Goal: Task Accomplishment & Management: Complete application form

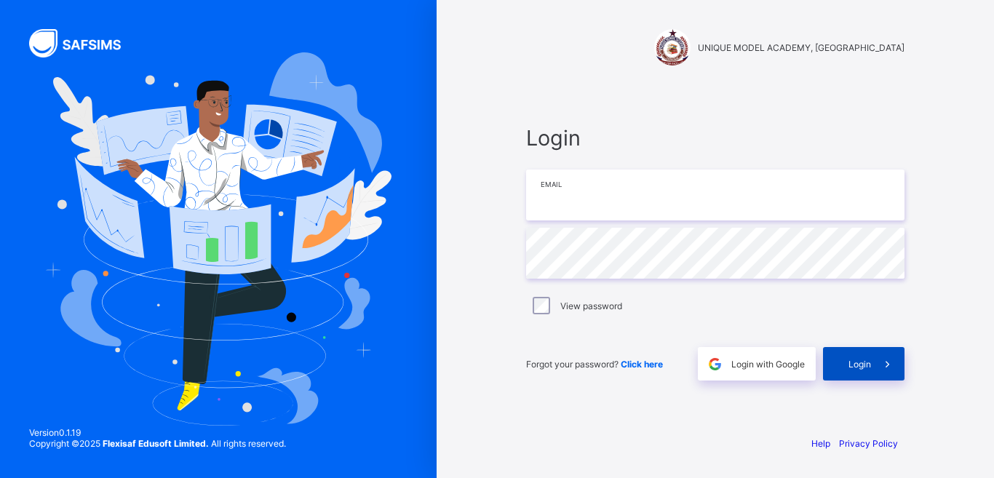
type input "**********"
click at [850, 367] on span "Login" at bounding box center [859, 364] width 23 height 11
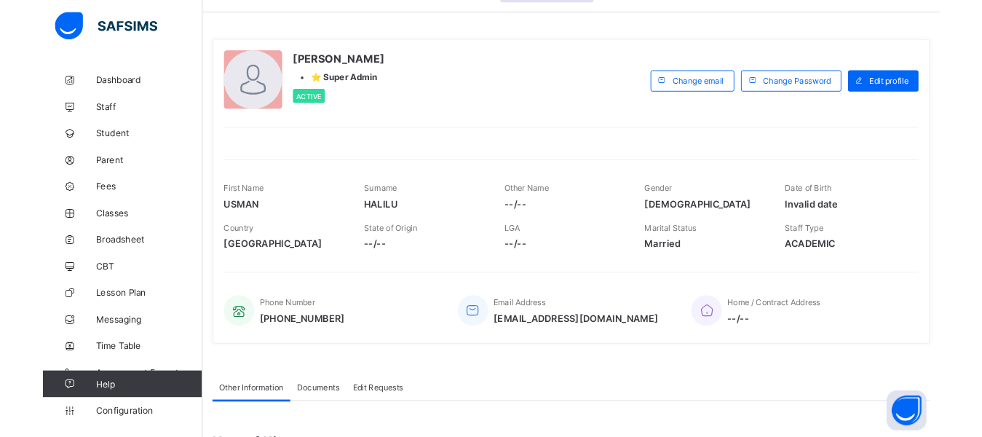
scroll to position [47, 0]
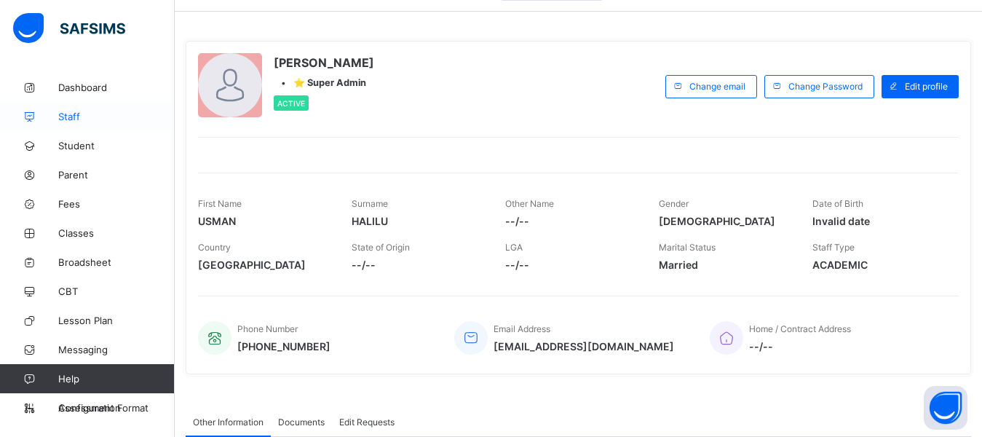
click at [82, 118] on span "Staff" at bounding box center [116, 117] width 116 height 12
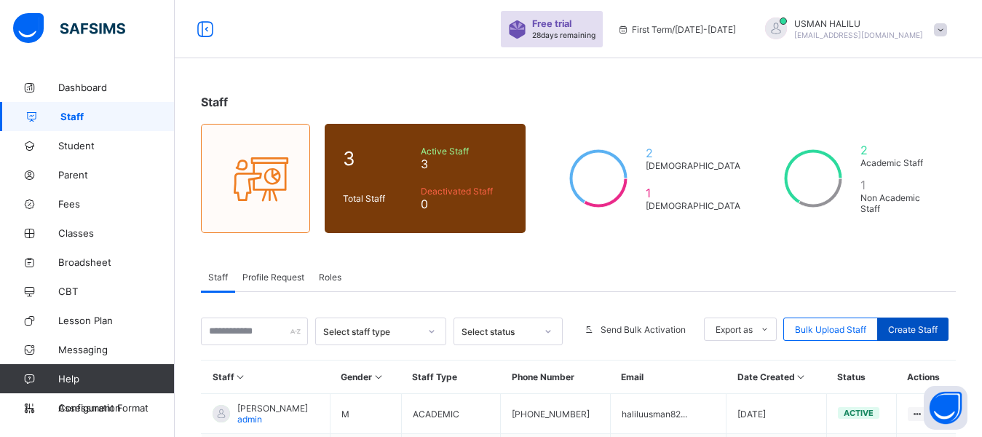
click at [905, 327] on span "Create Staff" at bounding box center [912, 329] width 49 height 11
select select "**"
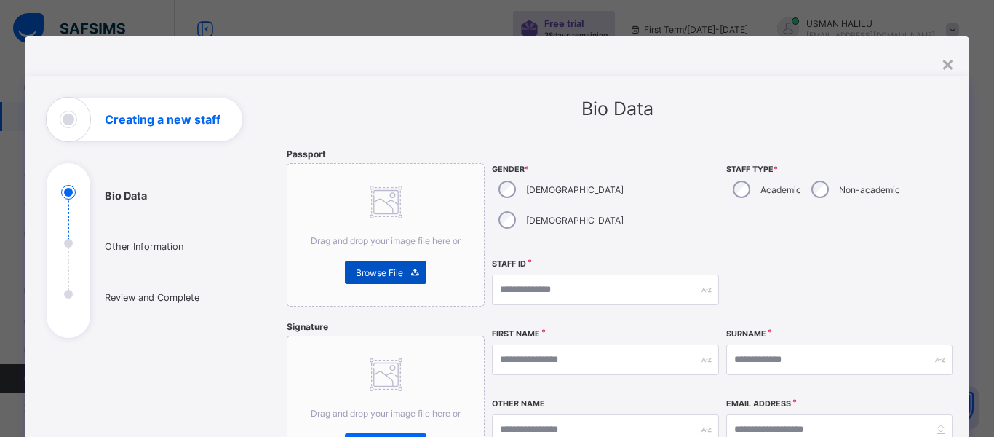
click at [367, 262] on div "Browse File" at bounding box center [385, 271] width 81 height 23
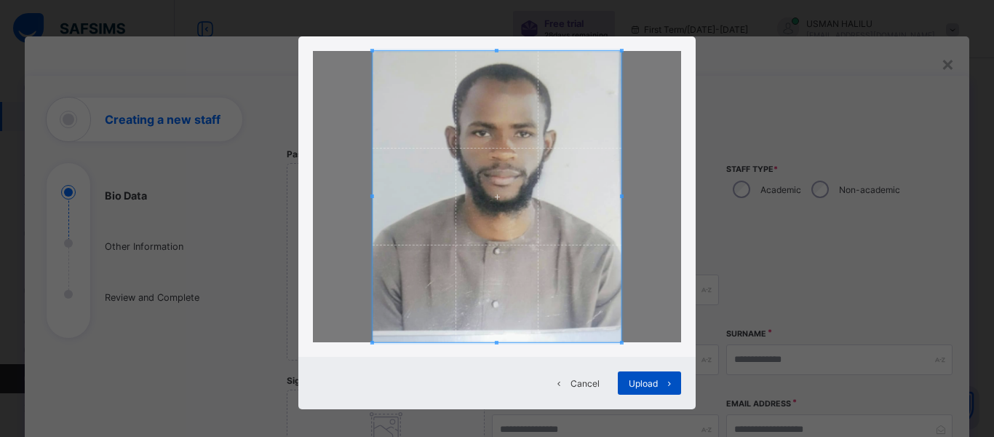
click at [621, 384] on div "Upload" at bounding box center [649, 382] width 63 height 23
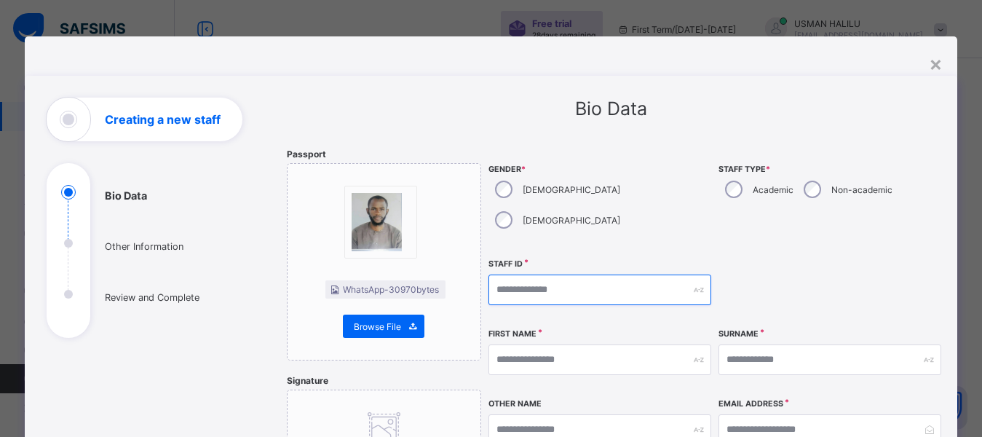
click at [571, 274] on input "text" at bounding box center [599, 289] width 223 height 31
type input "***"
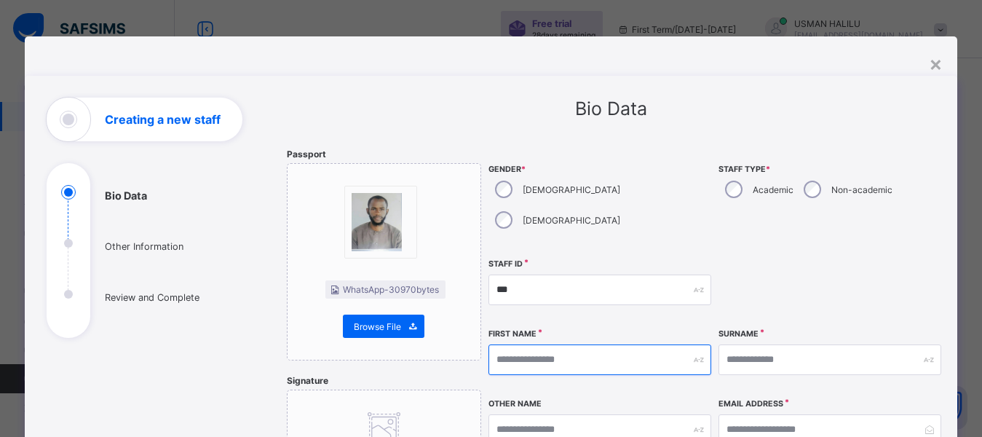
click at [512, 344] on input "text" at bounding box center [599, 359] width 223 height 31
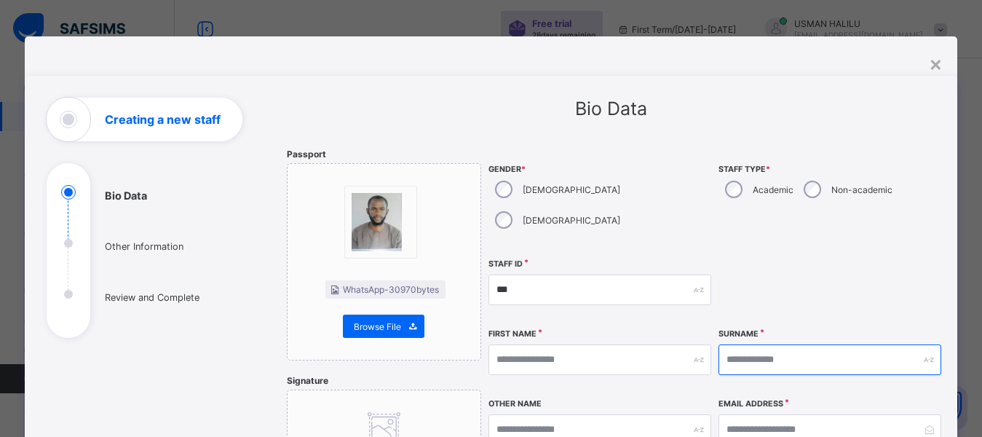
click at [773, 344] on input "text" at bounding box center [829, 359] width 223 height 31
type input "*"
type input "******"
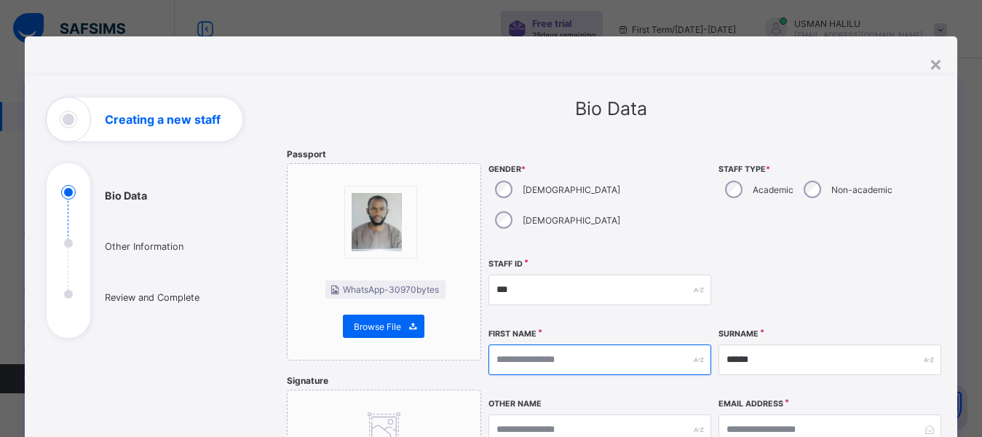
click at [517, 344] on input "text" at bounding box center [599, 359] width 223 height 31
type input "*****"
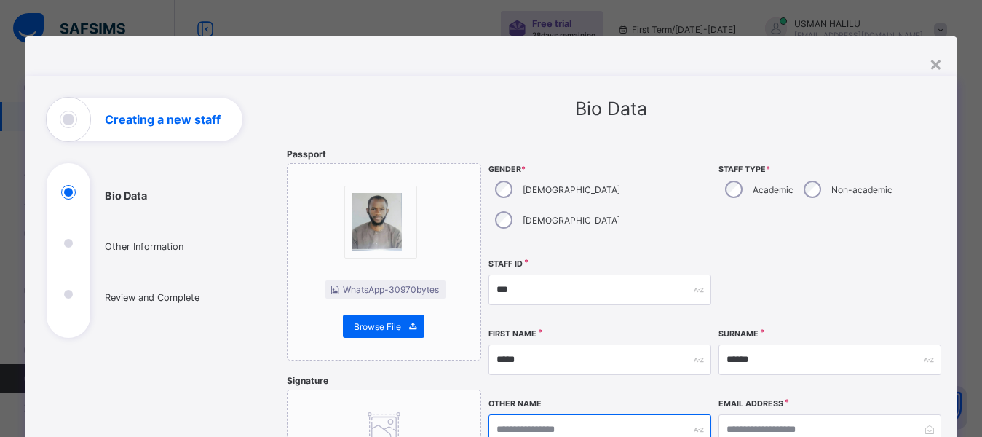
click at [520, 414] on input "text" at bounding box center [599, 429] width 223 height 31
type input "****"
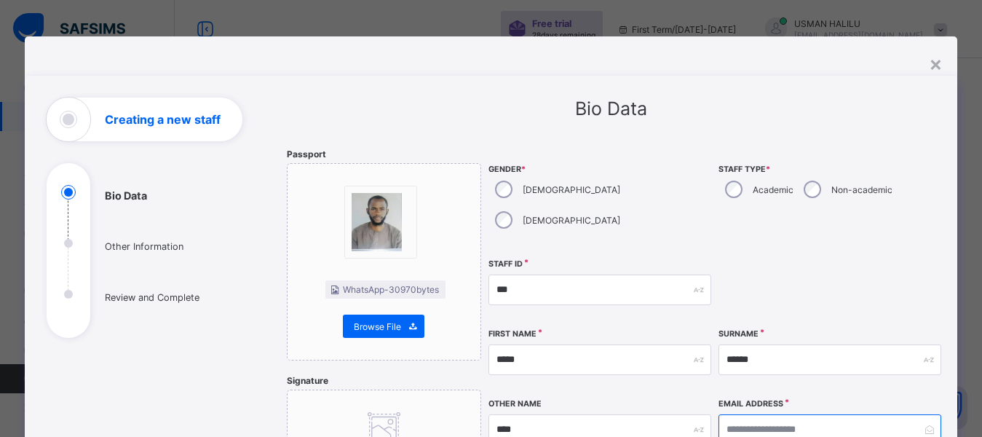
click at [748, 414] on input "email" at bounding box center [829, 429] width 223 height 31
paste input "**********"
click at [731, 414] on input "**********" at bounding box center [829, 429] width 223 height 31
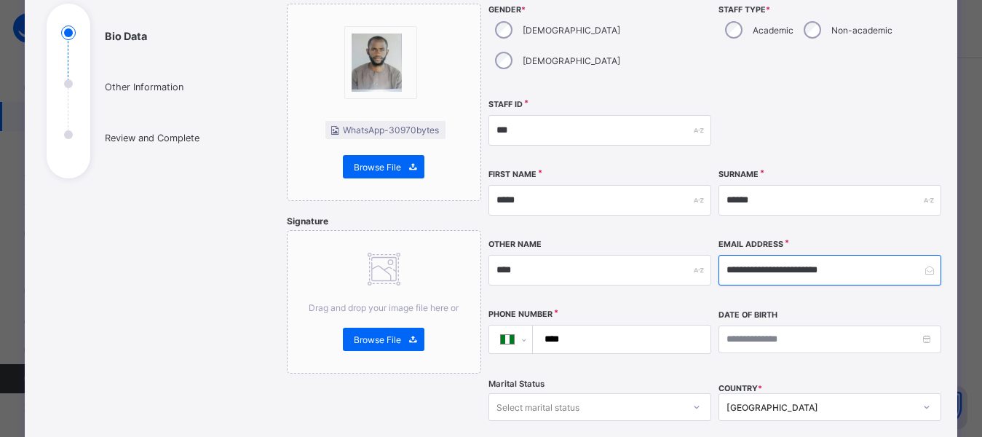
scroll to position [191, 0]
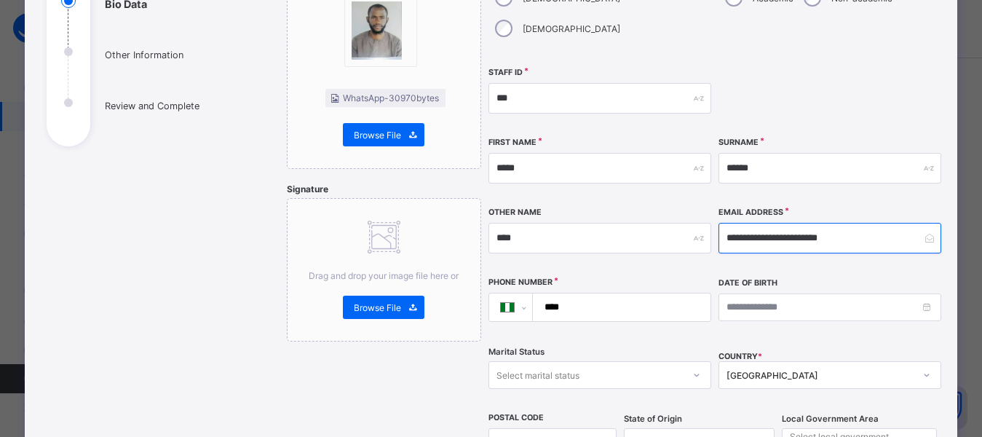
type input "**********"
click at [576, 293] on input "****" at bounding box center [619, 307] width 166 height 28
paste input "**********"
type input "**********"
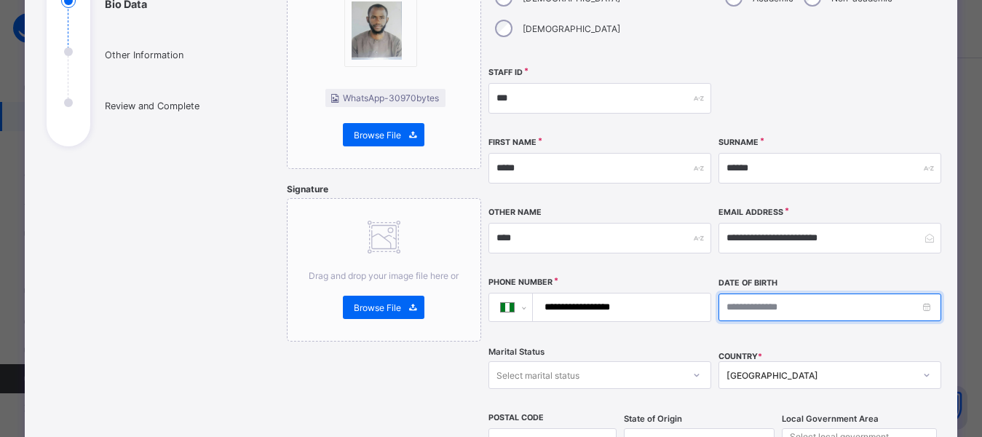
click at [755, 293] on input at bounding box center [829, 307] width 223 height 28
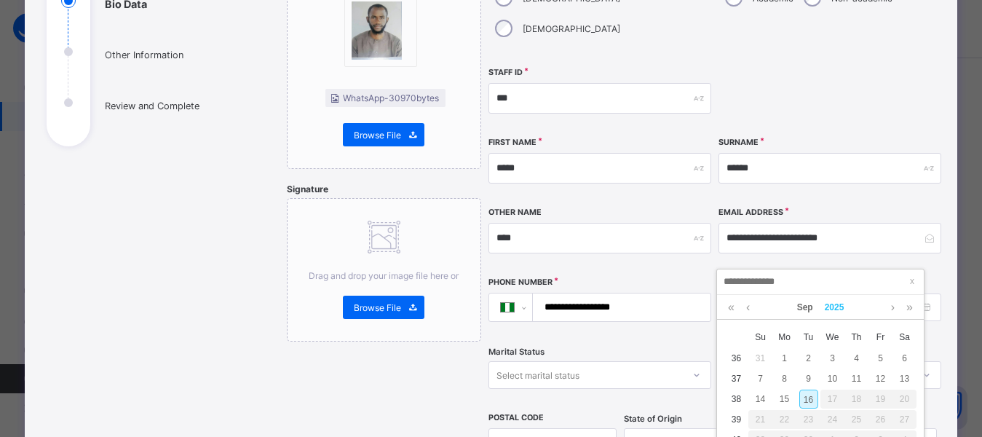
click at [832, 308] on link "2025" at bounding box center [834, 307] width 31 height 25
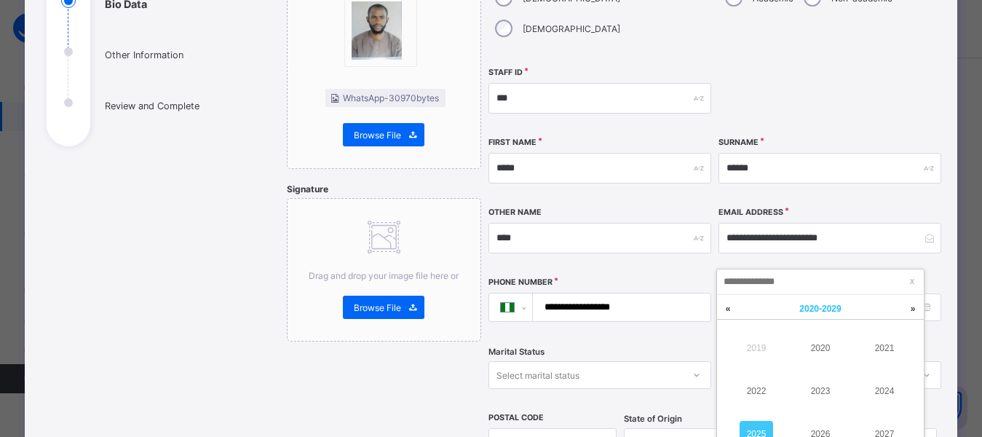
click at [832, 309] on span "2020 - 2029" at bounding box center [819, 308] width 41 height 10
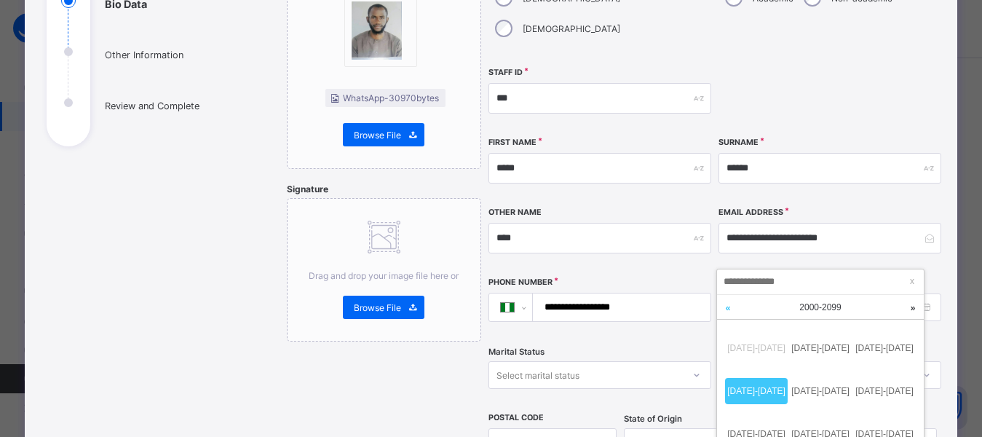
click at [722, 305] on link at bounding box center [728, 308] width 22 height 26
click at [908, 309] on link at bounding box center [913, 308] width 22 height 26
click at [732, 309] on link at bounding box center [728, 308] width 22 height 26
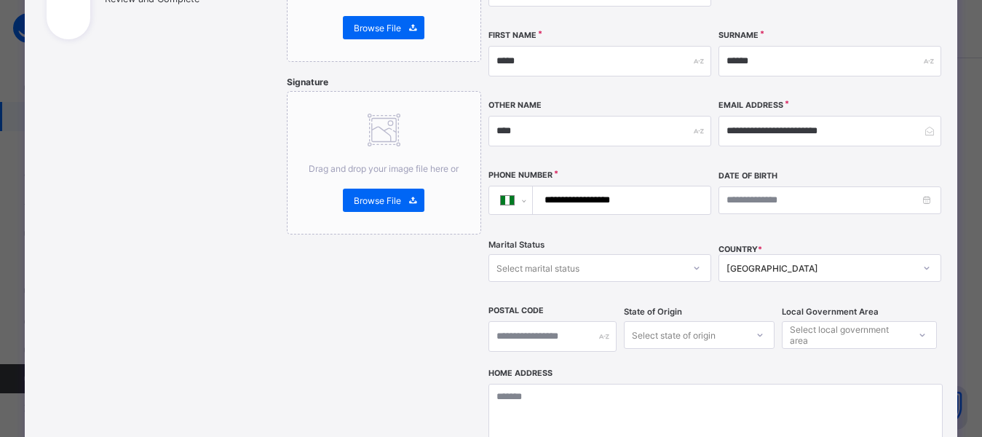
scroll to position [307, 0]
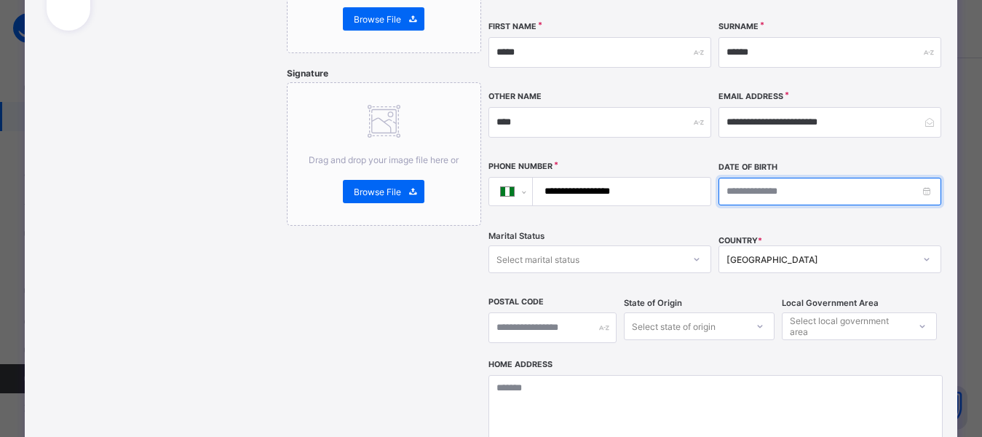
click at [756, 178] on input at bounding box center [829, 192] width 223 height 28
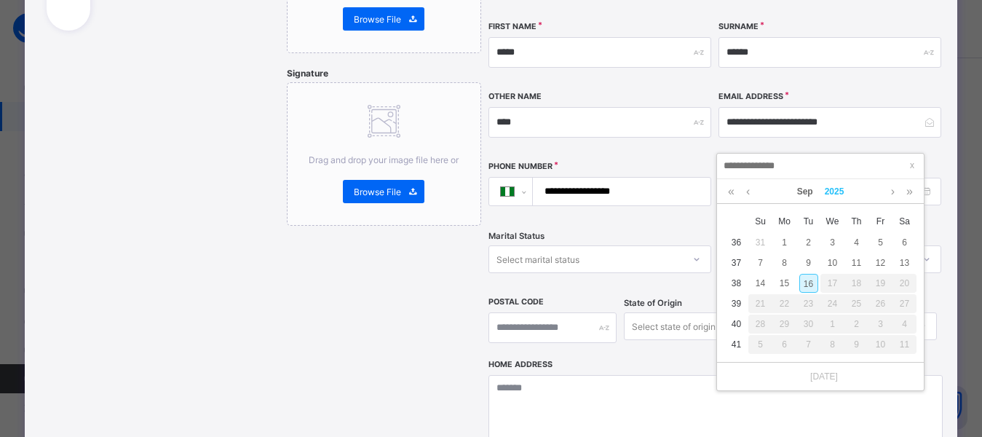
click at [827, 187] on link "2025" at bounding box center [834, 191] width 31 height 25
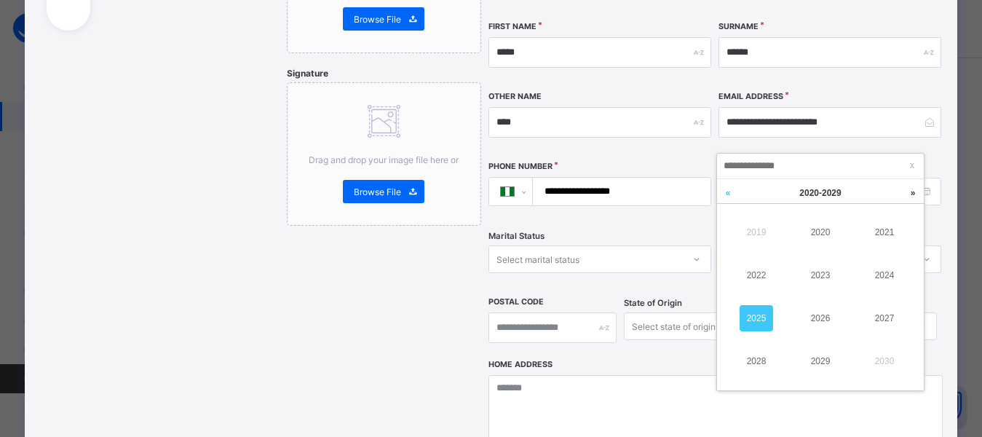
click at [723, 194] on link at bounding box center [728, 193] width 22 height 28
click at [907, 196] on link at bounding box center [913, 193] width 22 height 28
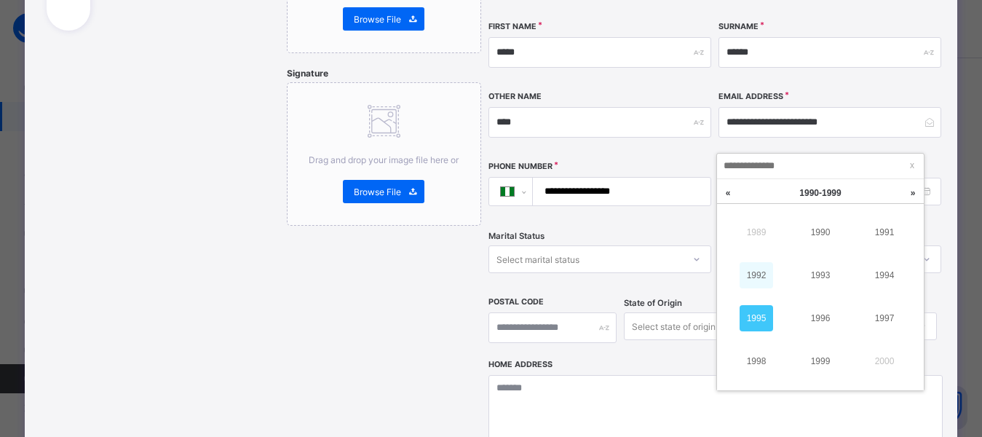
click at [753, 272] on link "1992" at bounding box center [755, 275] width 33 height 26
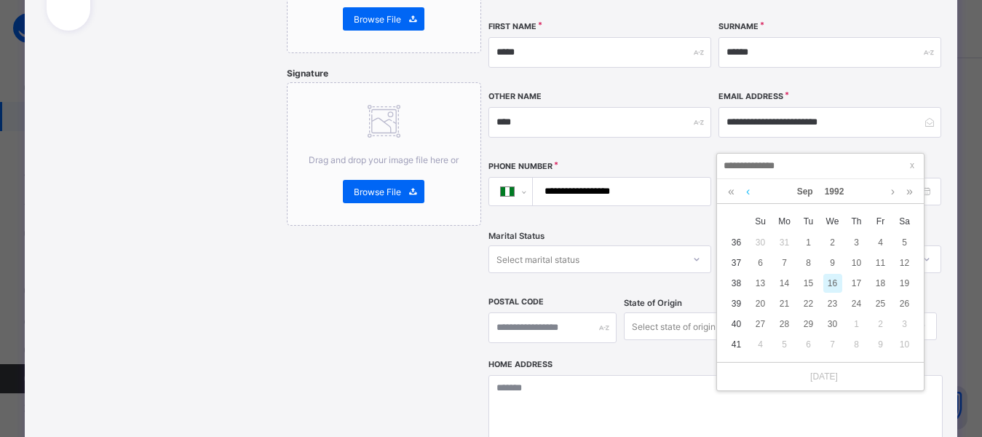
click at [751, 191] on link at bounding box center [747, 191] width 11 height 25
click at [756, 325] on div "26" at bounding box center [760, 323] width 19 height 19
type input "**********"
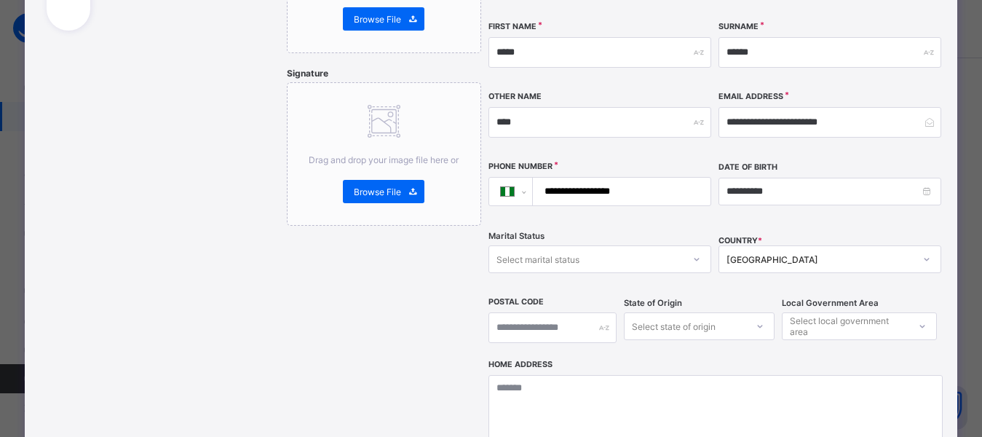
click at [672, 312] on div "Select state of origin" at bounding box center [699, 326] width 151 height 28
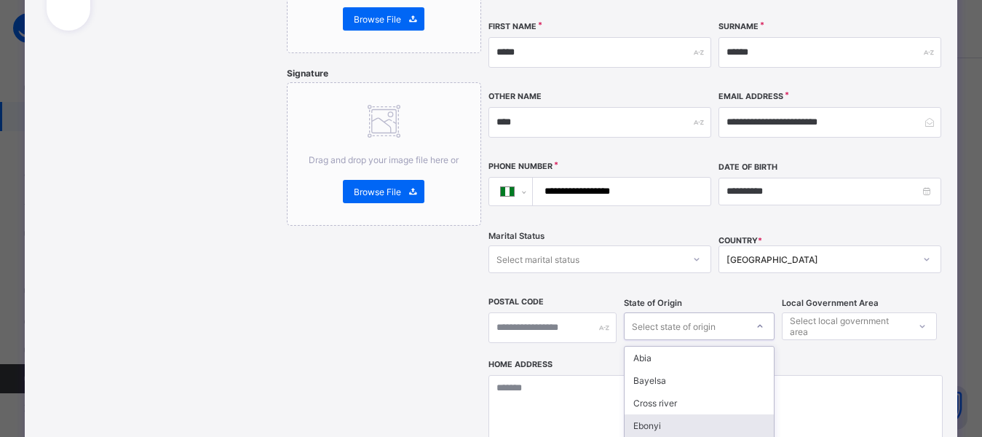
scroll to position [412, 0]
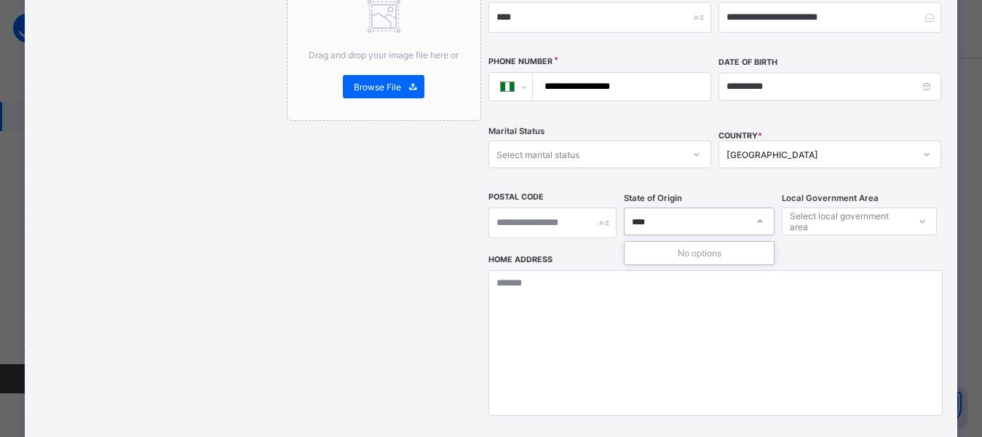
type input "***"
click at [653, 242] on div "Nassarawa" at bounding box center [698, 253] width 149 height 23
click at [821, 207] on div "Select local government area" at bounding box center [847, 221] width 117 height 28
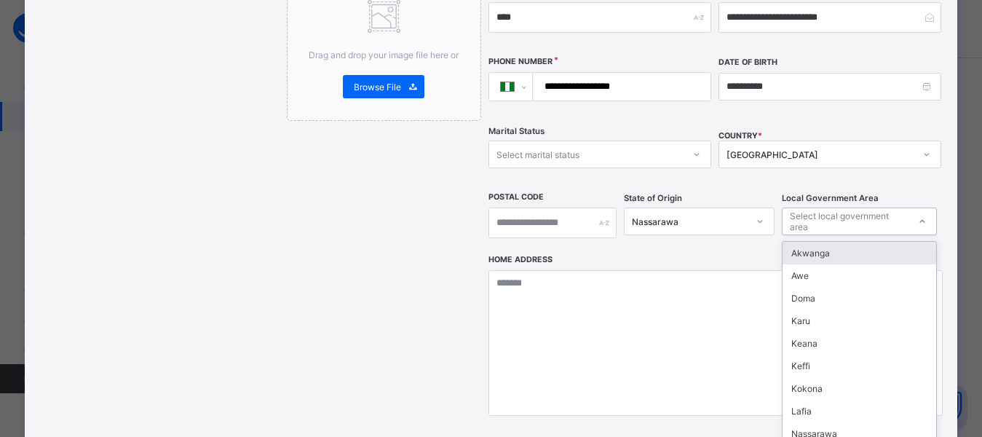
click at [808, 242] on div "Akwanga" at bounding box center [859, 253] width 154 height 23
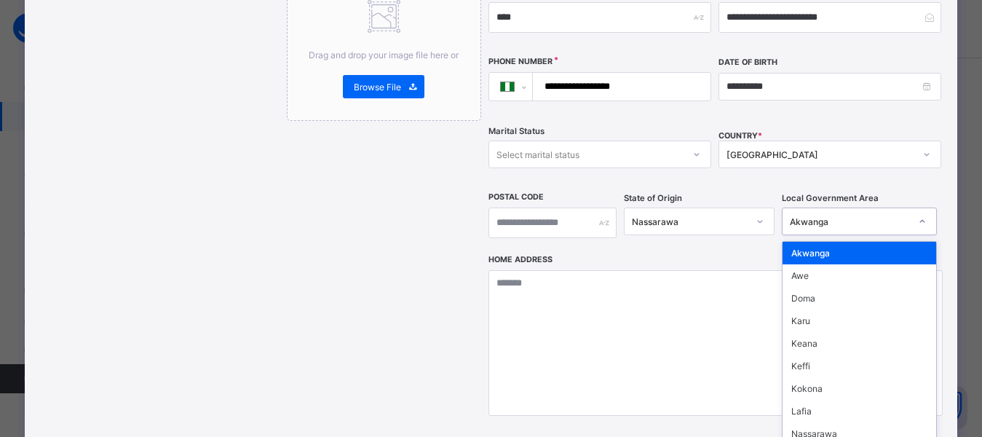
click at [803, 216] on div "Akwanga" at bounding box center [849, 221] width 120 height 11
click at [813, 422] on div "Nassarawa" at bounding box center [859, 433] width 154 height 23
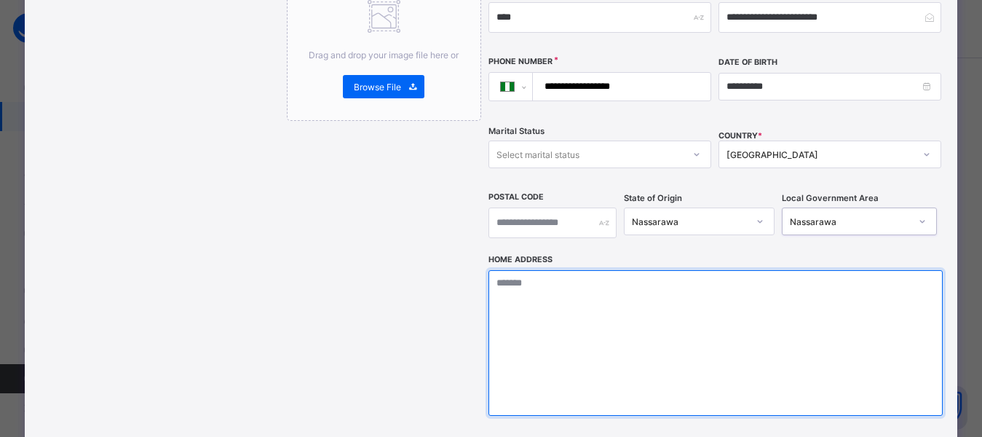
click at [538, 290] on textarea at bounding box center [715, 343] width 454 height 146
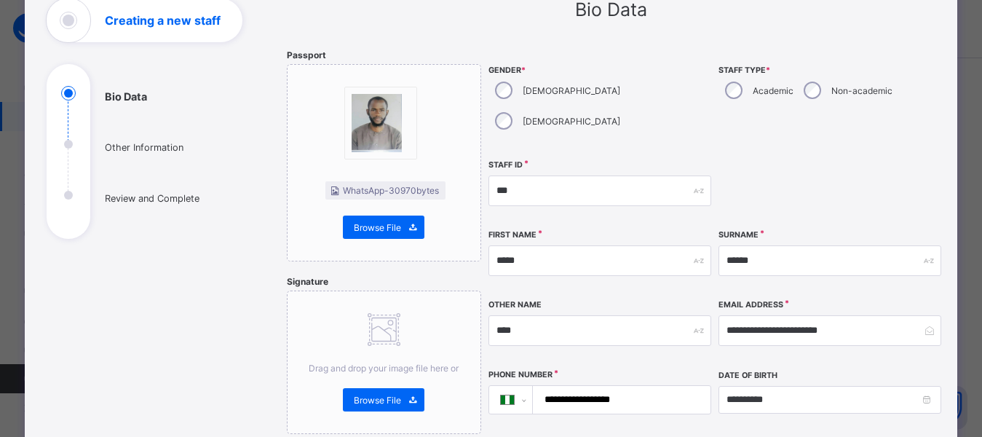
scroll to position [83, 0]
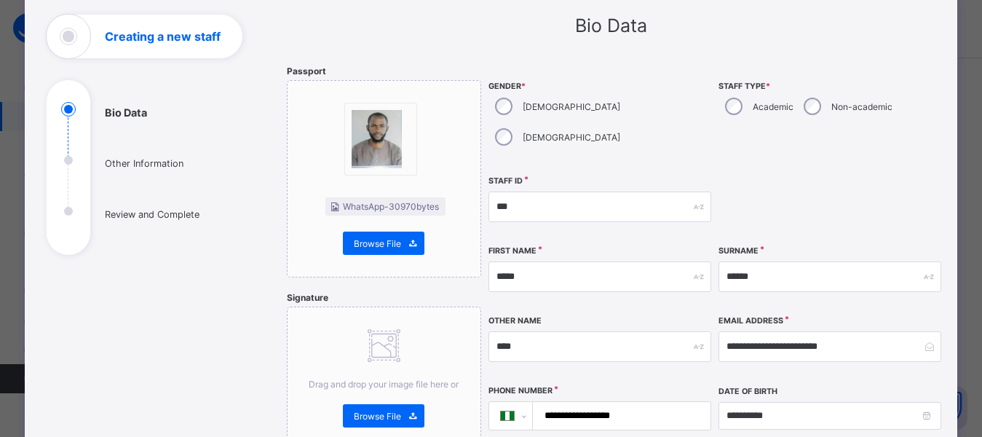
type textarea "**********"
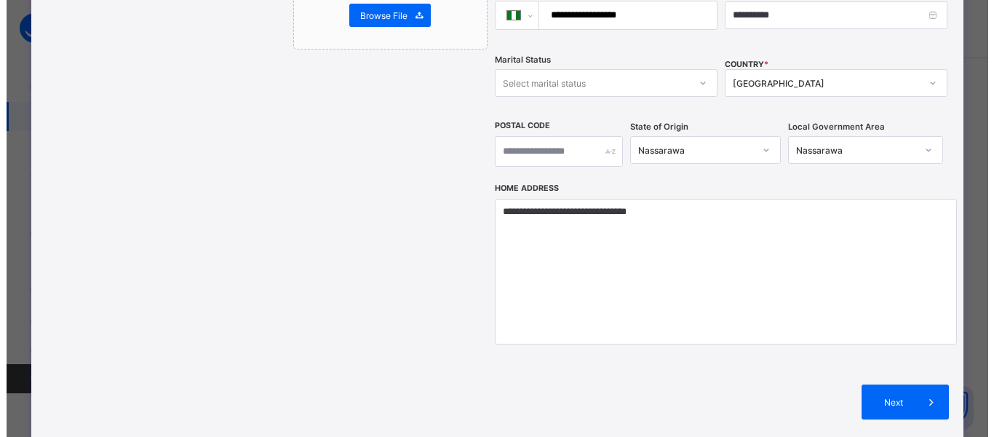
scroll to position [498, 0]
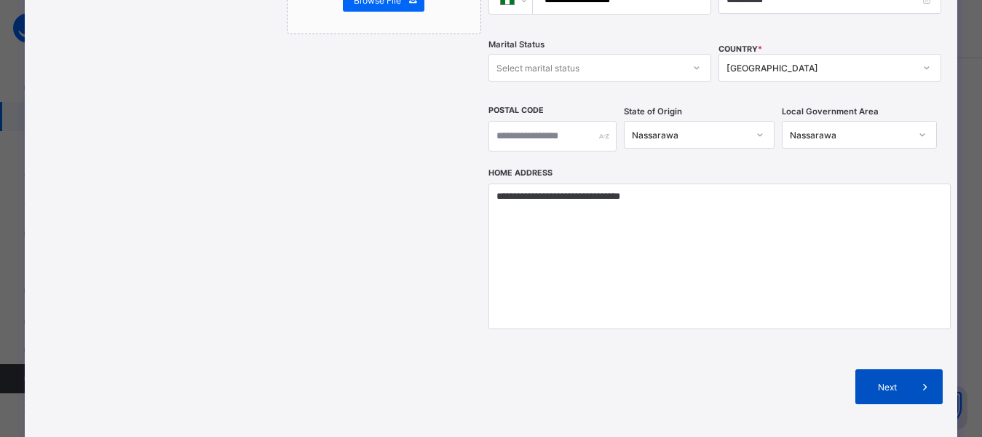
click at [890, 381] on span "Next" at bounding box center [886, 386] width 41 height 11
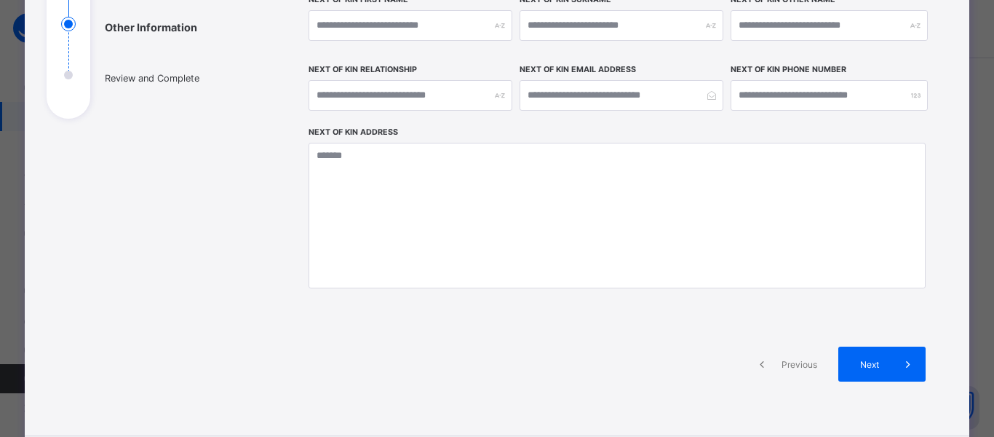
scroll to position [223, 0]
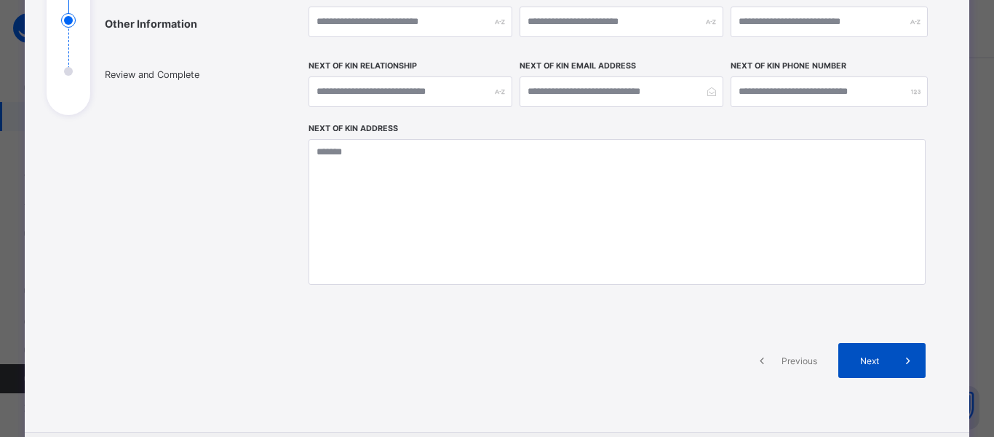
click at [858, 370] on div "Next" at bounding box center [881, 360] width 87 height 35
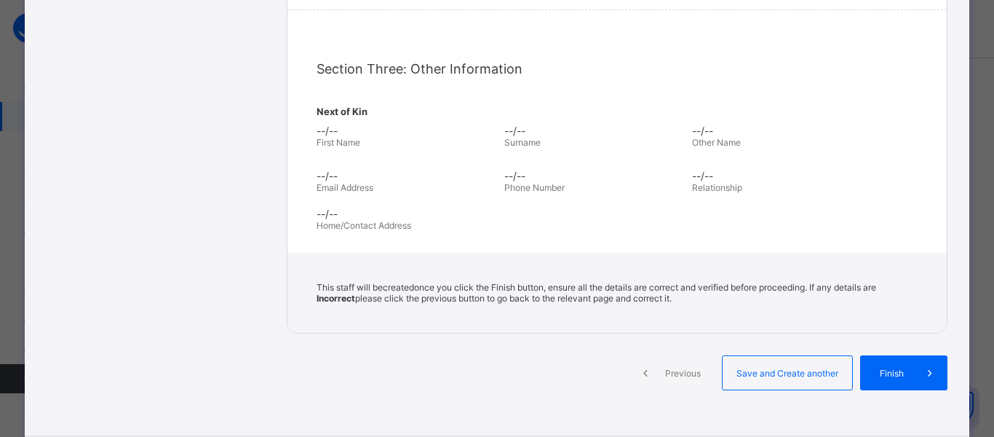
scroll to position [440, 0]
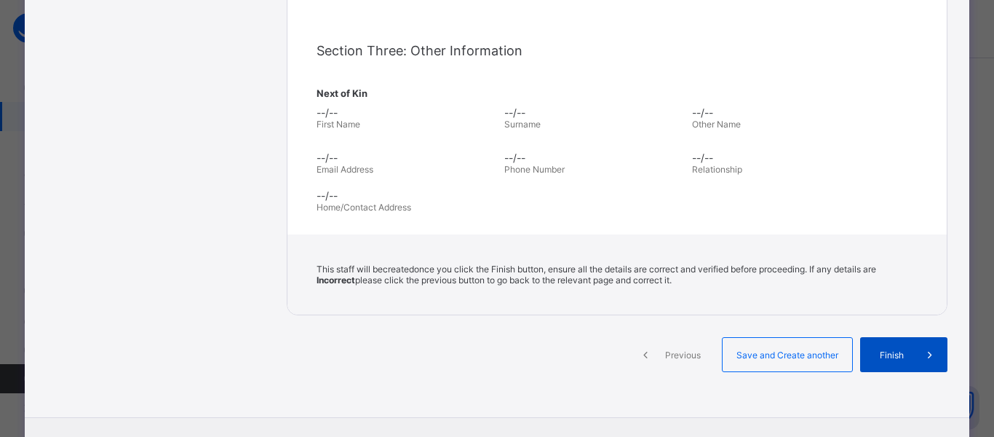
click at [865, 364] on div "Finish" at bounding box center [903, 354] width 87 height 35
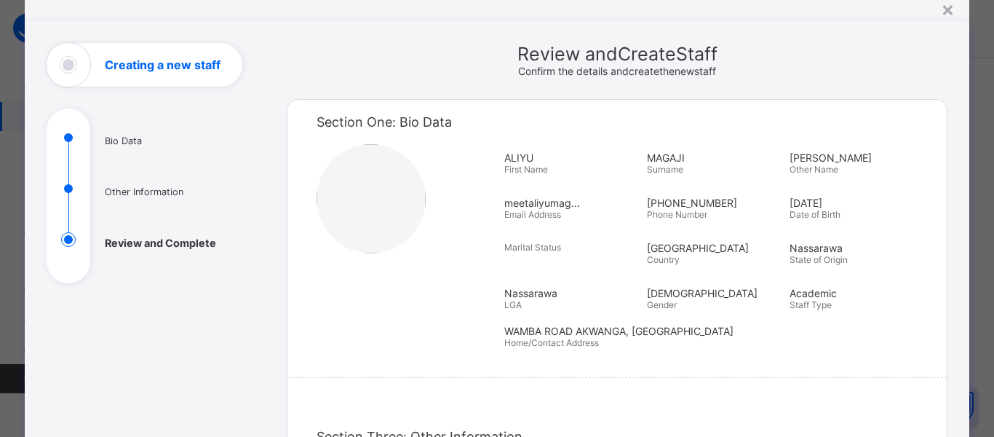
scroll to position [20, 0]
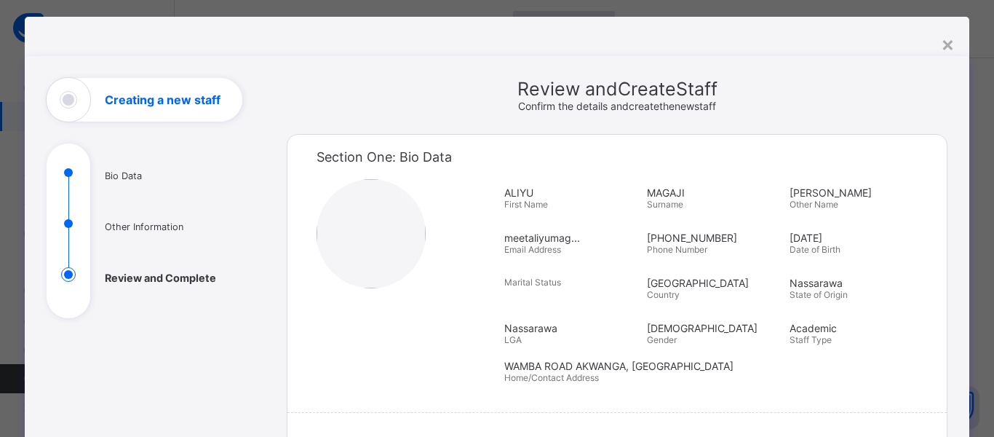
click at [130, 178] on ul "Bio Data Other Information Review and Complete" at bounding box center [156, 241] width 218 height 153
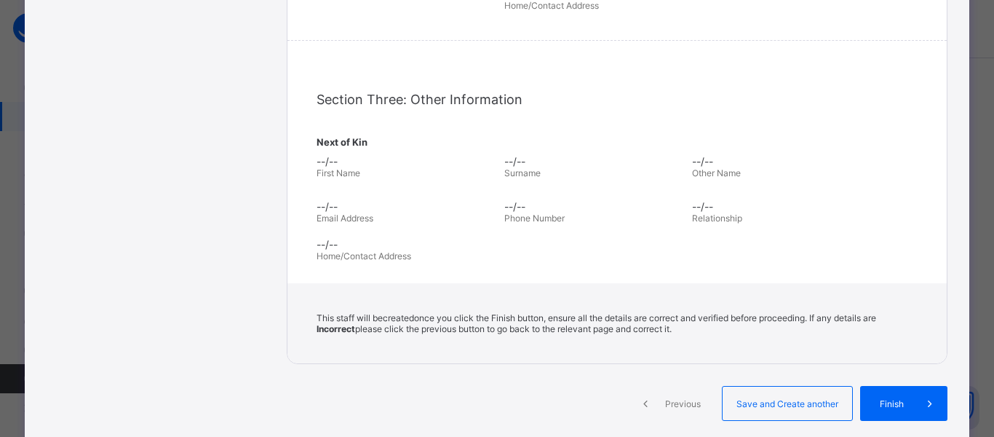
scroll to position [412, 0]
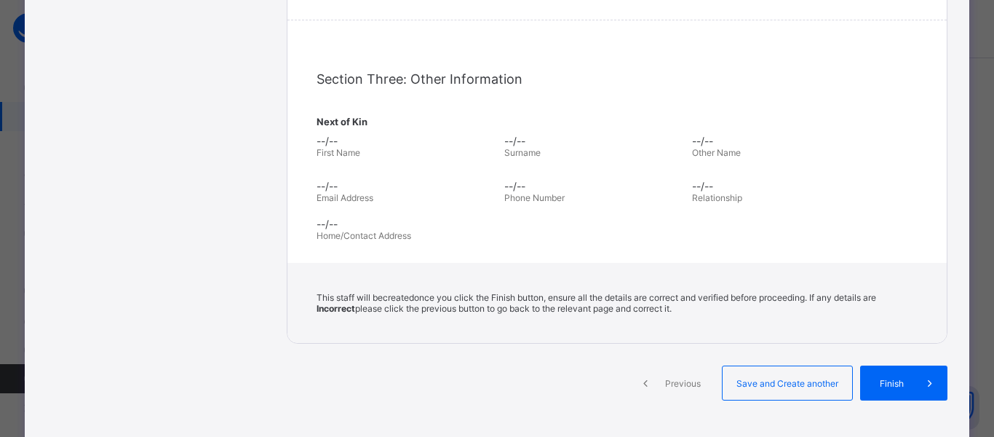
click at [656, 386] on span at bounding box center [645, 382] width 35 height 35
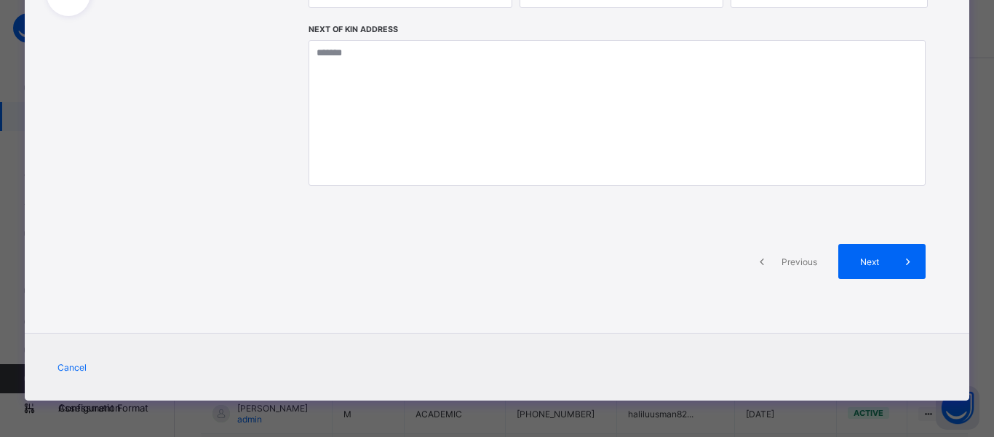
click at [803, 266] on span "Previous" at bounding box center [799, 261] width 40 height 11
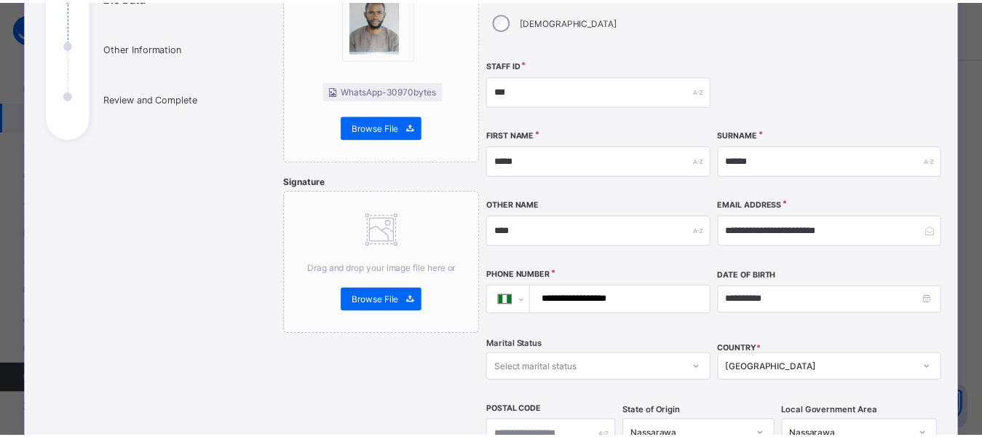
scroll to position [161, 0]
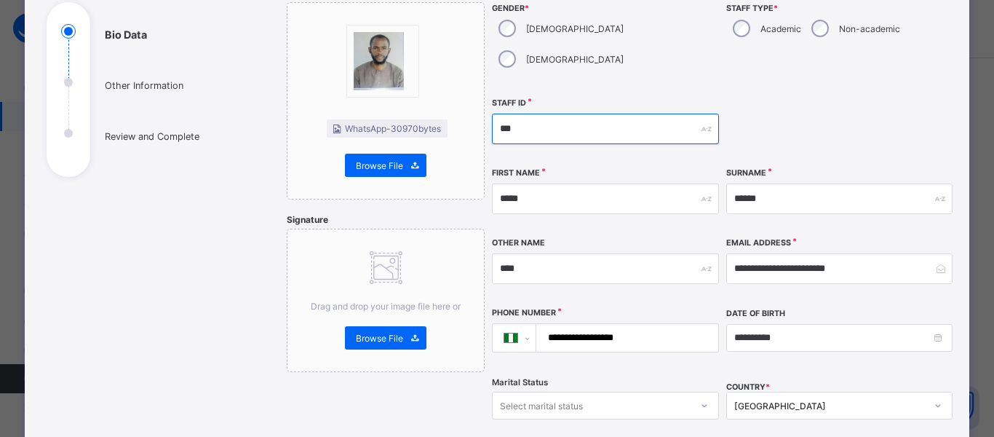
drag, startPoint x: 541, startPoint y: 99, endPoint x: 421, endPoint y: 97, distance: 120.1
click at [421, 97] on div "**********" at bounding box center [617, 376] width 661 height 776
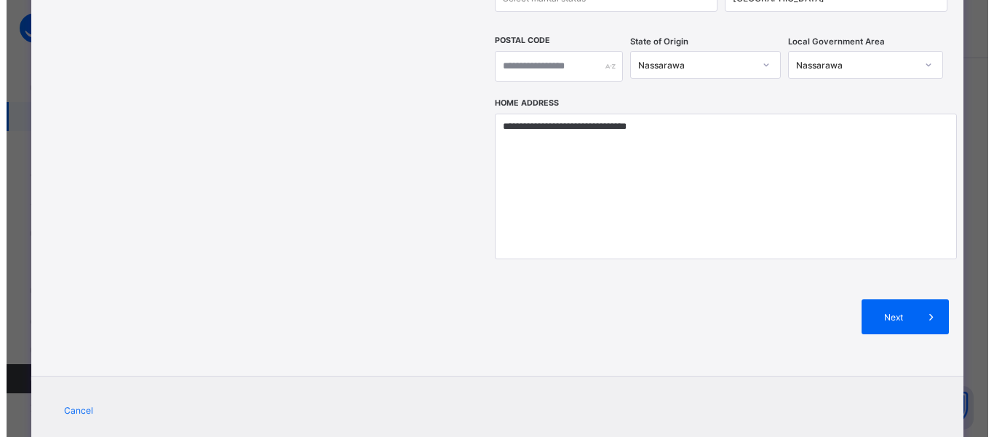
scroll to position [580, 0]
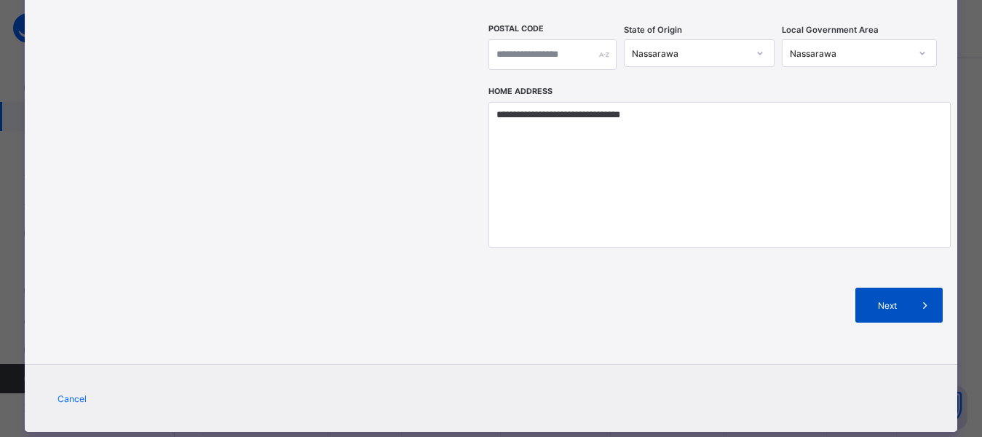
type input "***"
click at [869, 287] on div "Next" at bounding box center [898, 304] width 87 height 35
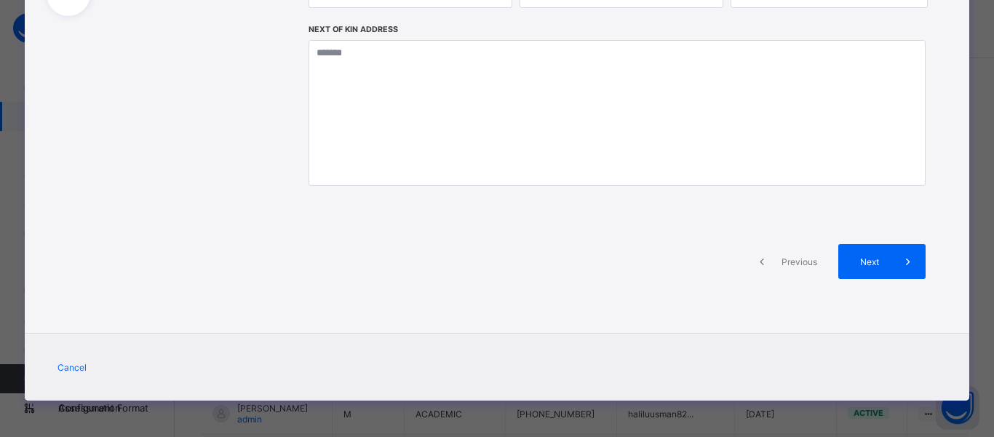
scroll to position [322, 0]
click at [863, 272] on div "Next" at bounding box center [881, 261] width 87 height 35
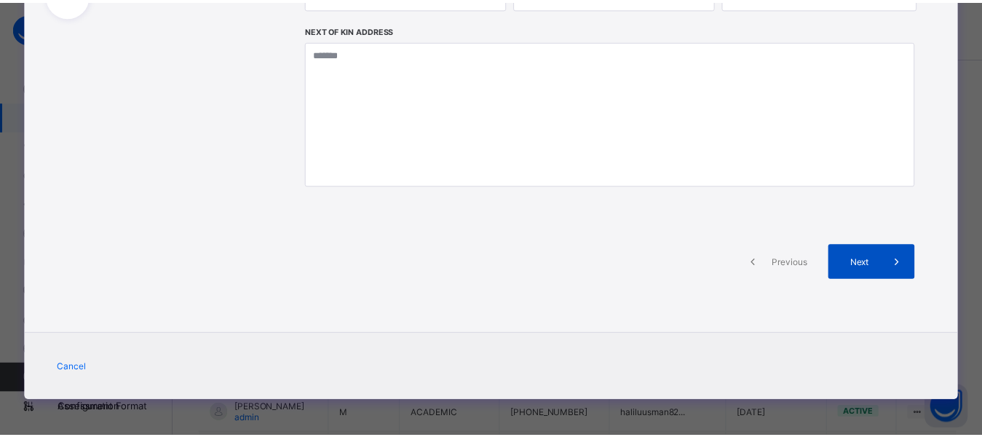
scroll to position [525, 0]
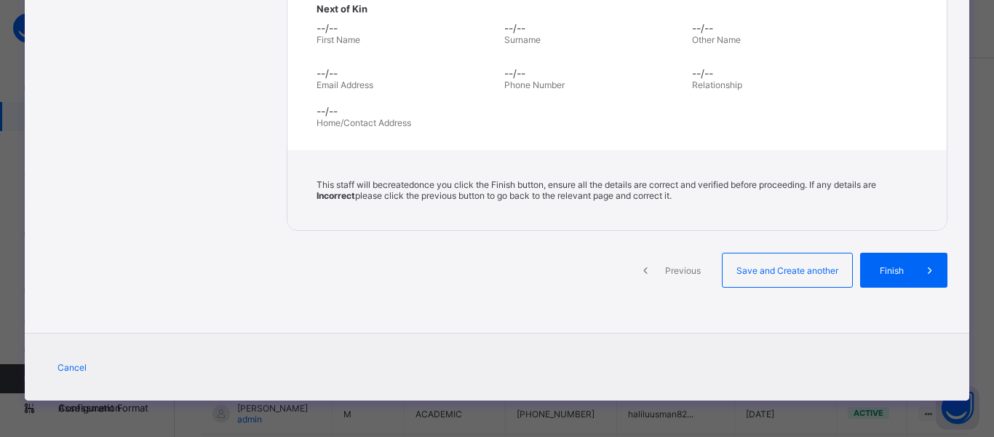
click at [863, 272] on div "Finish" at bounding box center [903, 269] width 87 height 35
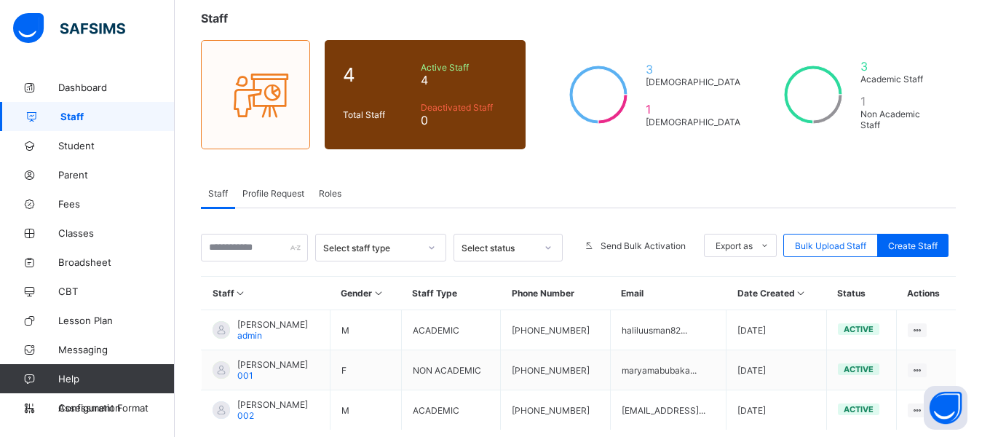
scroll to position [164, 0]
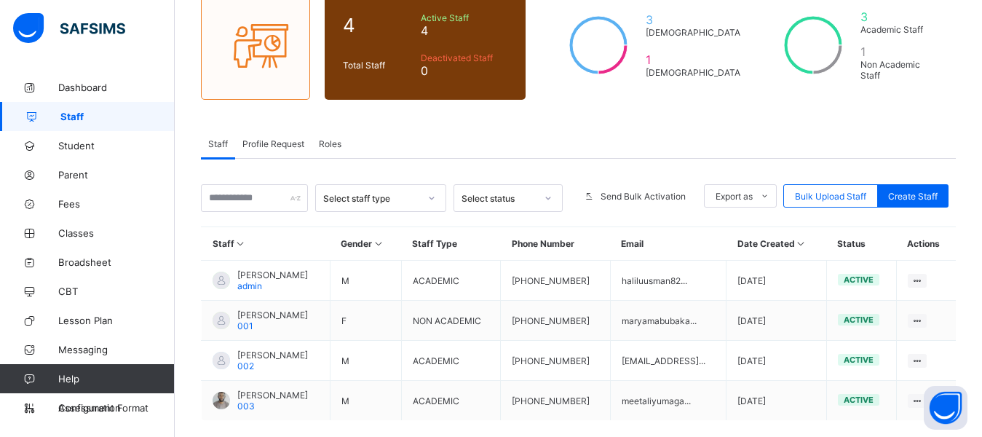
scroll to position [204, 0]
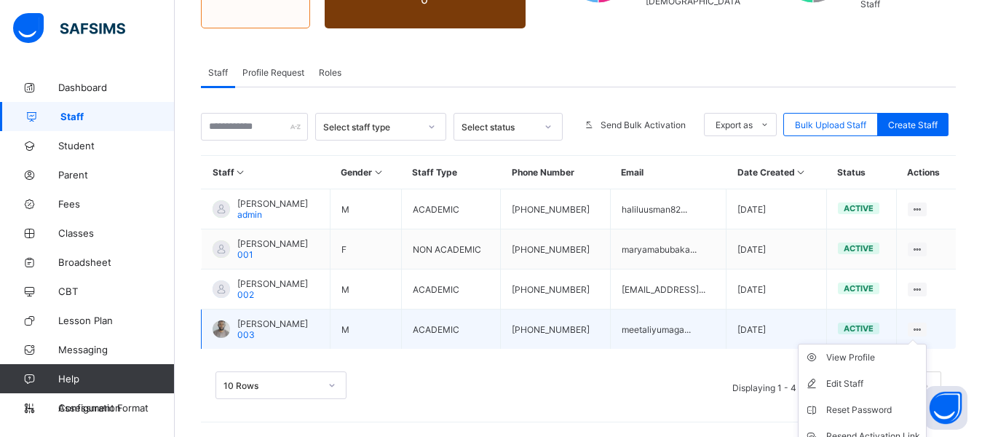
click at [926, 343] on ul "View Profile Edit Staff Reset Password Resend Activation Link Change Email Dele…" at bounding box center [861, 422] width 129 height 159
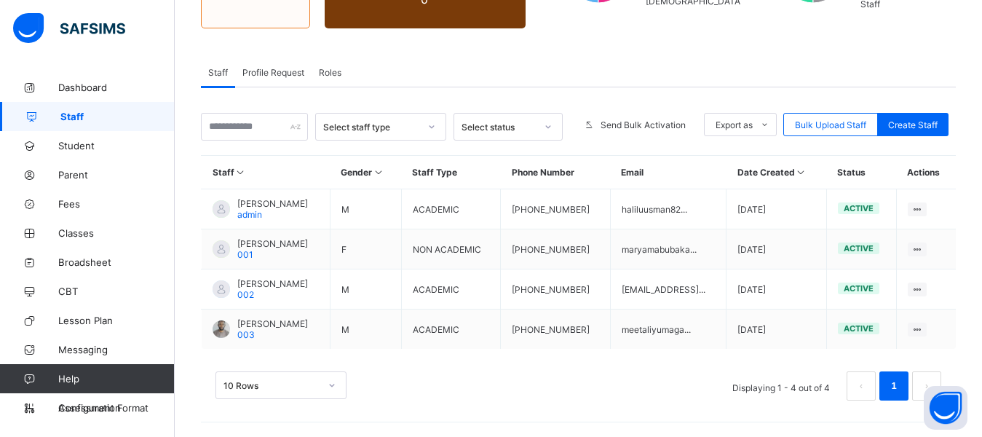
click at [335, 68] on span "Roles" at bounding box center [330, 72] width 23 height 11
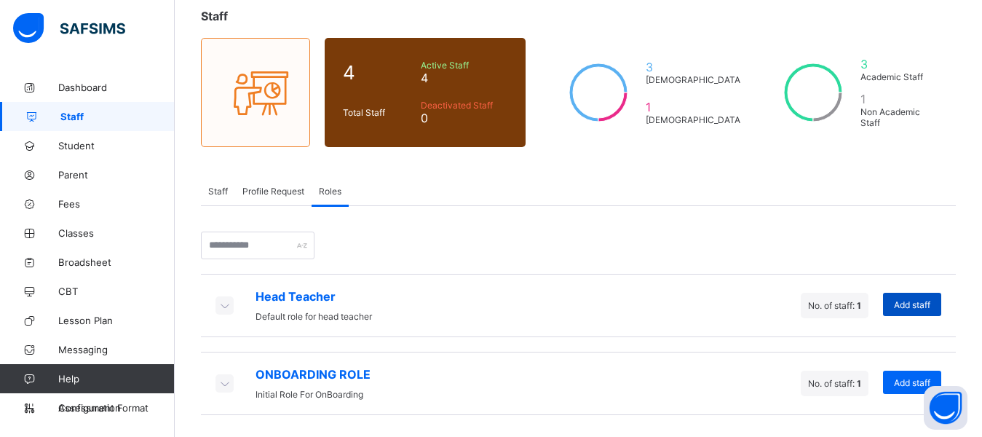
click at [930, 309] on span "Add staff" at bounding box center [912, 304] width 36 height 11
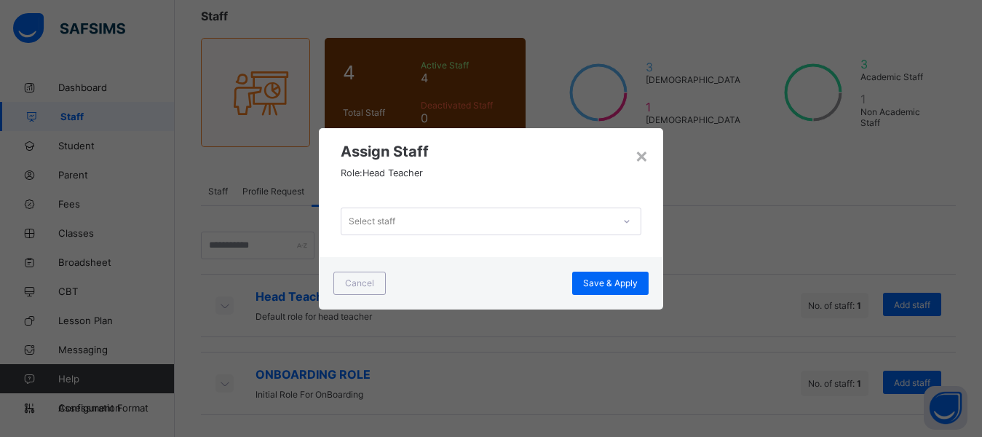
click at [370, 211] on div "Select staff" at bounding box center [372, 221] width 47 height 28
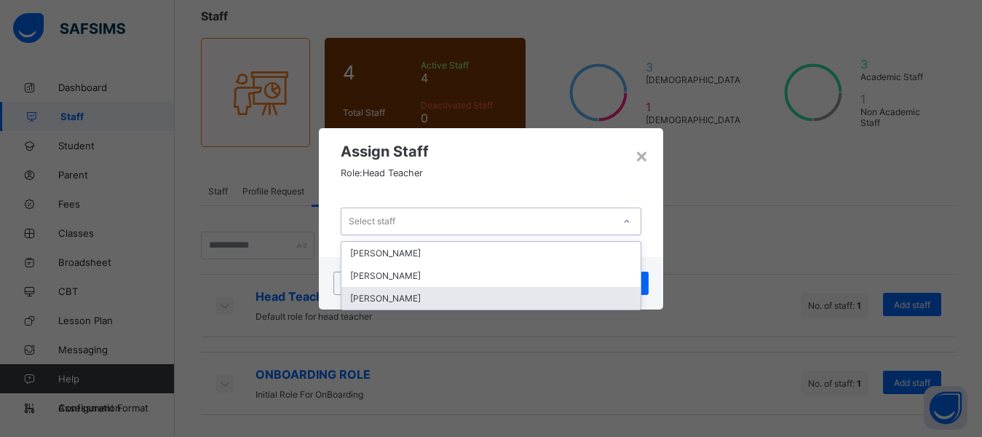
click at [405, 292] on div "[PERSON_NAME]" at bounding box center [490, 298] width 298 height 23
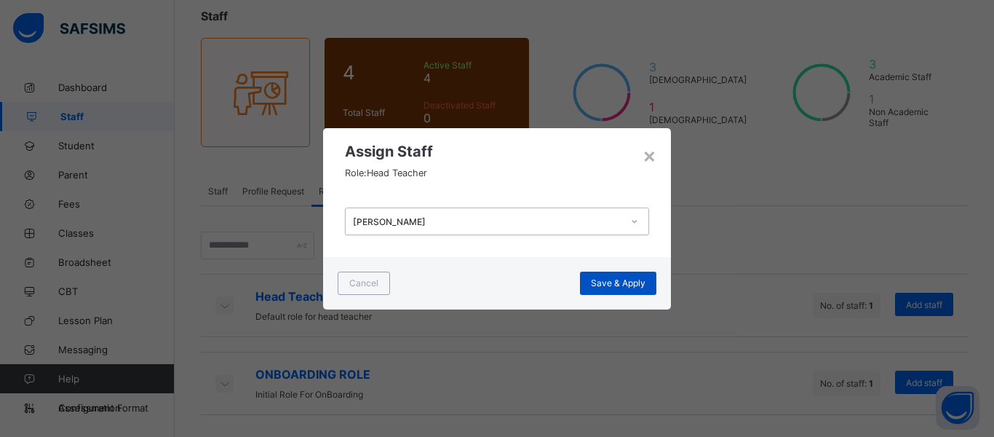
click at [613, 280] on span "Save & Apply" at bounding box center [618, 282] width 55 height 11
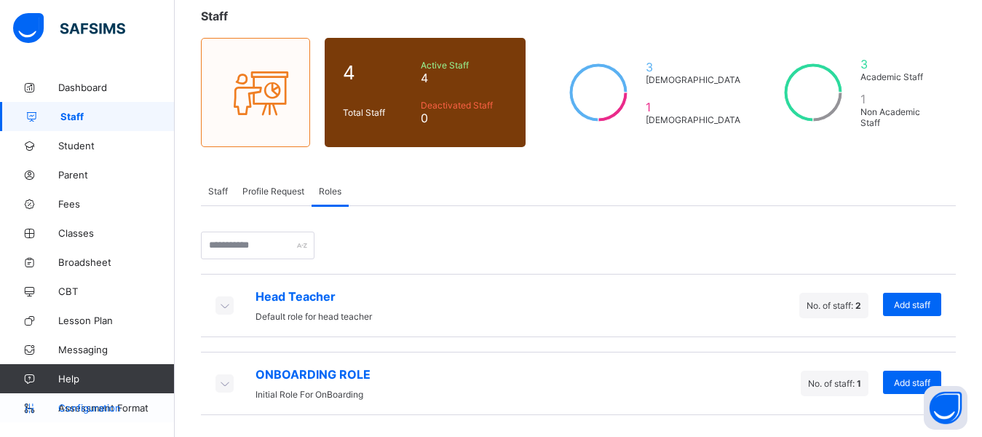
click at [89, 407] on span "Configuration" at bounding box center [116, 408] width 116 height 12
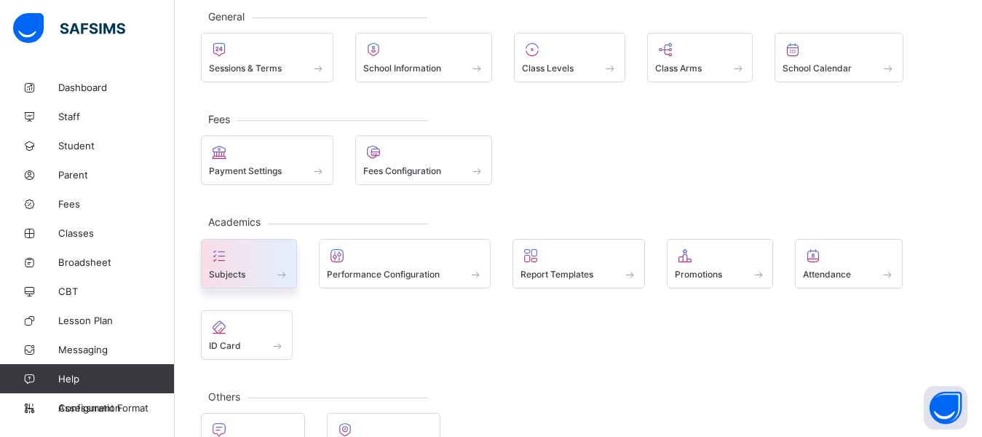
click at [270, 260] on div at bounding box center [249, 255] width 80 height 17
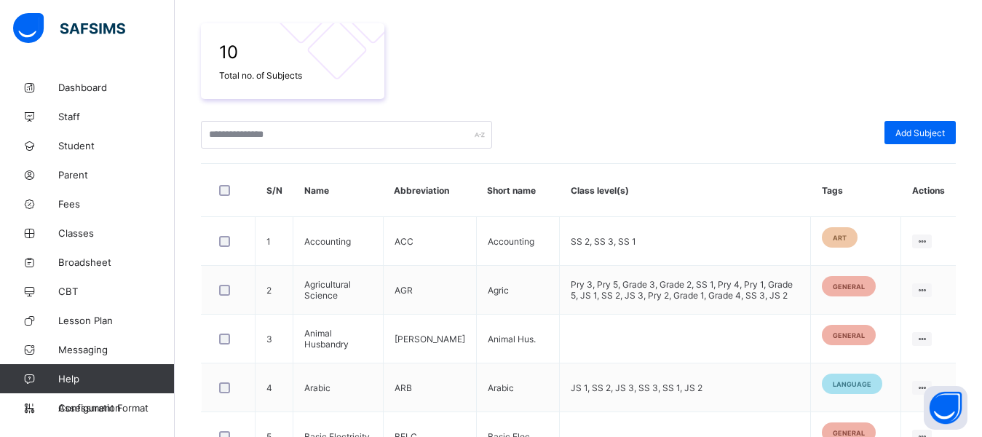
scroll to position [236, 0]
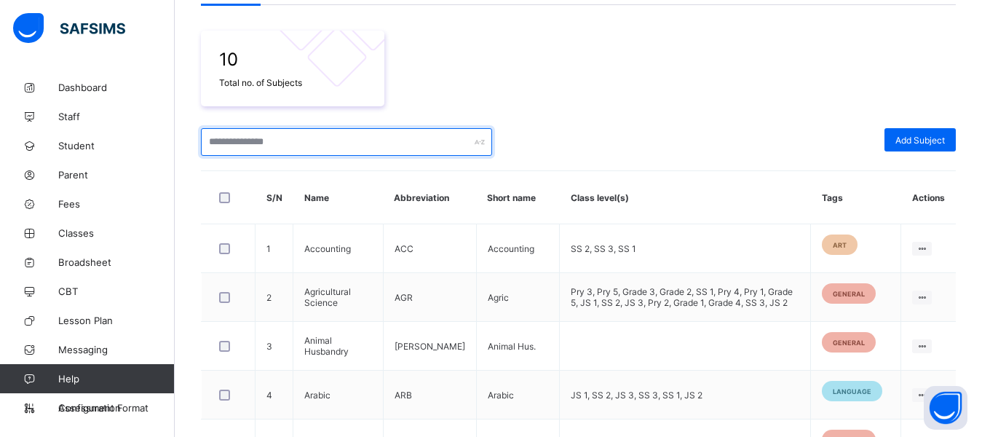
click at [287, 142] on input "text" at bounding box center [346, 142] width 291 height 28
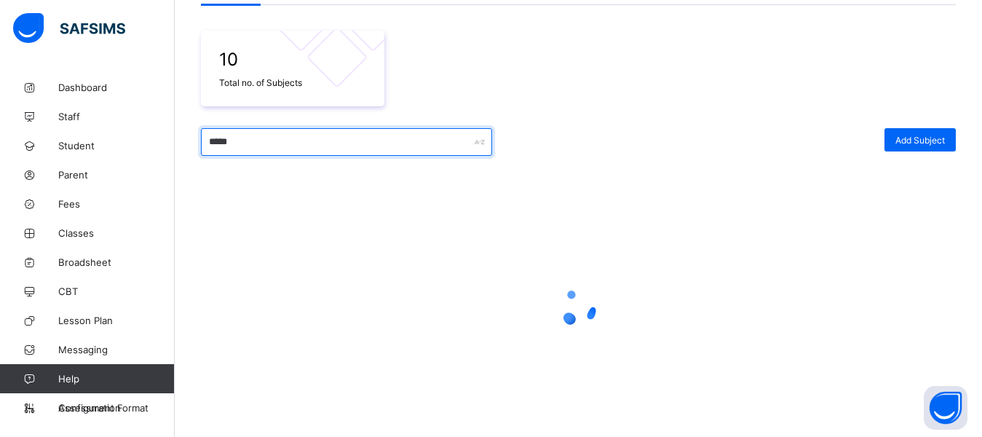
scroll to position [187, 0]
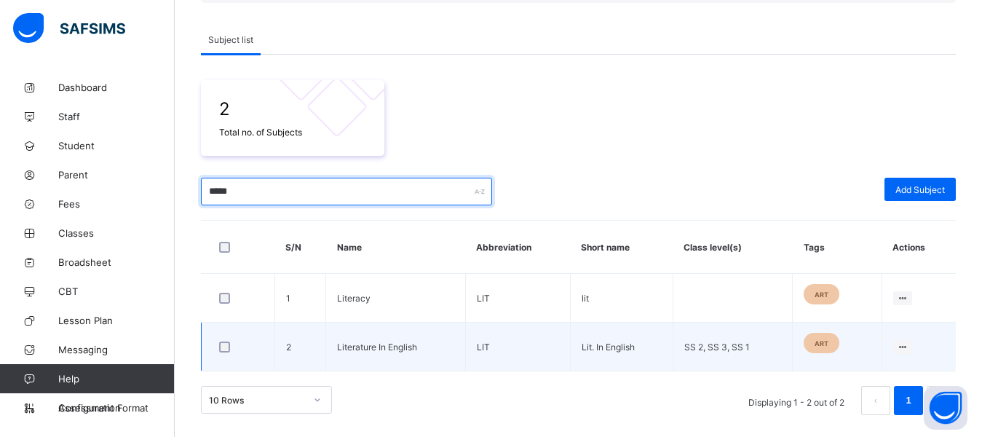
type input "*****"
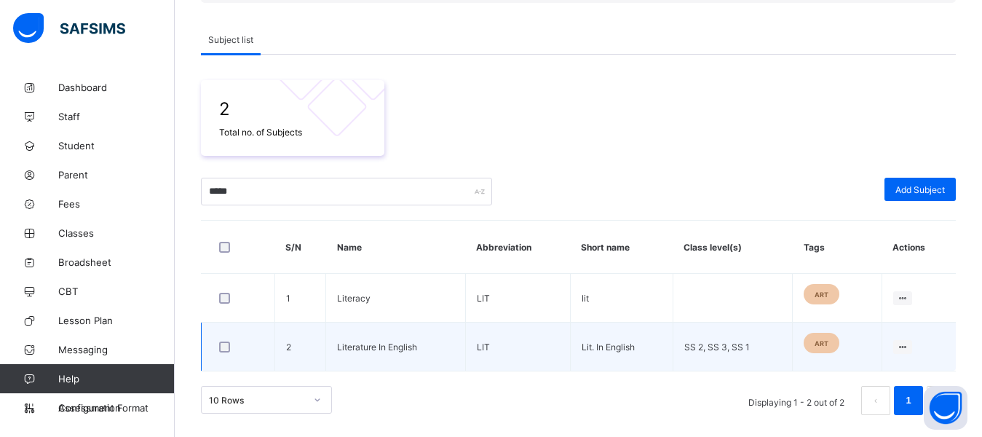
click at [231, 348] on div at bounding box center [238, 346] width 44 height 11
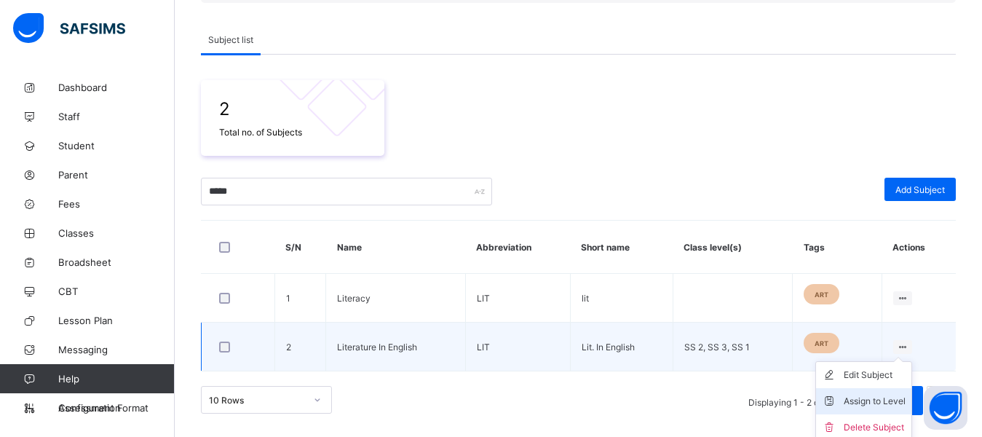
click at [870, 399] on div "Assign to Level" at bounding box center [874, 401] width 62 height 15
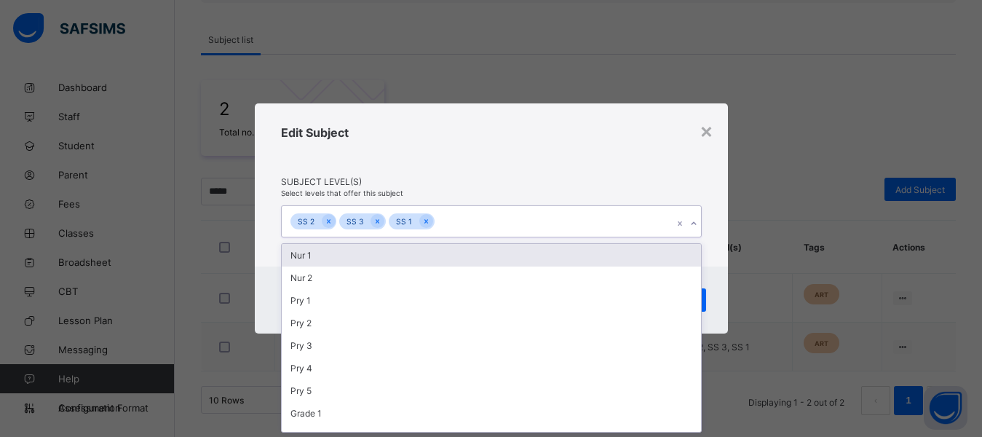
click at [455, 226] on div "SS 2 SS 3 SS 1" at bounding box center [477, 221] width 391 height 31
type input "*"
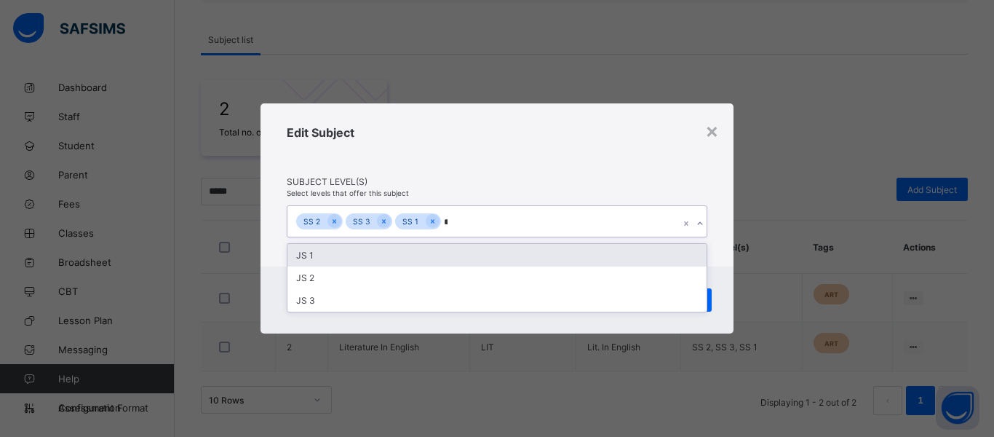
click at [313, 253] on div "JS 1" at bounding box center [496, 255] width 419 height 23
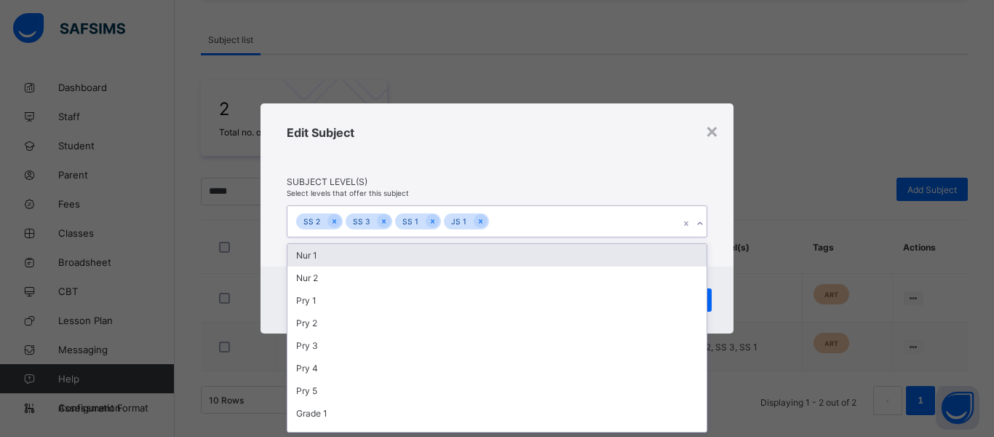
type input "*"
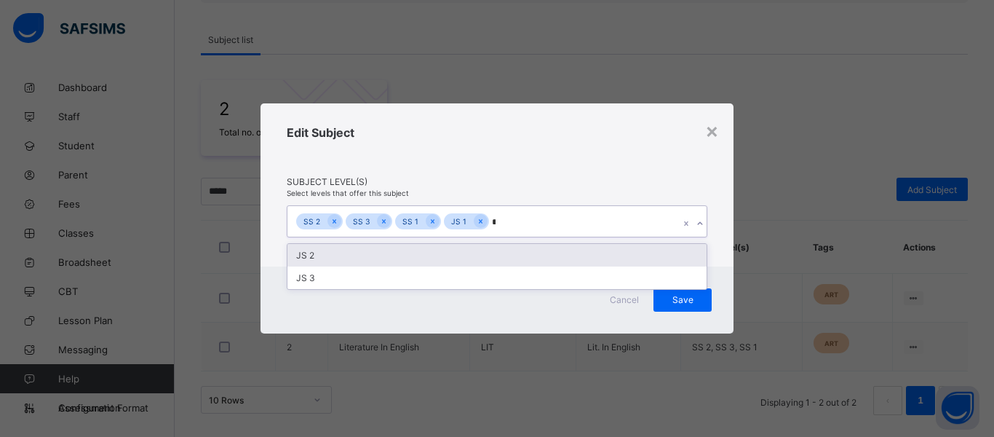
click at [332, 260] on div "JS 2" at bounding box center [496, 255] width 419 height 23
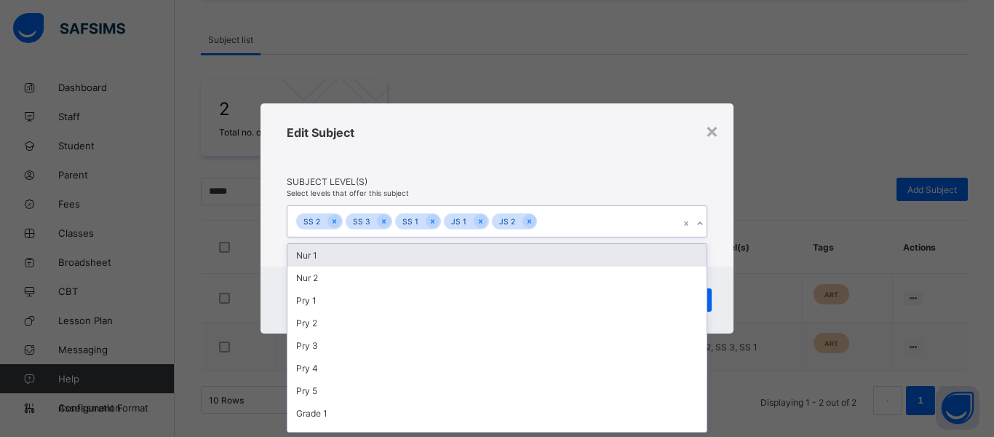
type input "*"
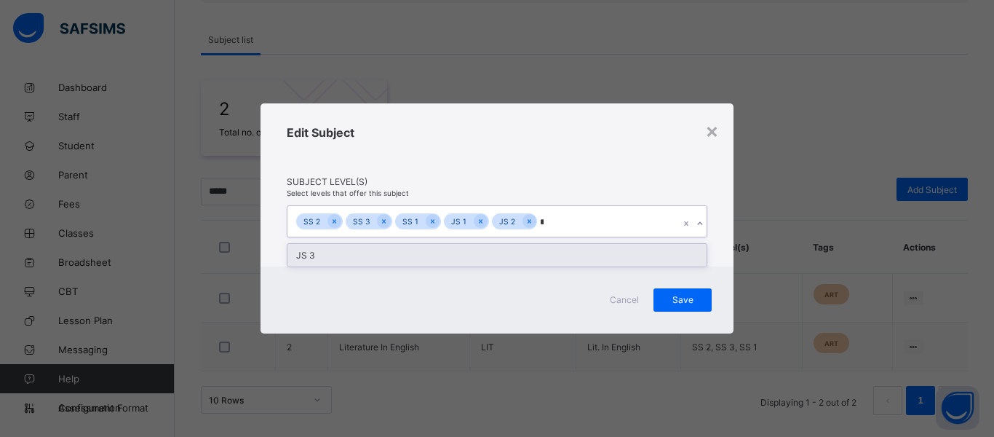
click at [309, 254] on div "JS 3" at bounding box center [496, 255] width 419 height 23
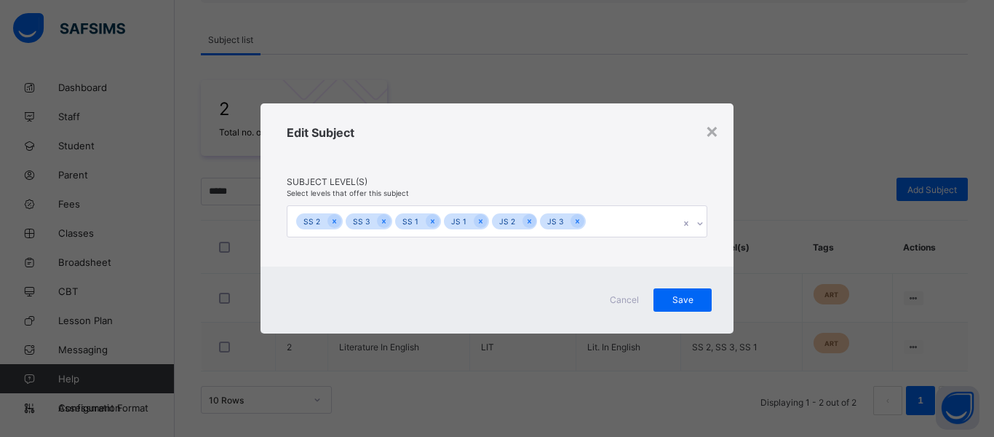
click at [642, 160] on div "Edit Subject" at bounding box center [497, 150] width 421 height 51
click at [680, 298] on span "Save" at bounding box center [682, 299] width 36 height 11
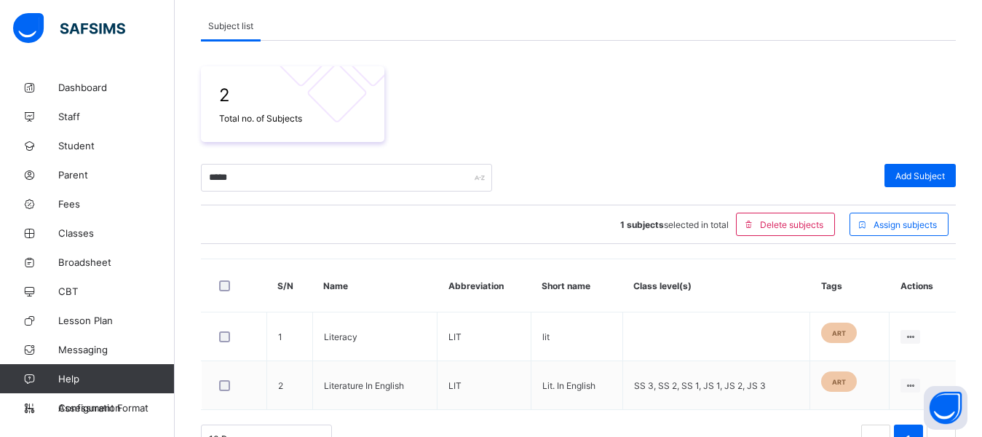
scroll to position [191, 0]
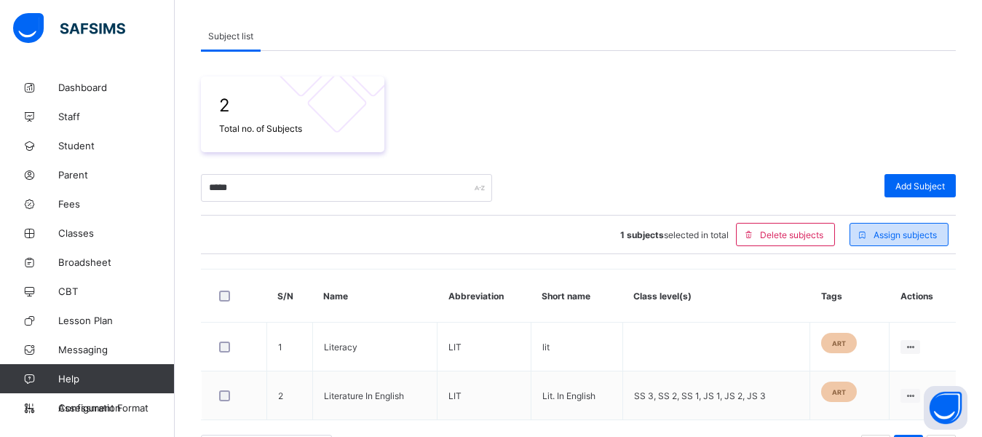
click at [900, 236] on span "Assign subjects" at bounding box center [904, 234] width 63 height 11
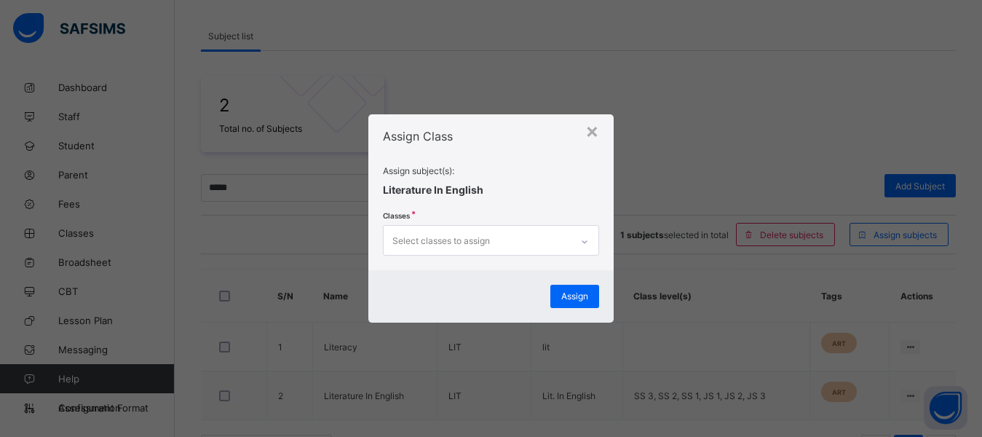
scroll to position [0, 0]
click at [453, 250] on div "Select classes to assign" at bounding box center [441, 240] width 98 height 28
click at [593, 136] on div "×" at bounding box center [592, 130] width 14 height 25
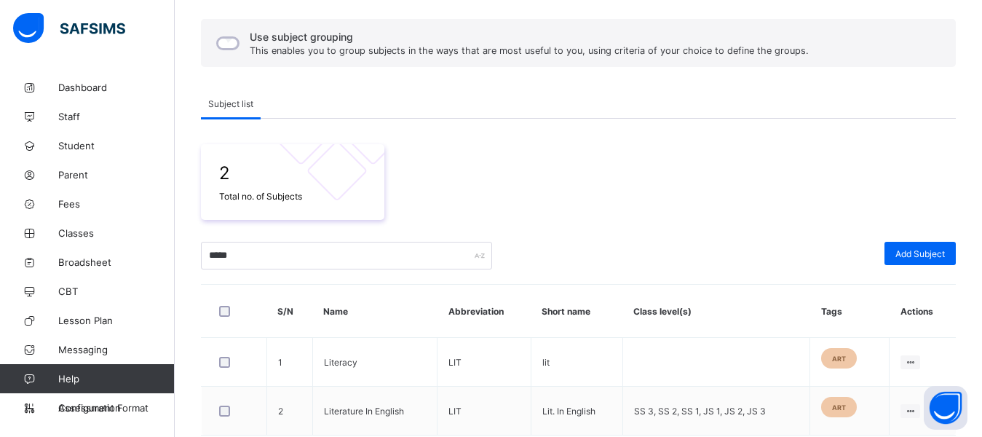
scroll to position [187, 0]
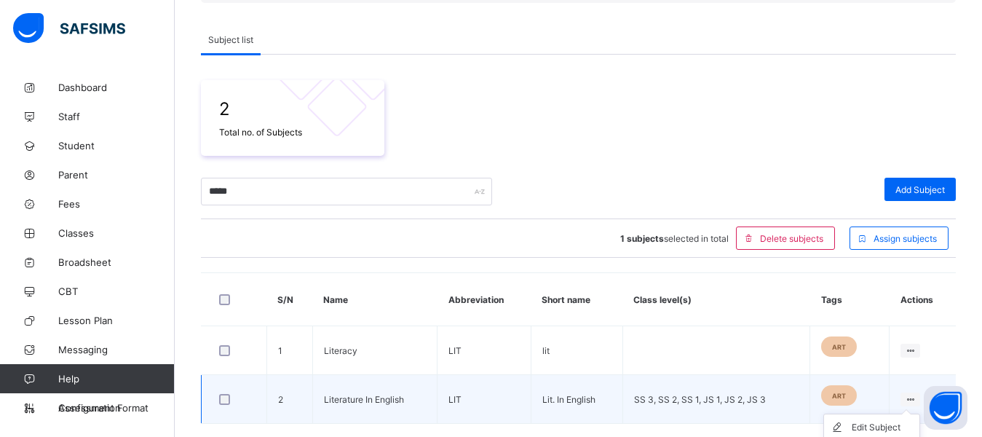
click at [915, 397] on icon at bounding box center [910, 399] width 12 height 11
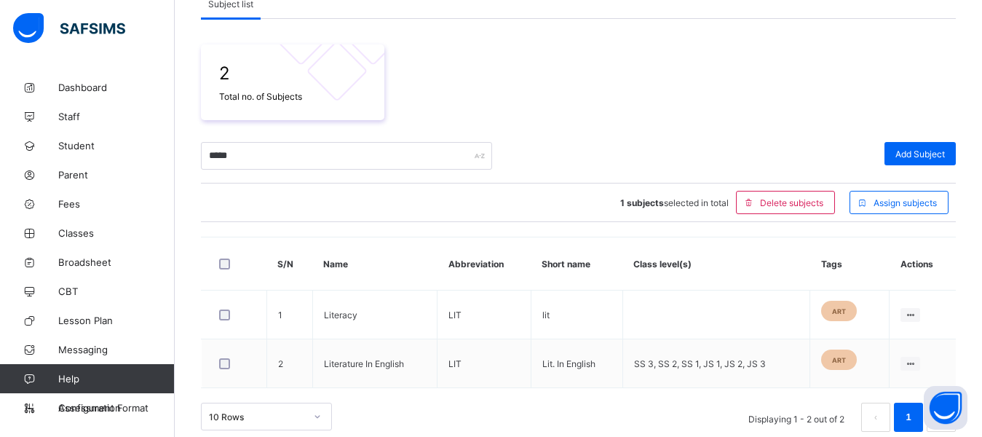
scroll to position [239, 0]
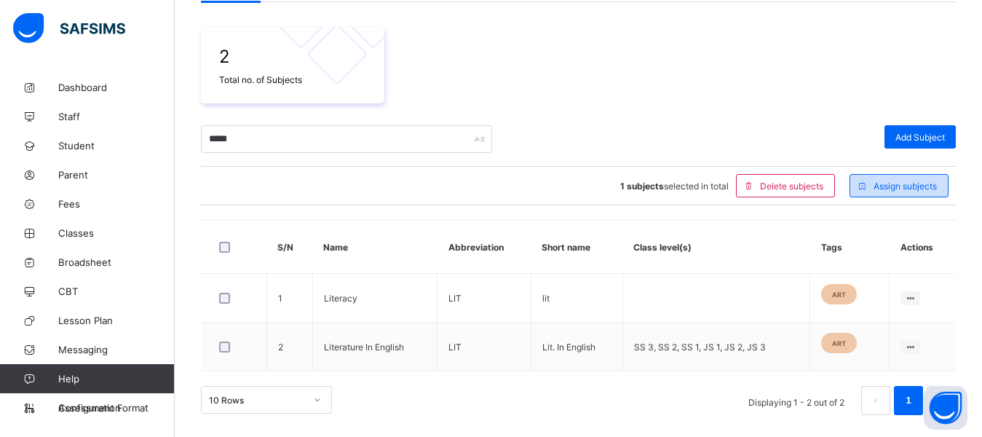
click at [901, 187] on span "Assign subjects" at bounding box center [904, 185] width 63 height 11
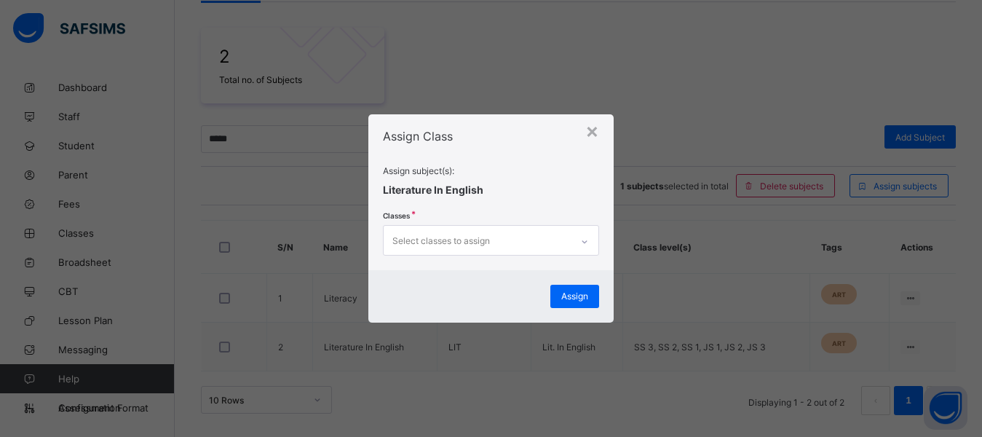
click at [473, 249] on div "Select classes to assign" at bounding box center [441, 240] width 98 height 28
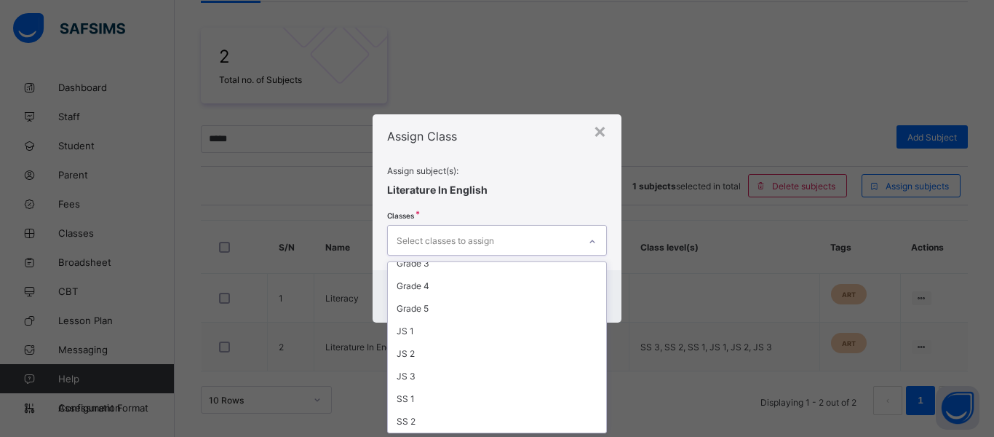
scroll to position [220, 0]
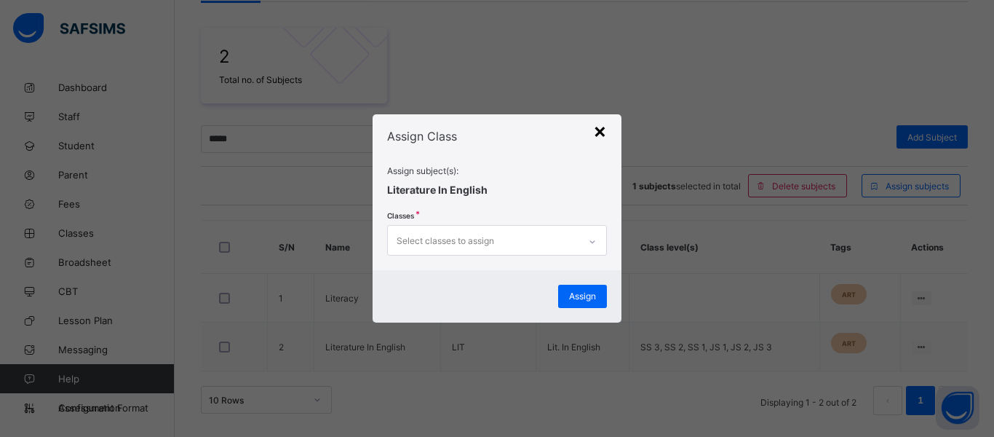
click at [601, 135] on div "×" at bounding box center [600, 130] width 14 height 25
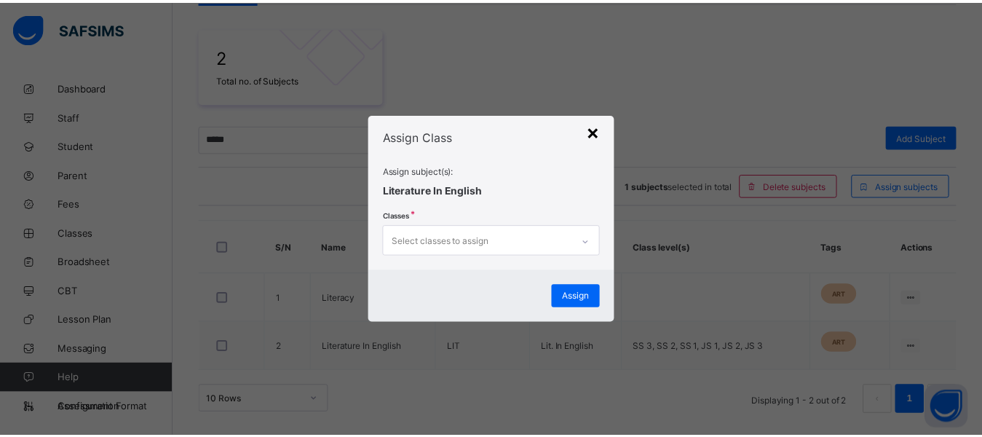
scroll to position [187, 0]
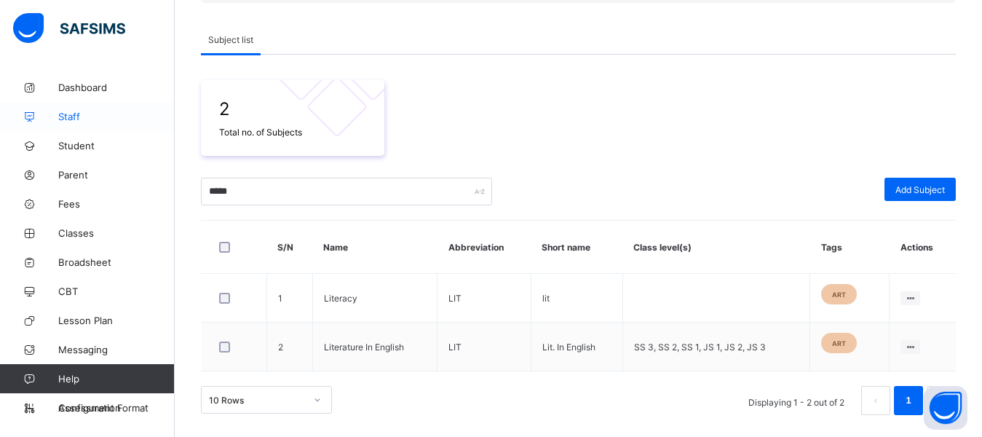
click at [64, 114] on span "Staff" at bounding box center [116, 117] width 116 height 12
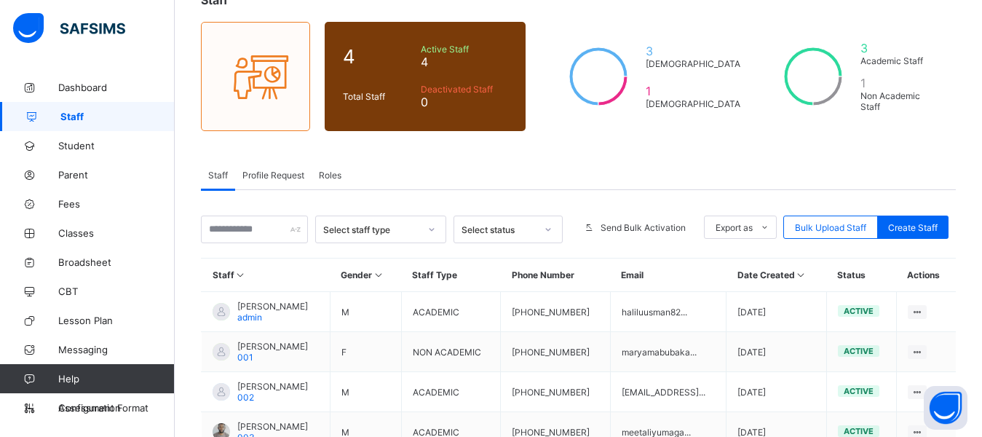
scroll to position [139, 0]
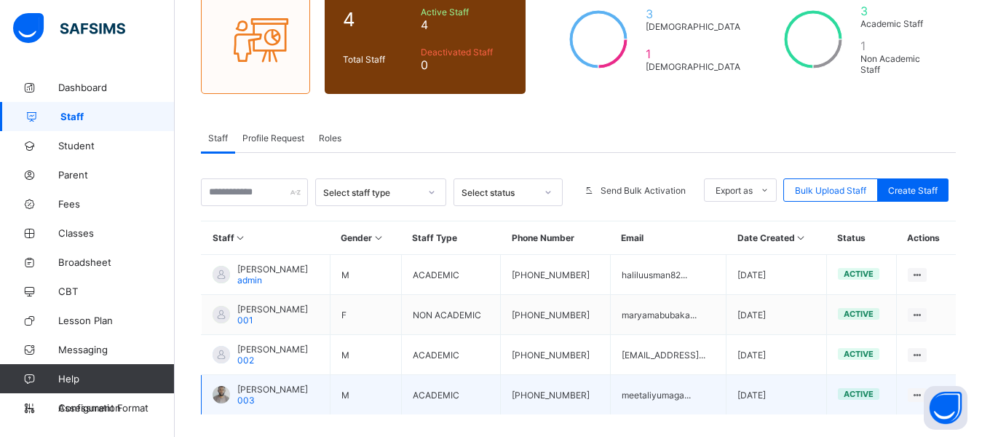
click at [299, 389] on span "[PERSON_NAME]" at bounding box center [272, 388] width 71 height 11
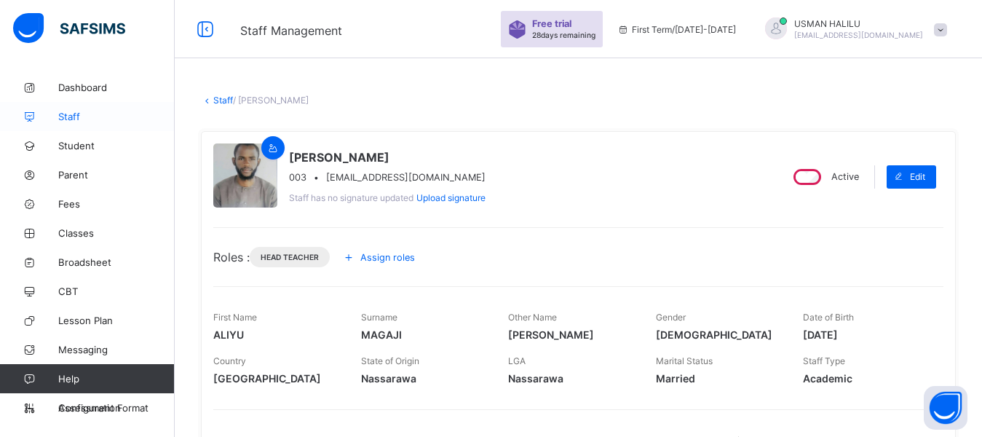
click at [70, 126] on link "Staff" at bounding box center [87, 116] width 175 height 29
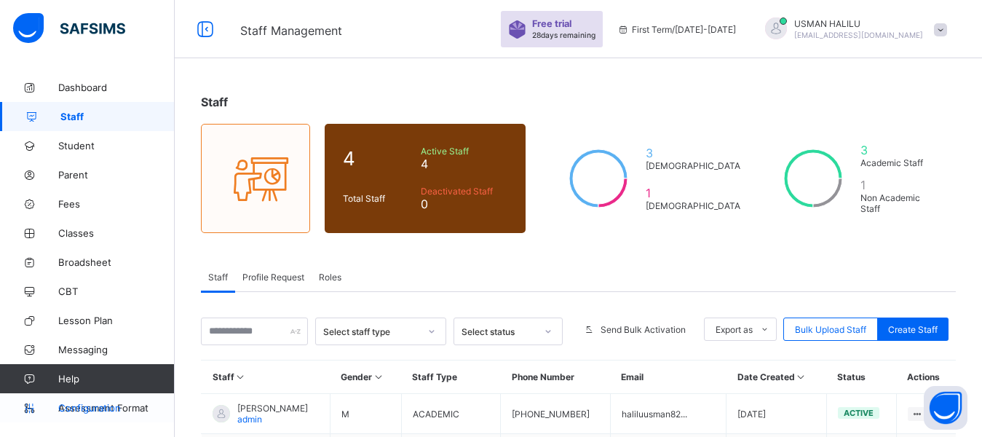
click at [71, 405] on span "Configuration" at bounding box center [116, 408] width 116 height 12
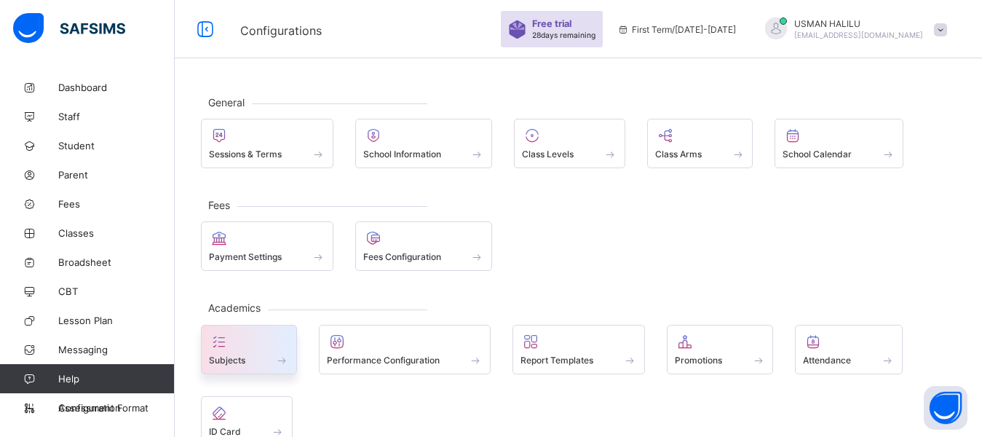
click at [277, 360] on span at bounding box center [281, 360] width 15 height 12
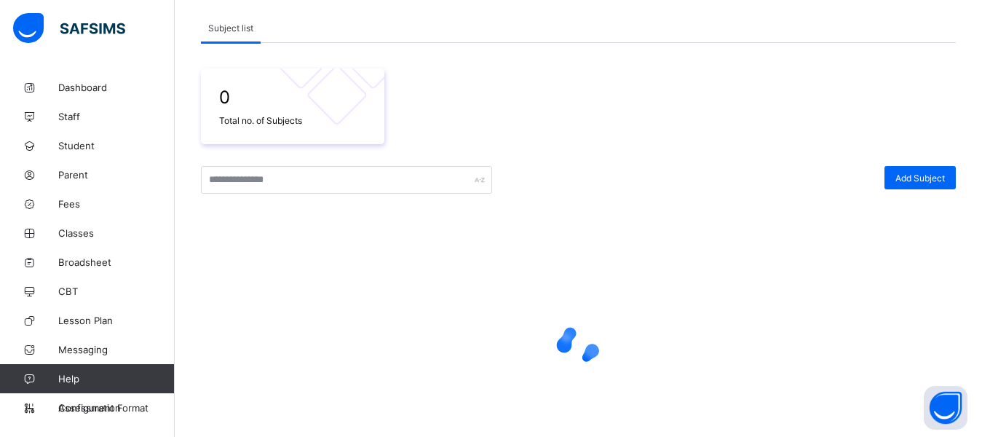
scroll to position [258, 0]
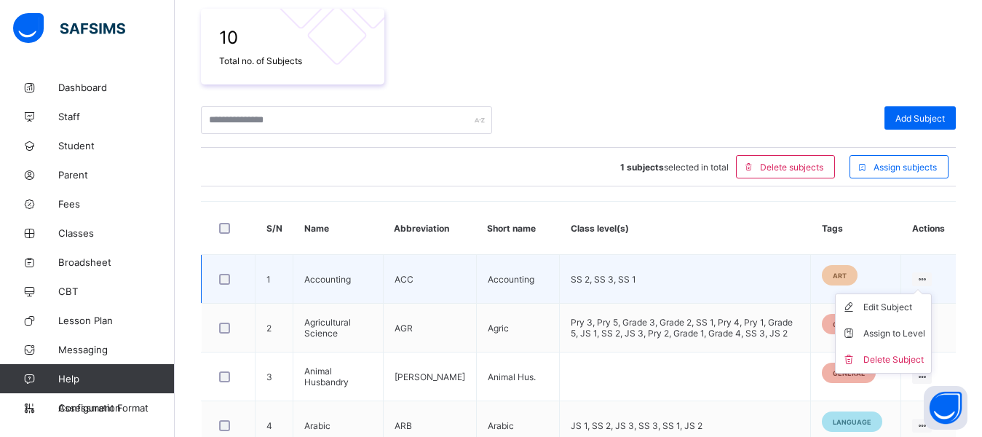
click at [931, 293] on ul "Edit Subject Assign to Level Delete Subject" at bounding box center [883, 333] width 97 height 80
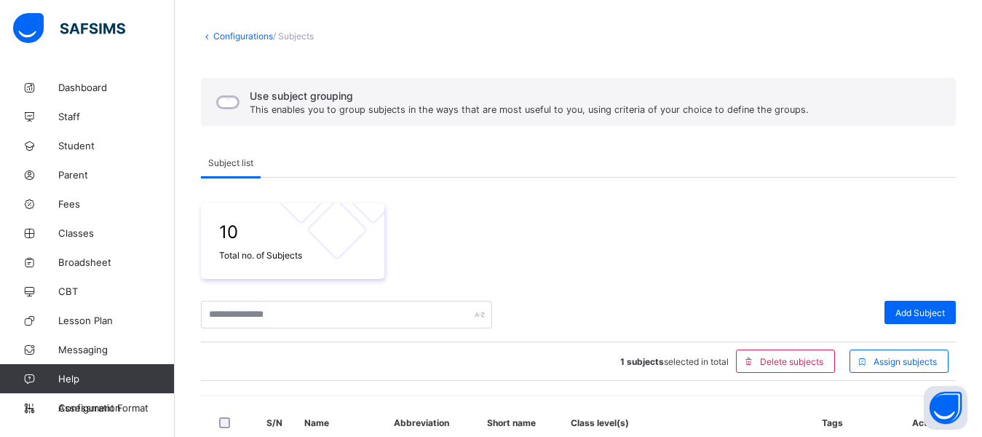
scroll to position [47, 0]
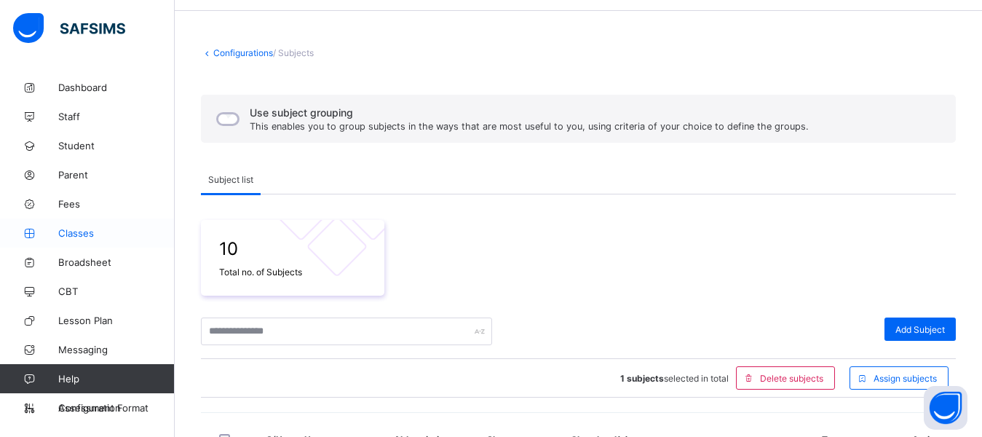
click at [83, 231] on span "Classes" at bounding box center [116, 233] width 116 height 12
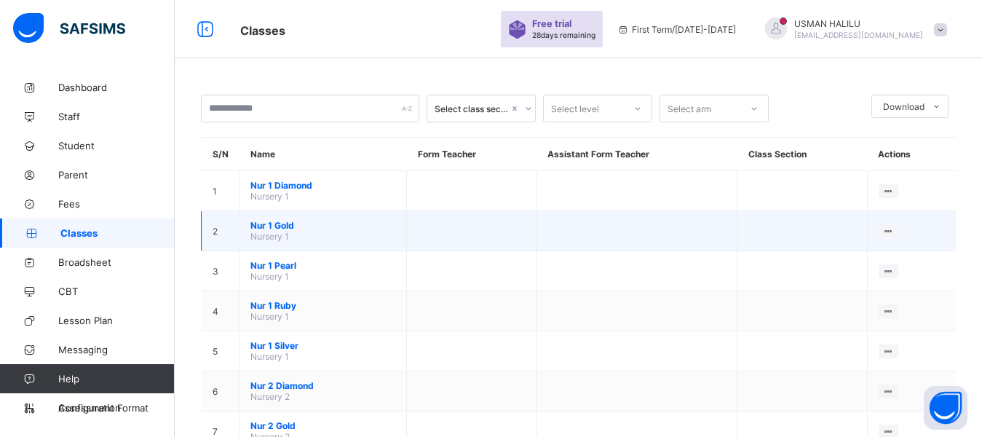
click at [278, 231] on span "Nursery 1" at bounding box center [269, 236] width 39 height 11
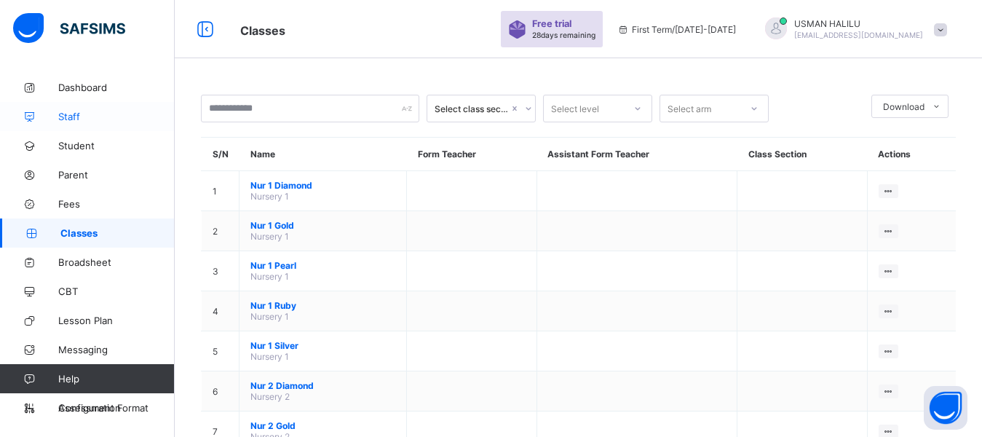
click at [68, 113] on span "Staff" at bounding box center [116, 117] width 116 height 12
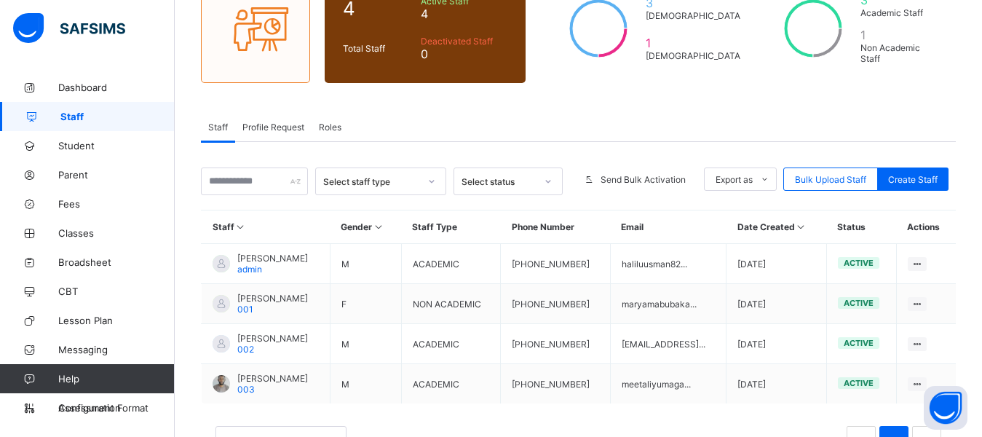
scroll to position [204, 0]
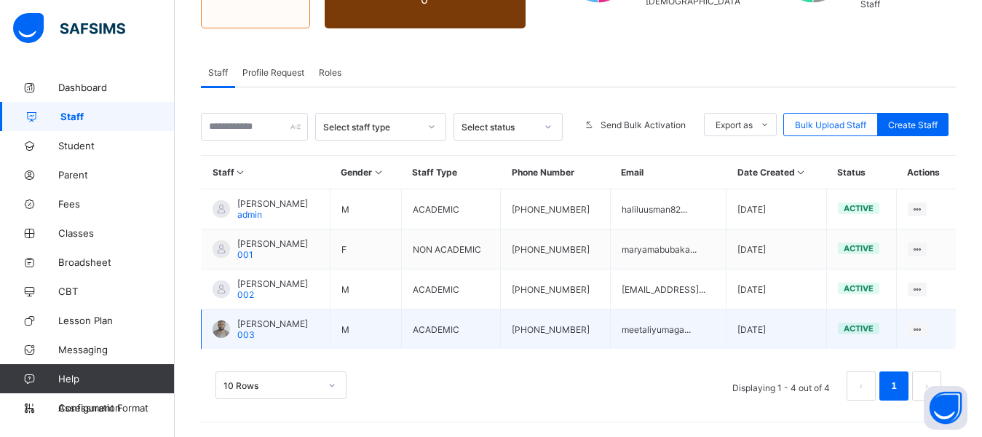
click at [215, 326] on div at bounding box center [220, 328] width 17 height 17
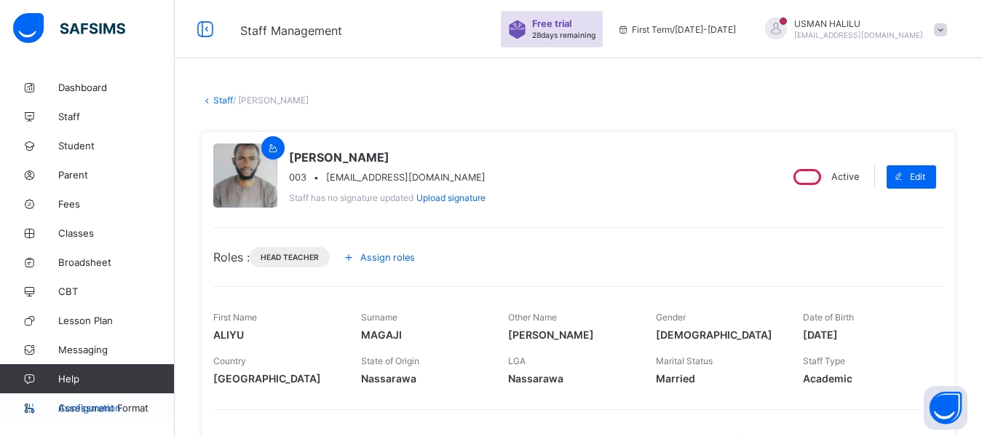
click at [89, 413] on span "Configuration" at bounding box center [116, 408] width 116 height 12
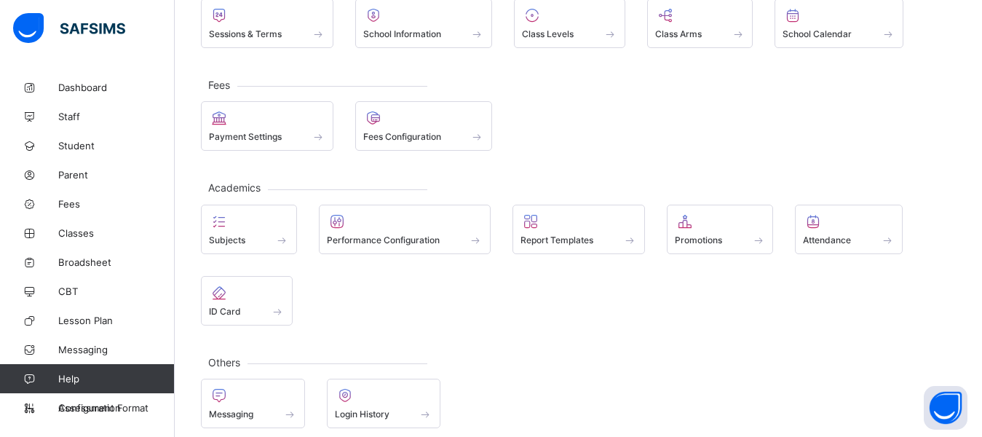
scroll to position [133, 0]
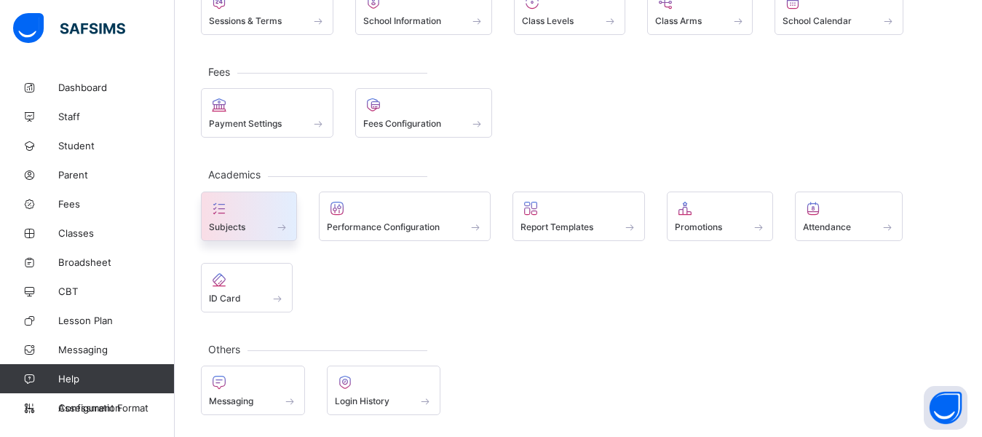
click at [245, 224] on div "Subjects" at bounding box center [249, 226] width 80 height 12
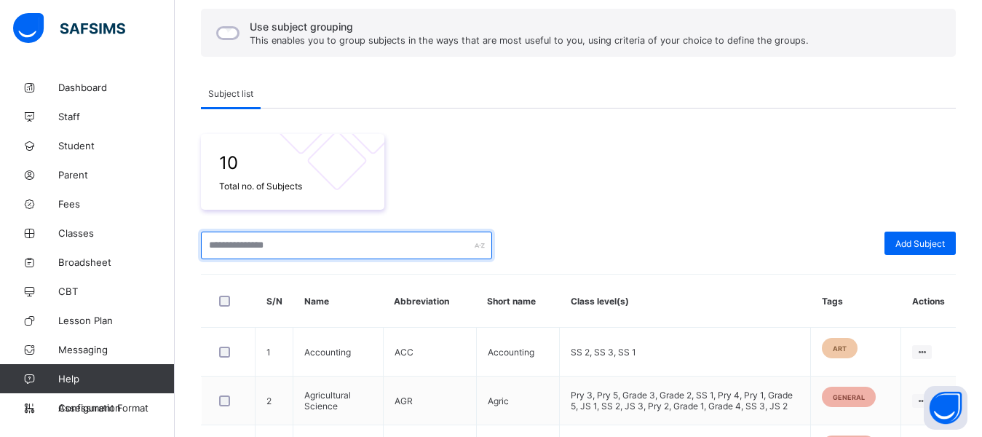
click at [263, 239] on input "text" at bounding box center [346, 245] width 291 height 28
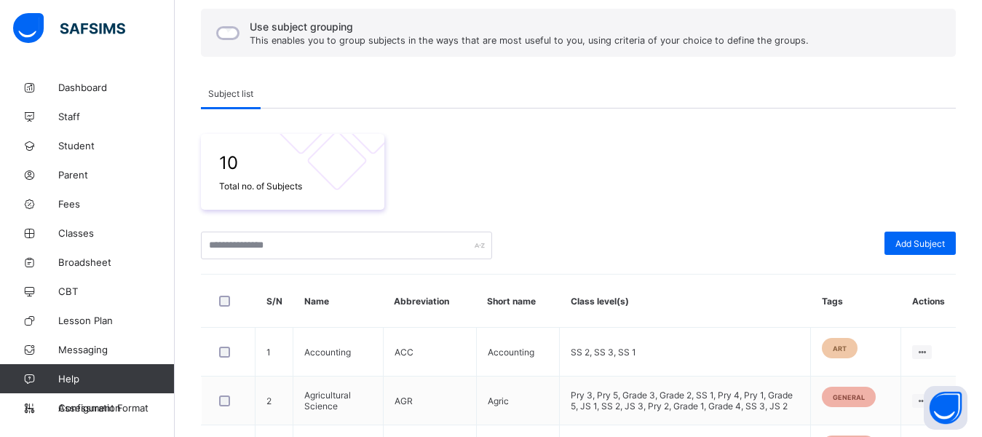
click at [645, 191] on div "10 Total no. of Subjects" at bounding box center [578, 172] width 755 height 76
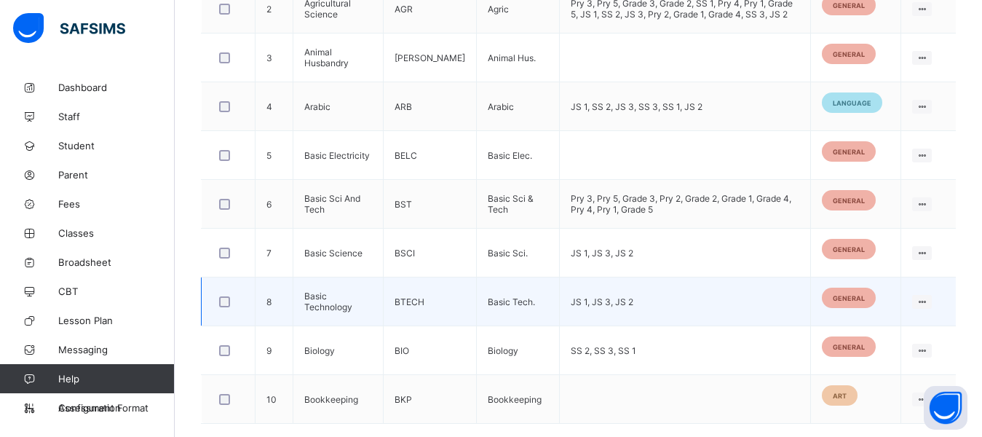
scroll to position [629, 0]
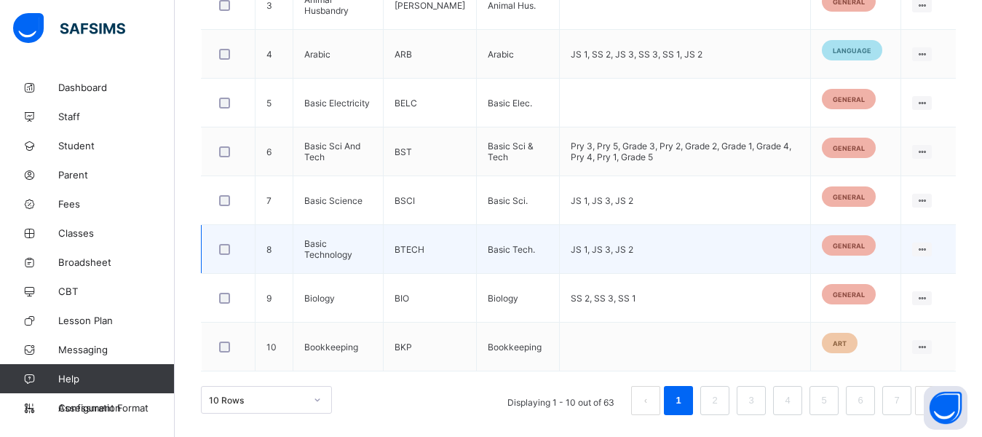
click at [426, 241] on td "BTECH" at bounding box center [429, 249] width 93 height 49
click at [891, 274] on div "Edit Subject" at bounding box center [894, 277] width 62 height 15
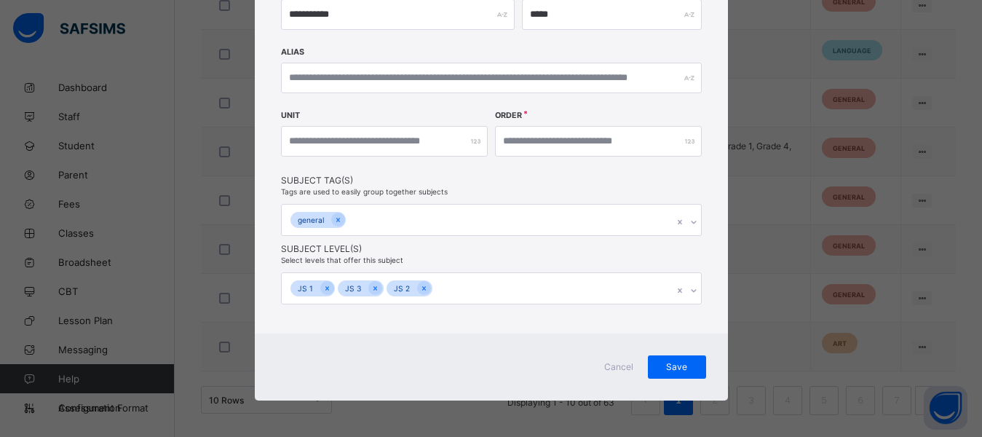
scroll to position [0, 0]
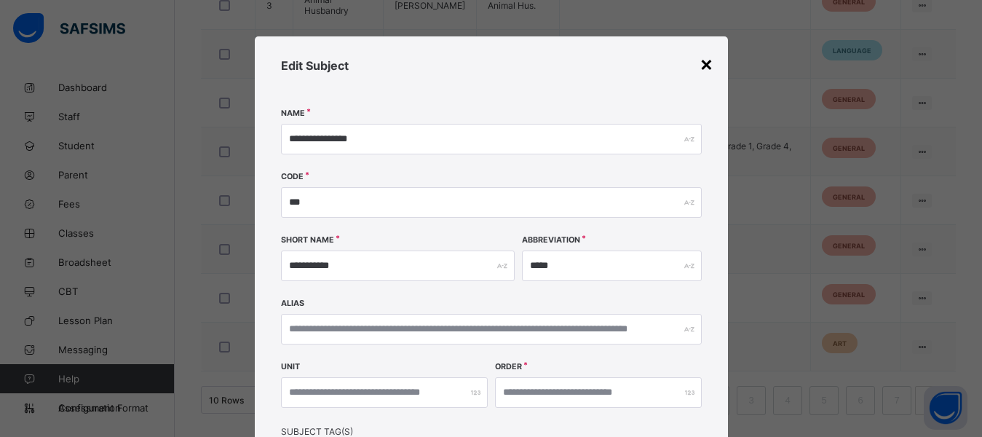
click at [702, 66] on div "×" at bounding box center [706, 63] width 14 height 25
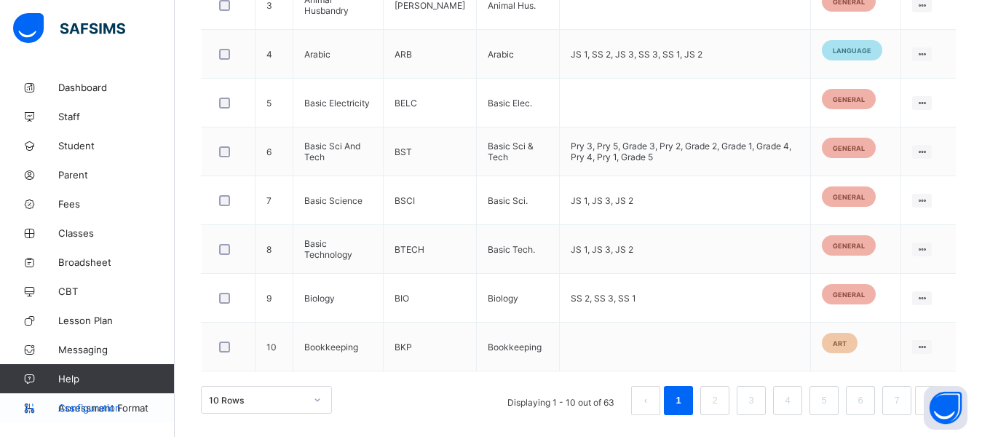
click at [76, 409] on span "Configuration" at bounding box center [116, 408] width 116 height 12
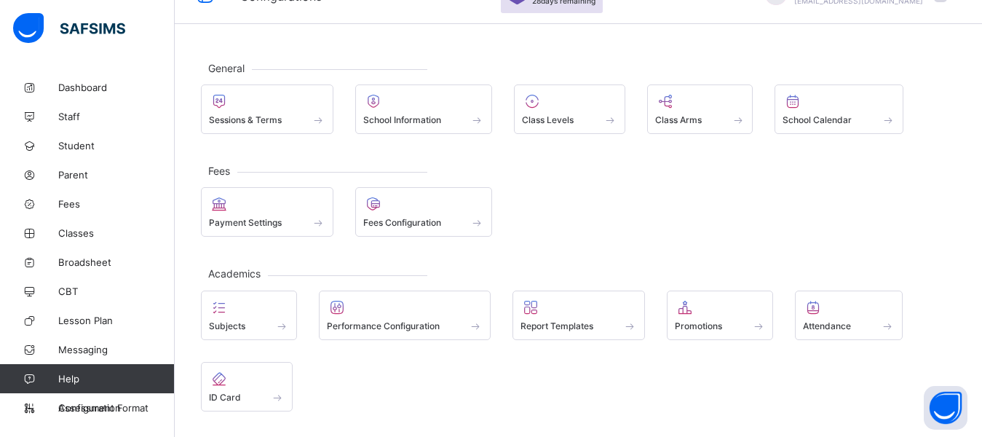
scroll to position [11, 0]
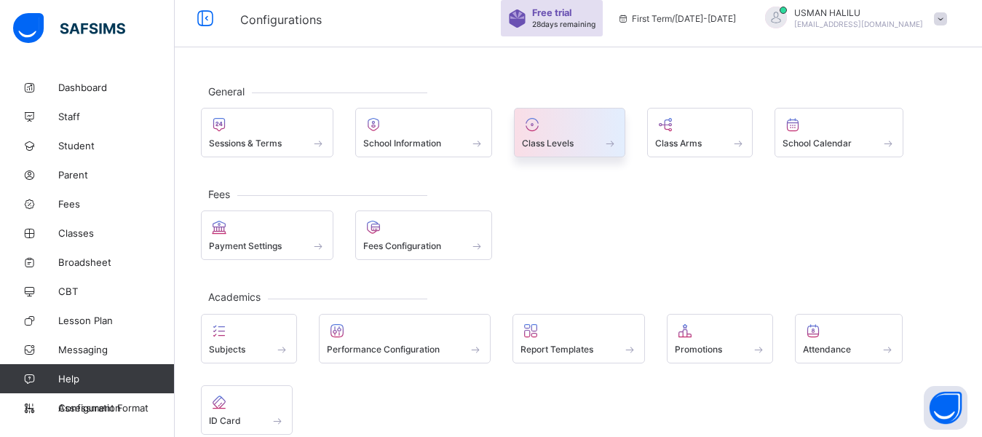
click at [539, 133] on span at bounding box center [532, 124] width 20 height 17
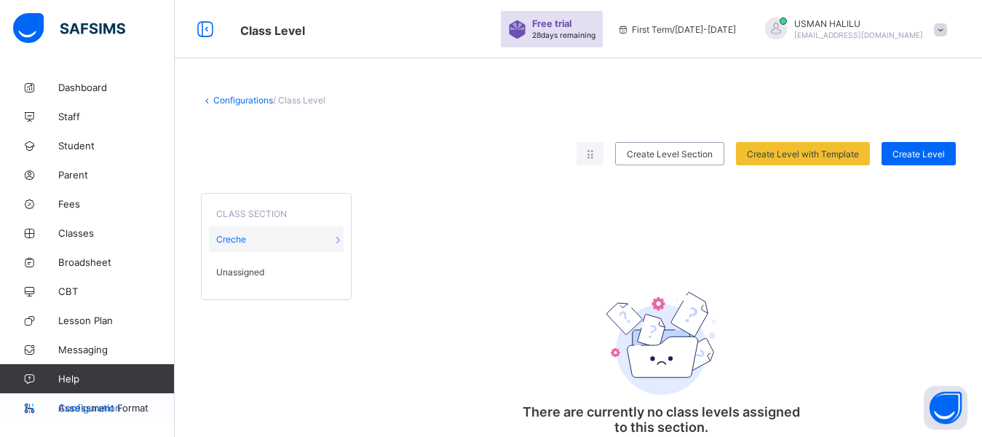
click at [86, 404] on span "Configuration" at bounding box center [116, 408] width 116 height 12
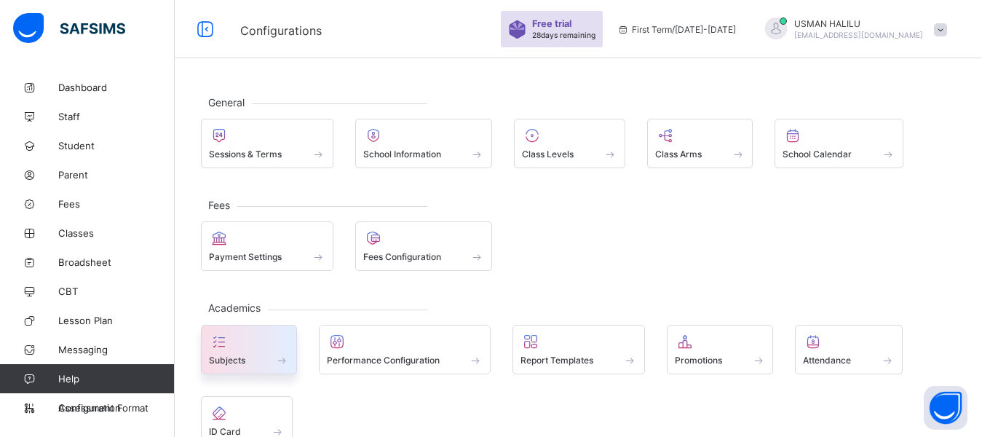
click at [234, 369] on div "Subjects" at bounding box center [249, 349] width 96 height 49
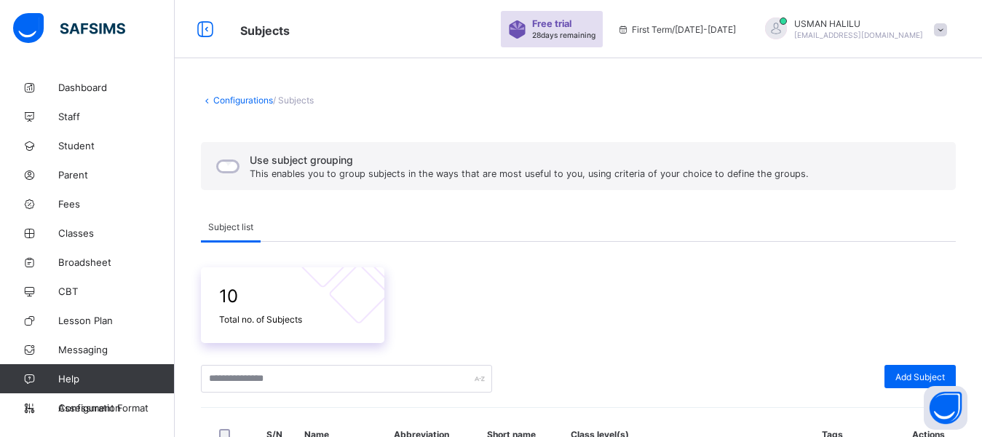
click at [317, 330] on div "10 Total no. of Subjects" at bounding box center [292, 305] width 183 height 76
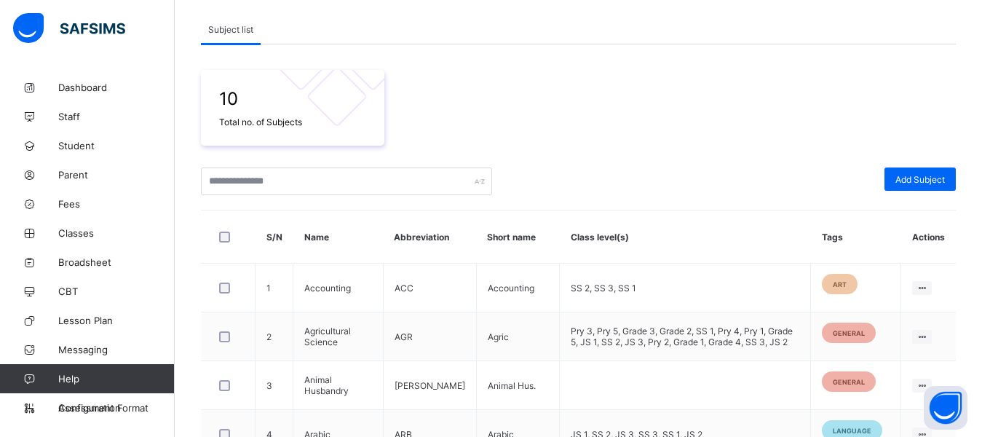
scroll to position [204, 0]
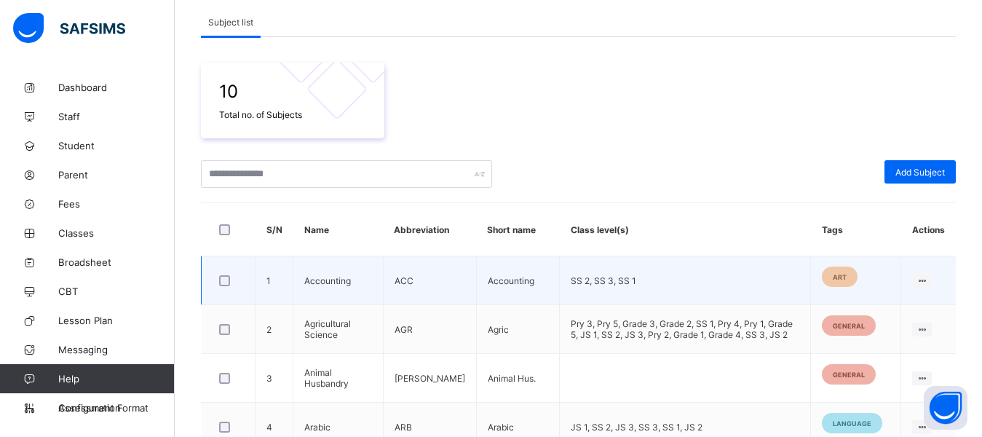
click at [586, 294] on td "SS 2, SS 3, SS 1" at bounding box center [685, 280] width 251 height 49
click at [953, 279] on td "Edit Subject Assign to Level Delete Subject" at bounding box center [928, 280] width 55 height 49
click at [928, 279] on icon at bounding box center [921, 280] width 12 height 11
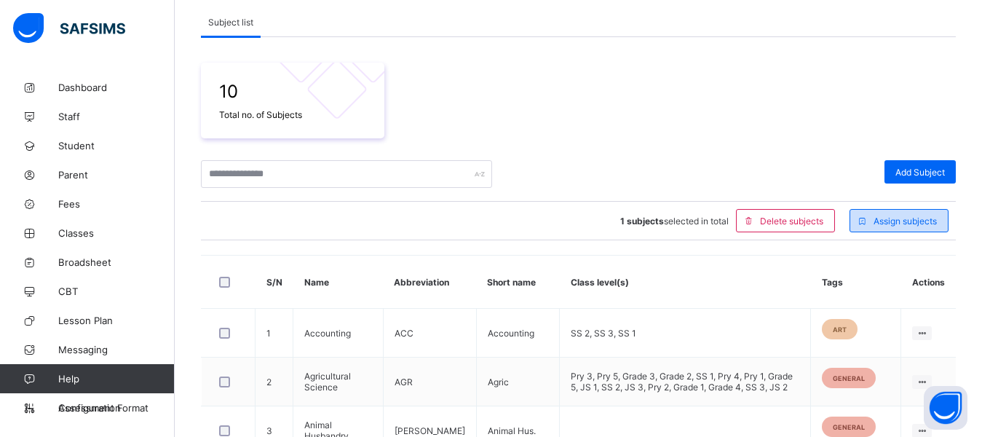
click at [912, 228] on div "Assign subjects" at bounding box center [898, 220] width 99 height 23
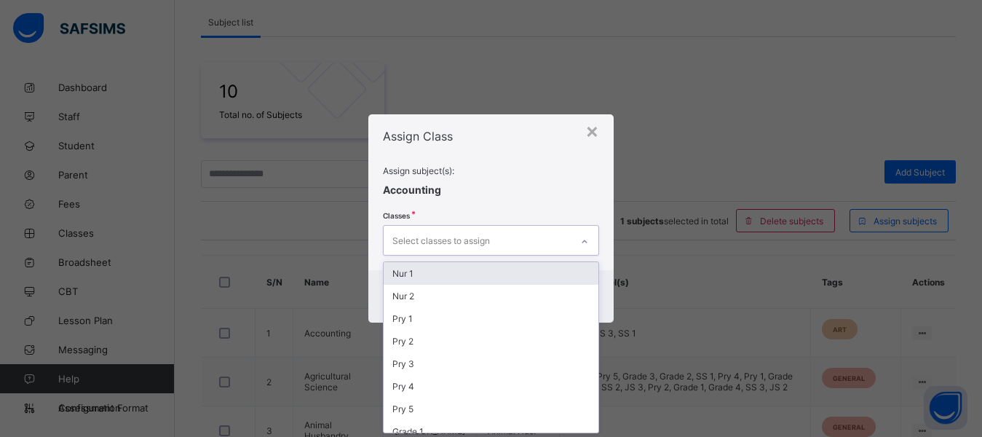
click at [493, 231] on div "Select classes to assign" at bounding box center [476, 240] width 187 height 28
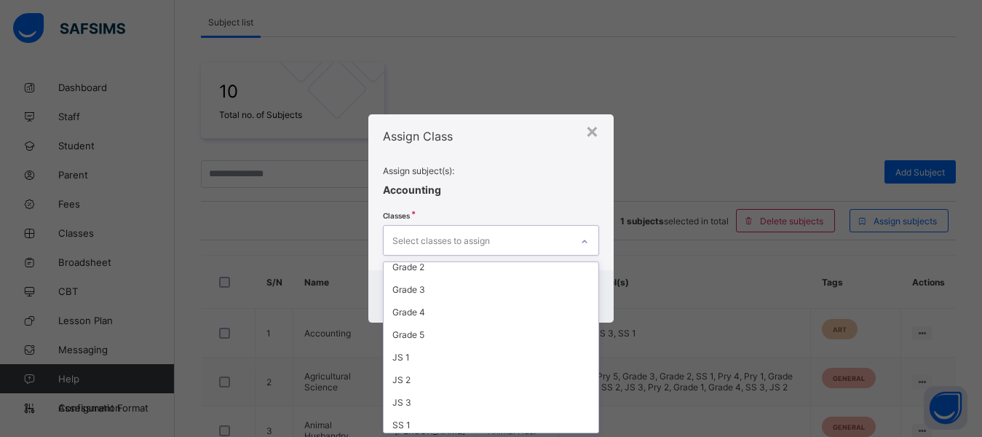
scroll to position [236, 0]
click at [396, 376] on div "SS 1" at bounding box center [490, 376] width 215 height 23
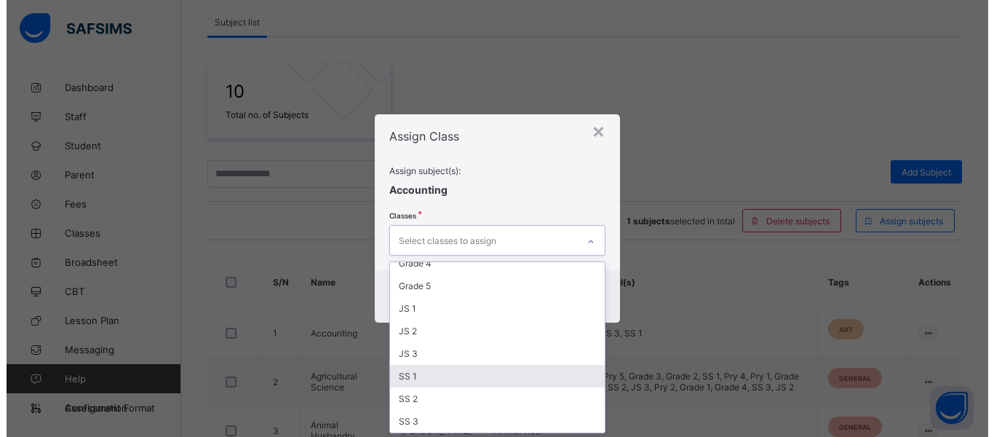
scroll to position [213, 0]
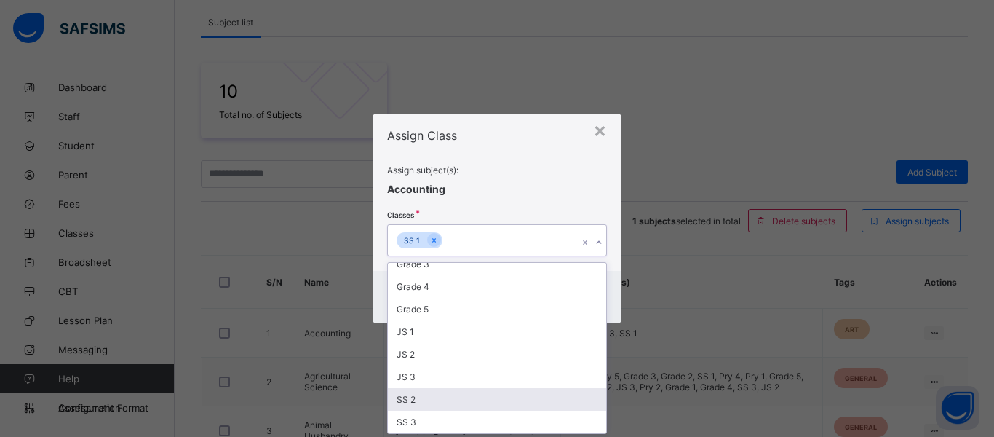
click at [410, 400] on div "SS 2" at bounding box center [497, 399] width 218 height 23
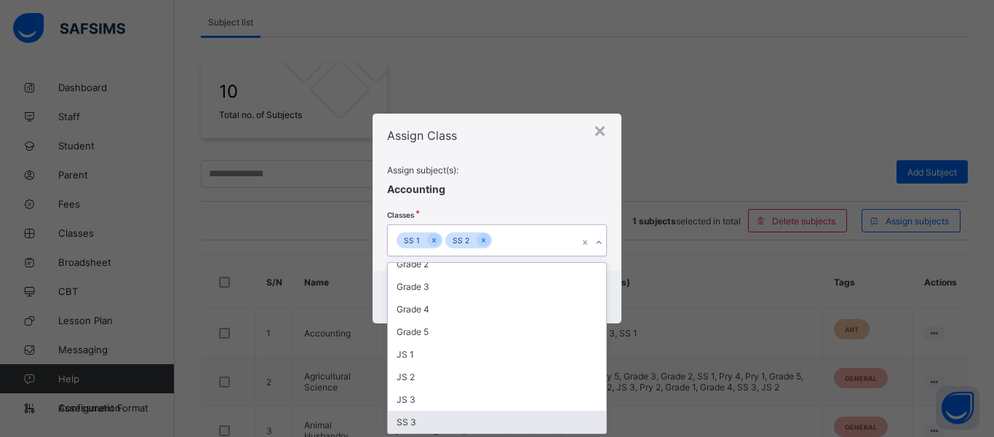
click at [417, 418] on div "SS 3" at bounding box center [497, 421] width 218 height 23
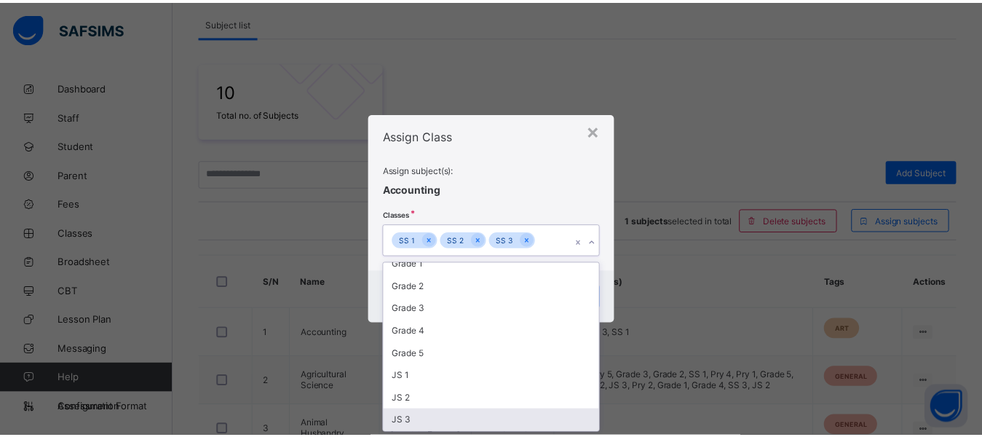
scroll to position [168, 0]
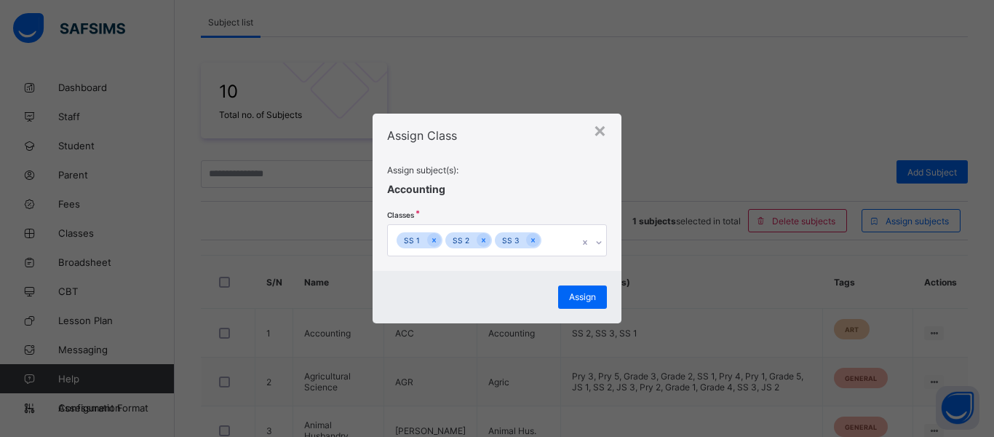
click at [532, 183] on div "Assign subject(s): Accounting Classes SS 1 SS 2 SS 3" at bounding box center [497, 210] width 220 height 92
click at [586, 295] on span "Assign" at bounding box center [582, 296] width 27 height 11
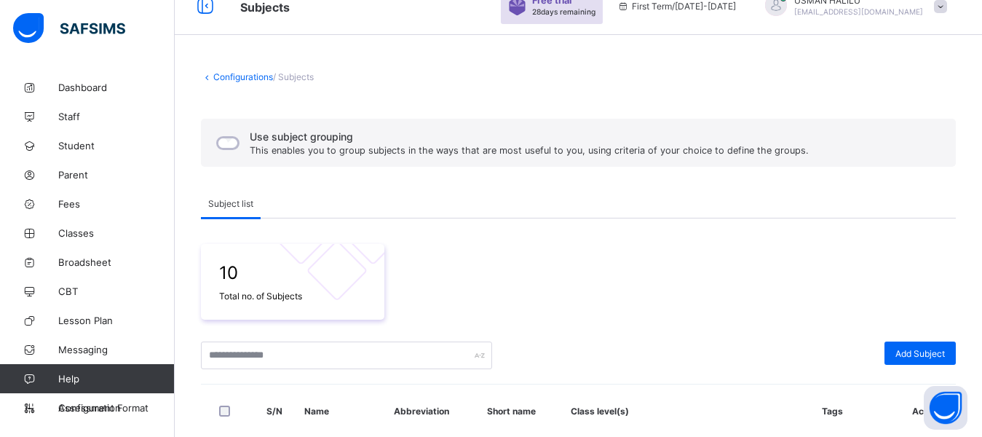
scroll to position [0, 0]
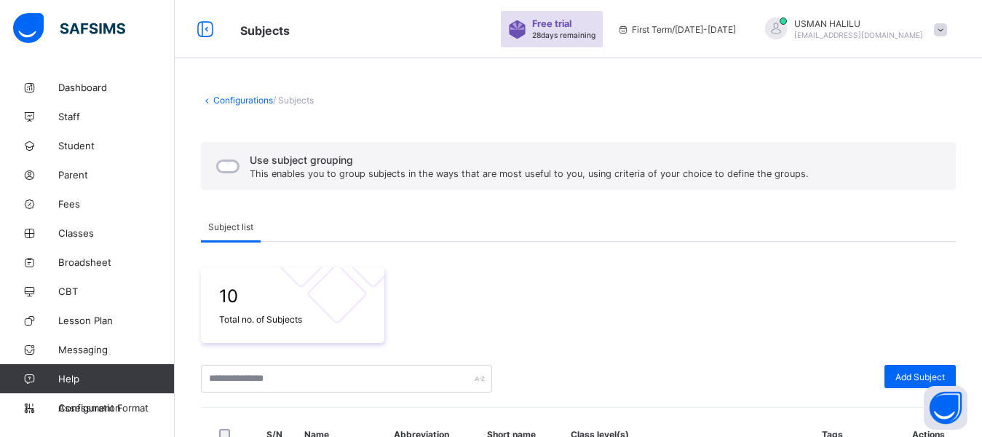
click at [954, 39] on div "USMAN HALILU haliluusman8248@gmail.com" at bounding box center [852, 29] width 204 height 24
click at [73, 114] on span "Staff" at bounding box center [116, 117] width 116 height 12
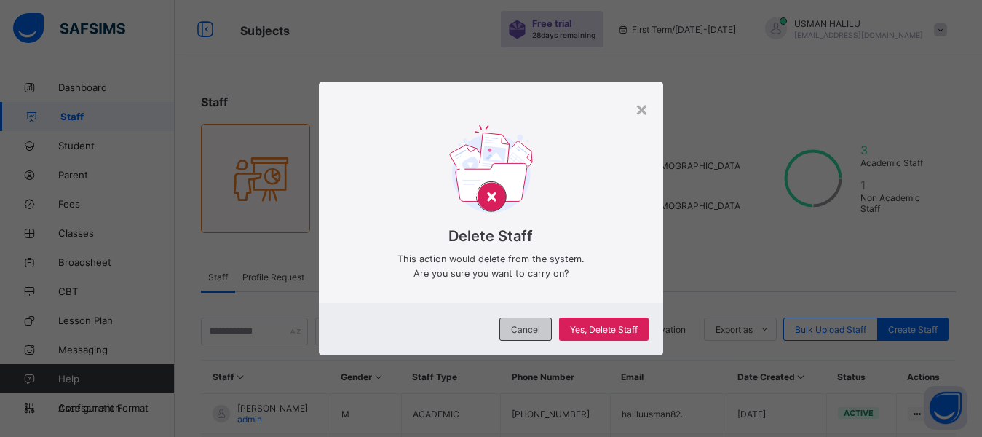
click at [544, 328] on div "Cancel" at bounding box center [525, 328] width 52 height 23
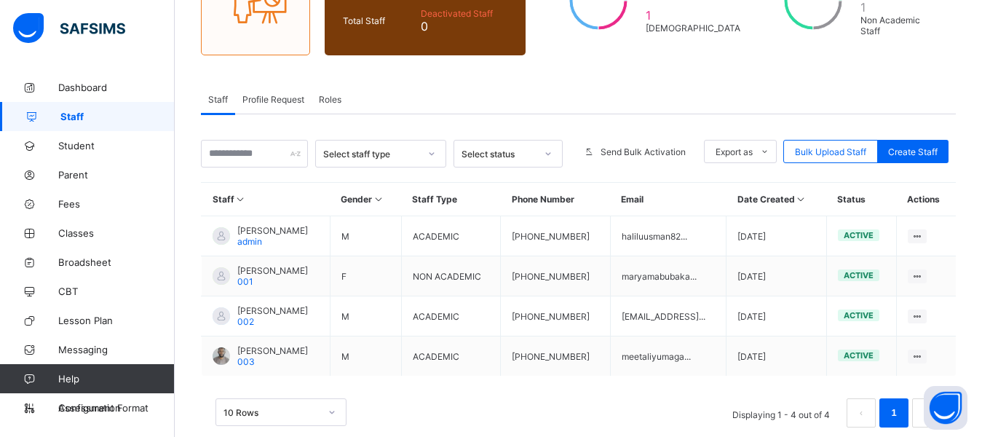
scroll to position [204, 0]
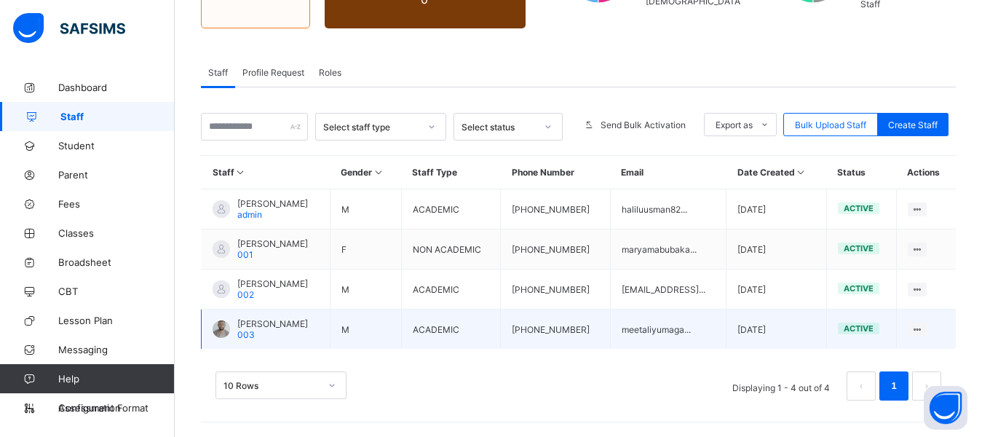
click at [263, 331] on div "ALIYU UMAR MAGAJI 003" at bounding box center [272, 329] width 71 height 22
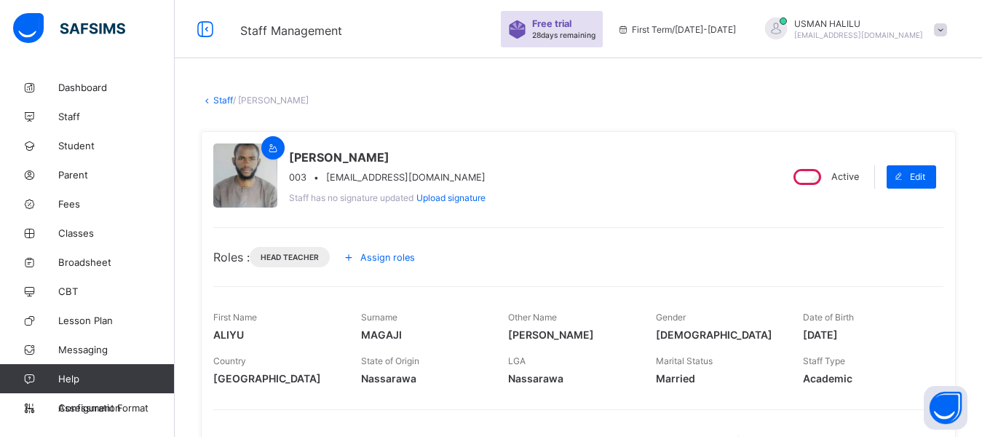
click at [393, 252] on span "Assign roles" at bounding box center [387, 257] width 55 height 11
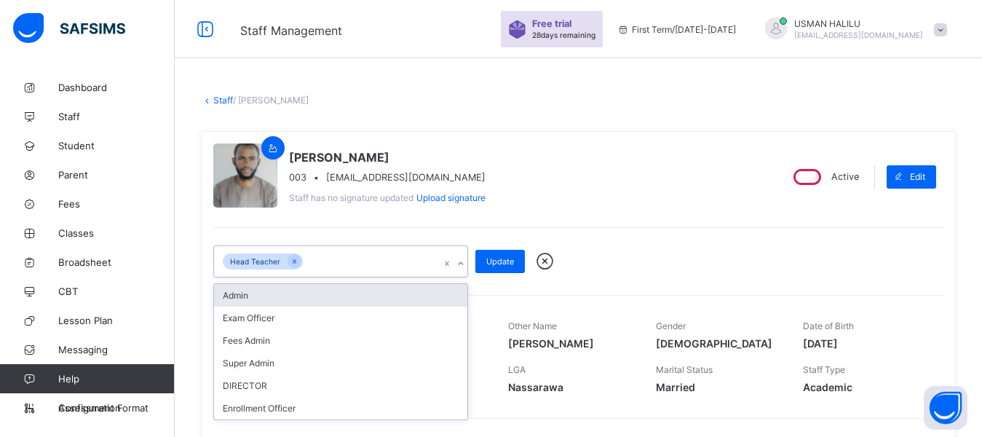
click at [409, 266] on div "Head Teacher" at bounding box center [327, 261] width 226 height 31
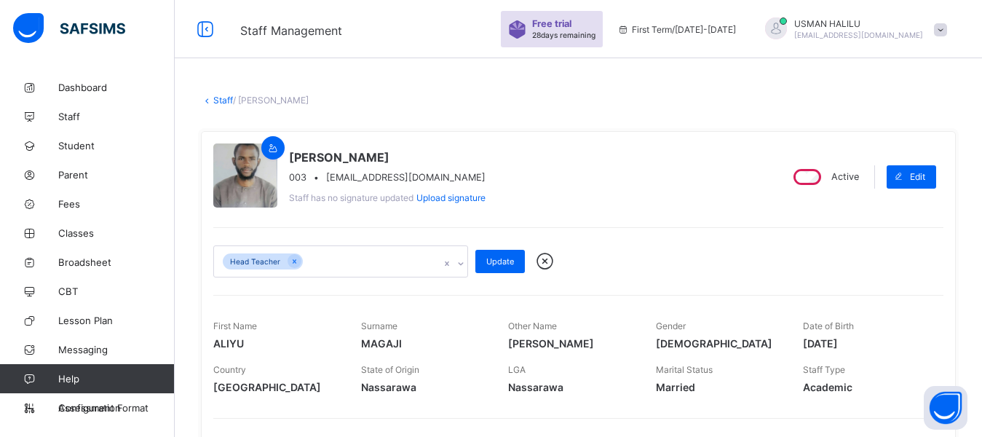
click at [549, 259] on icon at bounding box center [544, 261] width 25 height 22
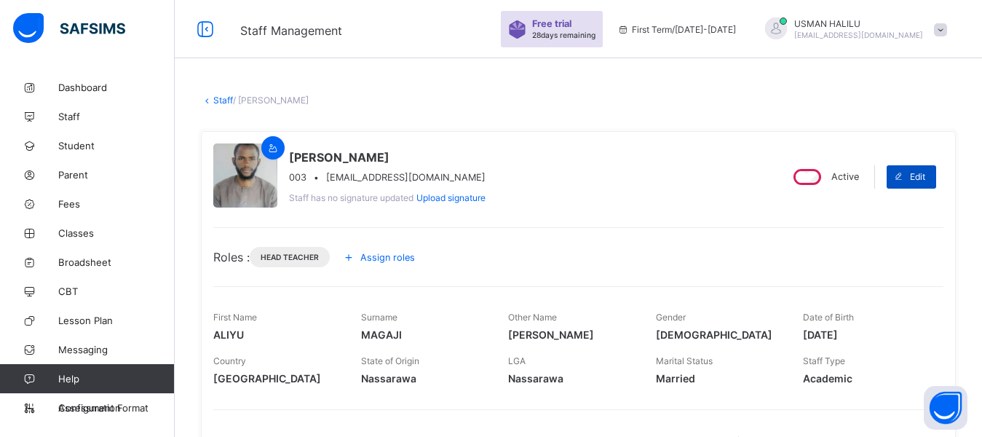
click at [910, 173] on span at bounding box center [897, 176] width 23 height 23
select select "**"
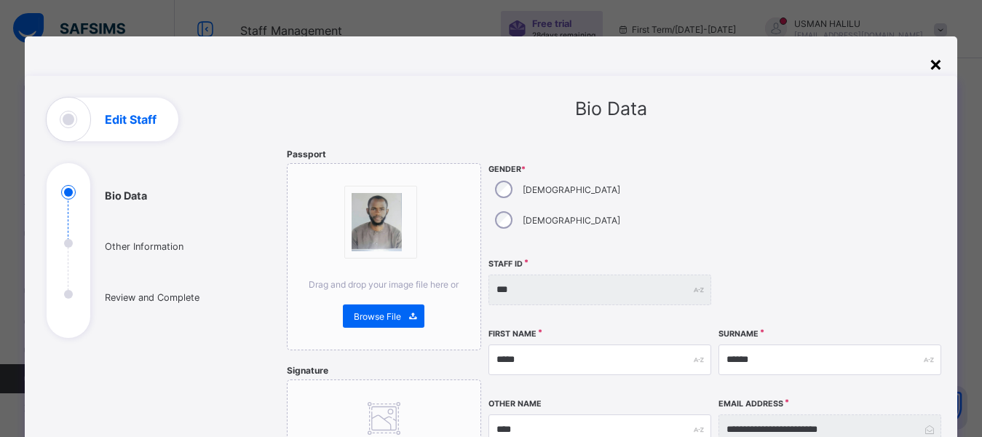
click at [938, 68] on div "×" at bounding box center [935, 63] width 14 height 25
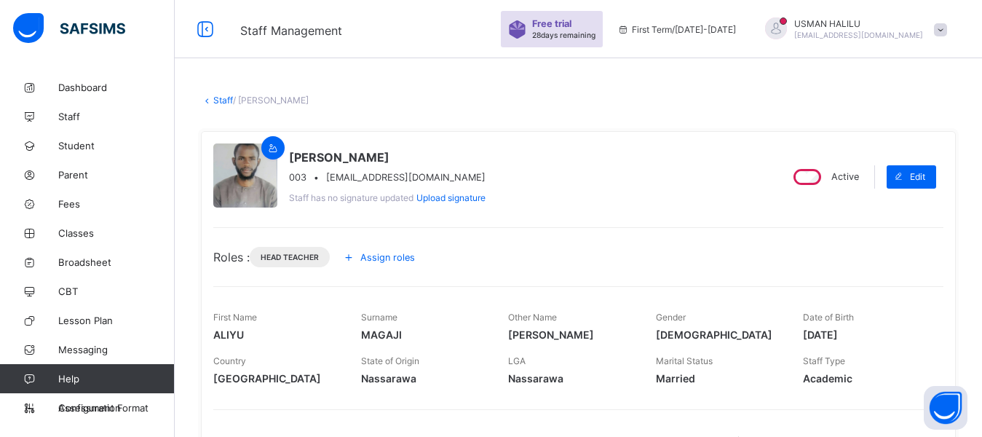
scroll to position [365, 0]
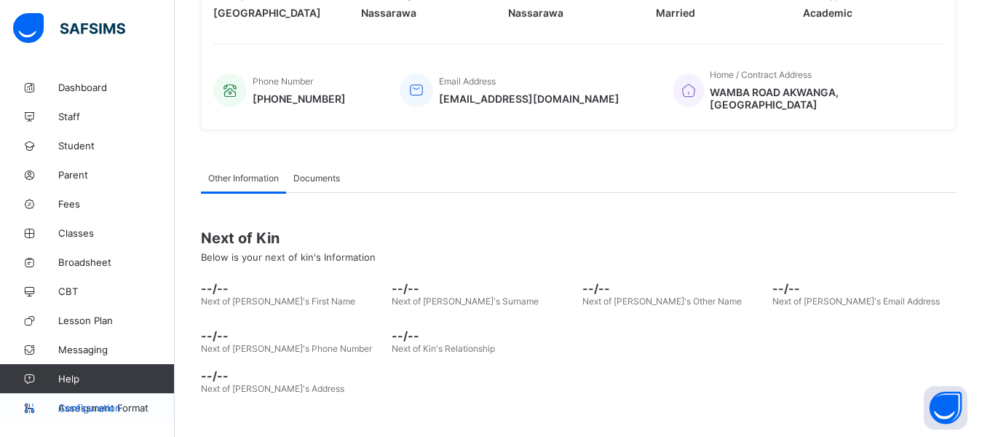
click at [100, 407] on span "Configuration" at bounding box center [116, 408] width 116 height 12
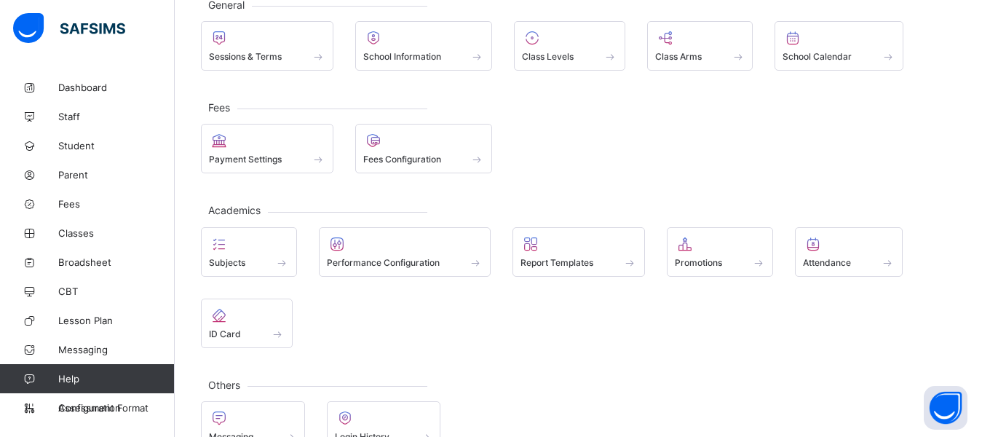
scroll to position [101, 0]
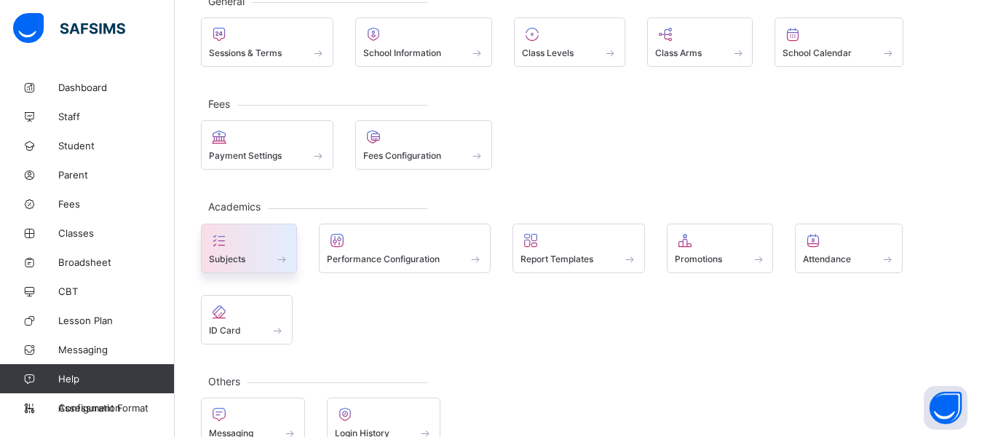
click at [218, 238] on icon at bounding box center [219, 239] width 20 height 17
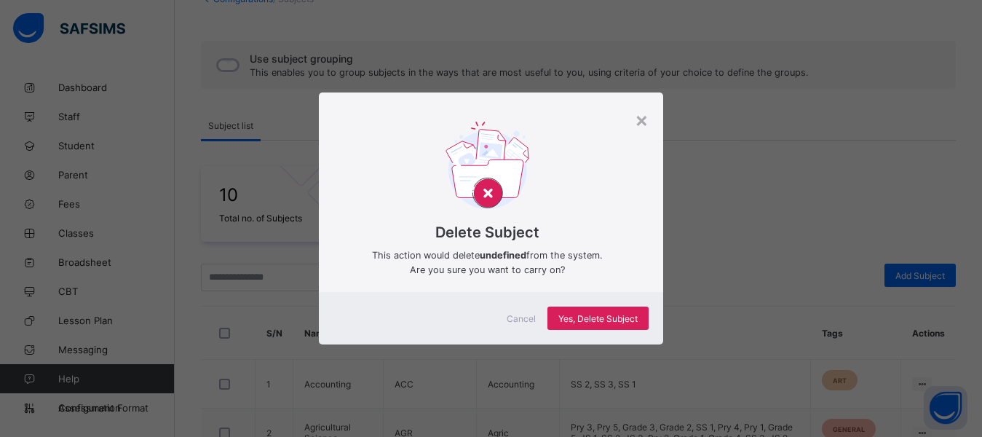
click at [528, 319] on span "Cancel" at bounding box center [520, 318] width 29 height 11
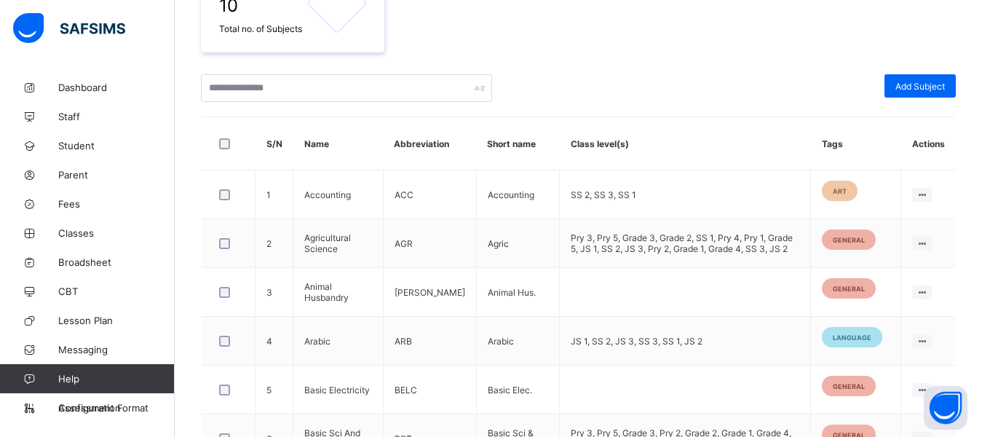
scroll to position [276, 0]
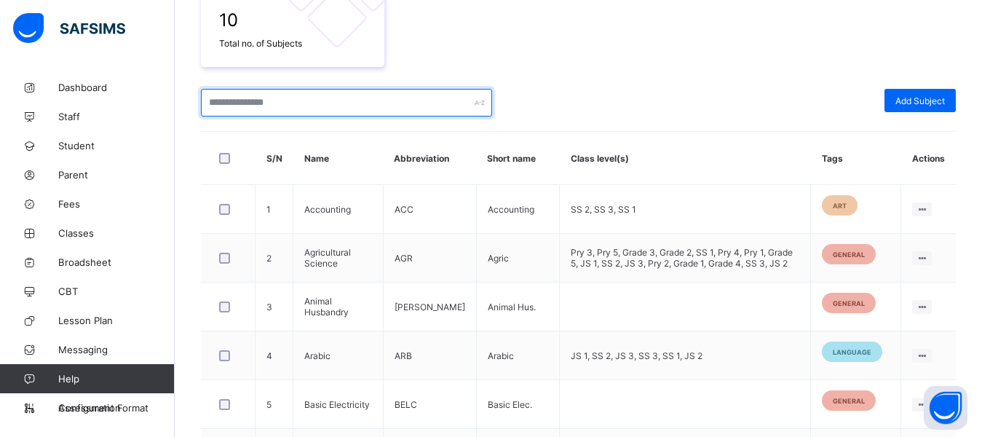
click at [292, 108] on input "text" at bounding box center [346, 103] width 291 height 28
type input "*****"
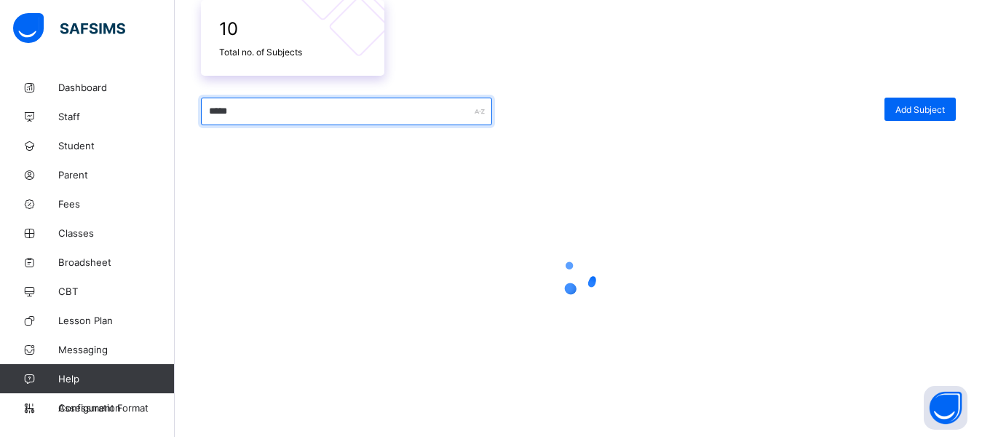
scroll to position [187, 0]
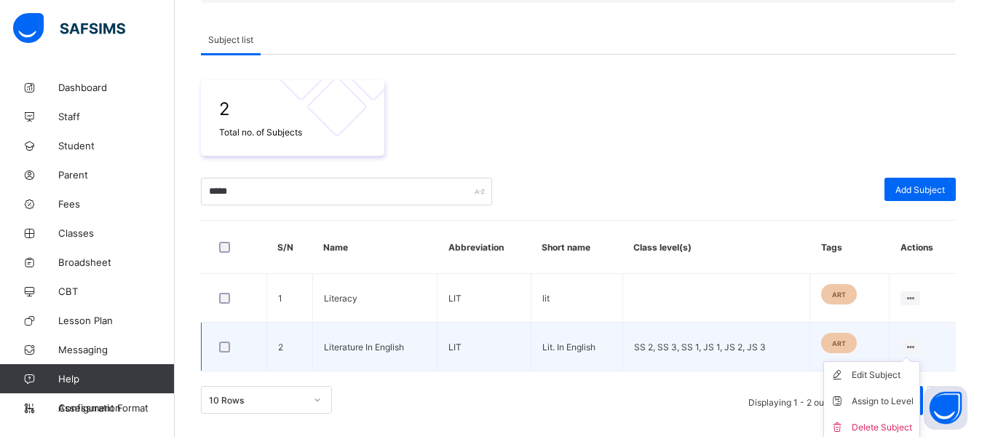
click at [915, 361] on ul "Edit Subject Assign to Level Delete Subject" at bounding box center [871, 401] width 97 height 80
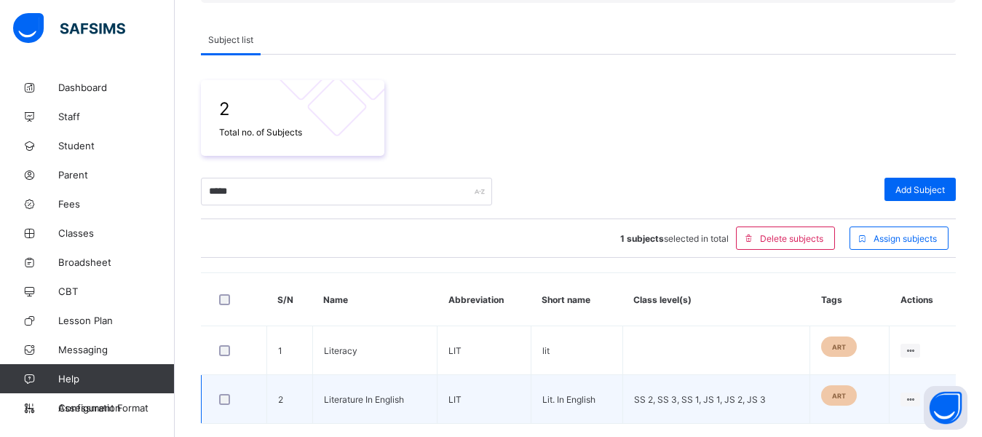
click at [319, 397] on td "Literature In English" at bounding box center [374, 399] width 124 height 49
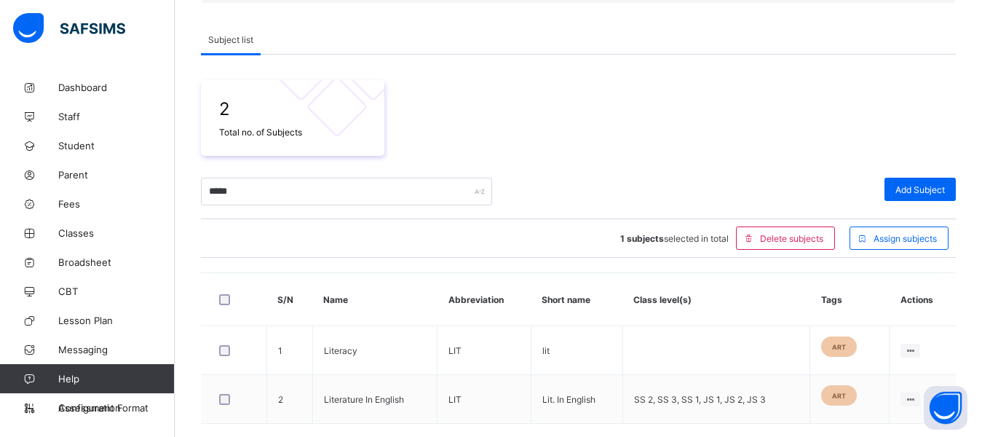
scroll to position [239, 0]
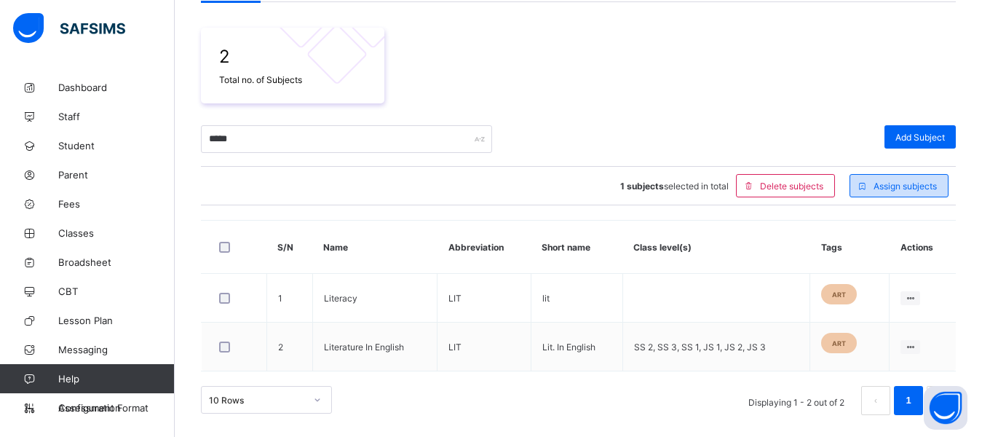
click at [893, 186] on span "Assign subjects" at bounding box center [904, 185] width 63 height 11
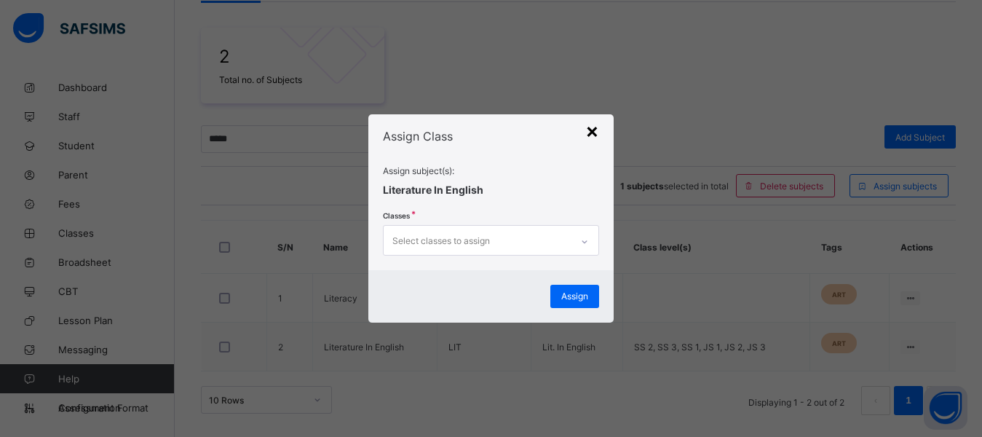
click at [595, 139] on div "×" at bounding box center [592, 130] width 14 height 25
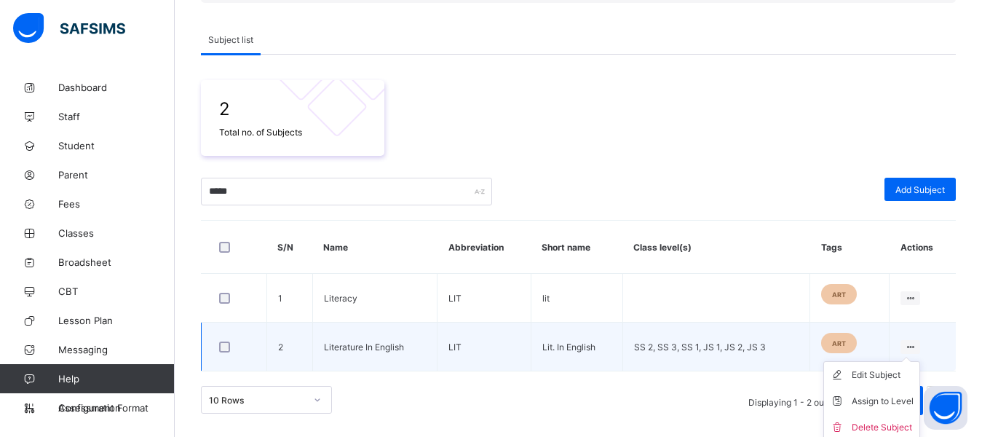
scroll to position [191, 0]
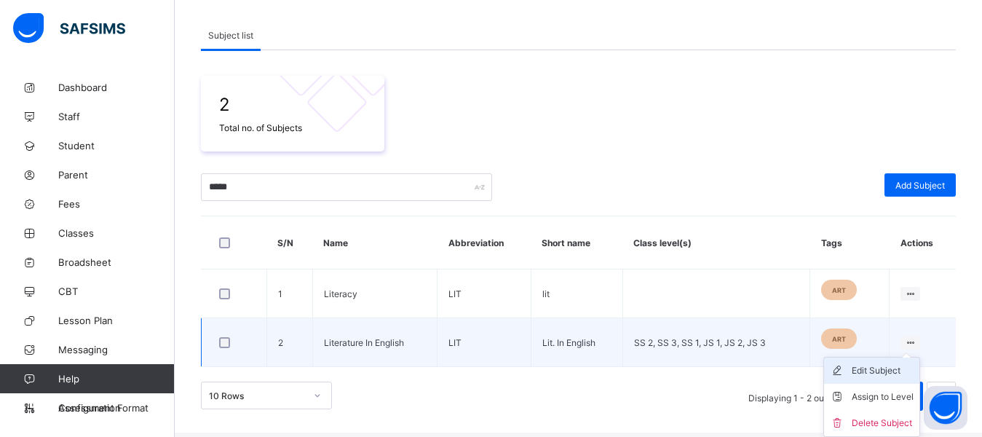
click at [886, 369] on div "Edit Subject" at bounding box center [882, 370] width 62 height 15
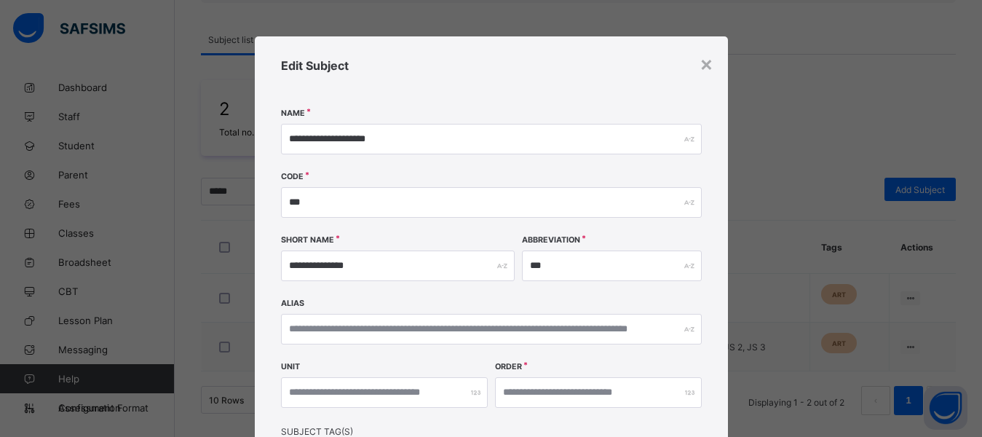
scroll to position [4, 0]
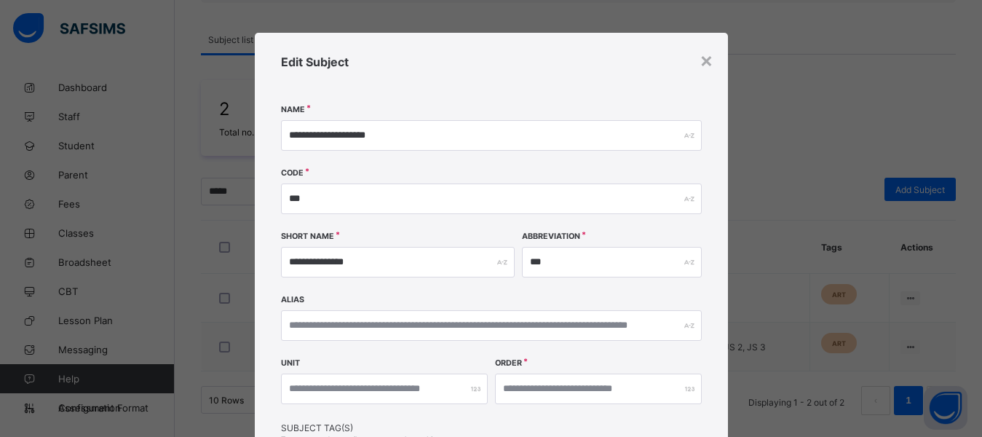
click at [711, 63] on div "**********" at bounding box center [491, 307] width 473 height 548
click at [703, 62] on div "×" at bounding box center [706, 59] width 14 height 25
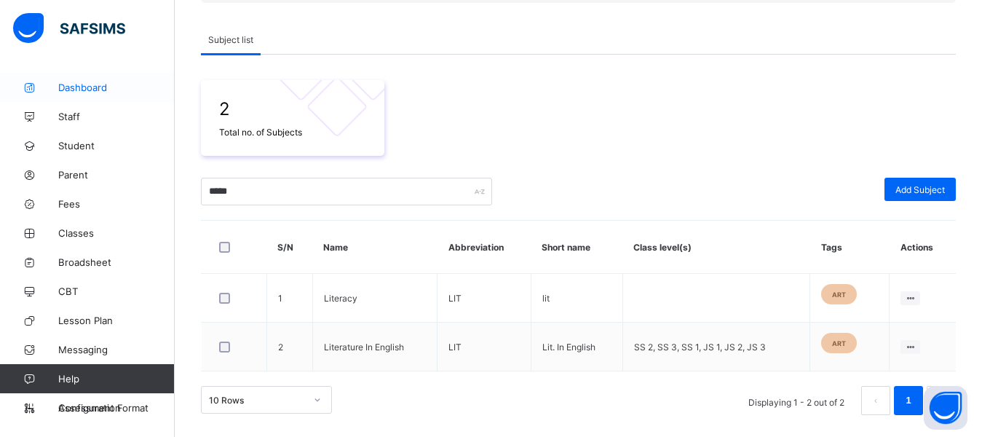
click at [91, 88] on span "Dashboard" at bounding box center [116, 87] width 116 height 12
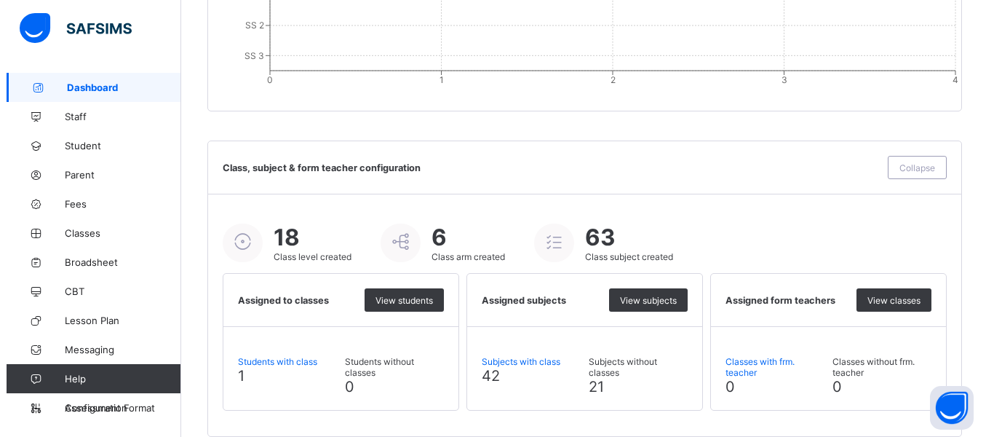
scroll to position [1621, 0]
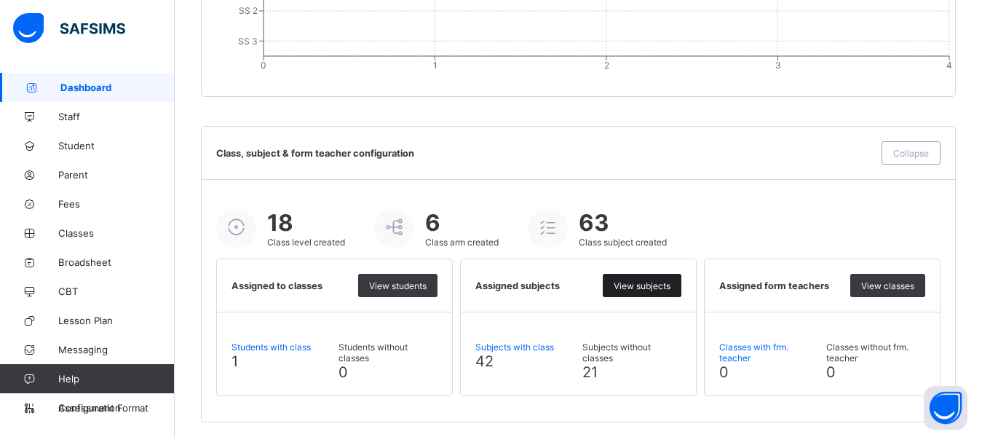
click at [641, 286] on span "View subjects" at bounding box center [641, 285] width 57 height 11
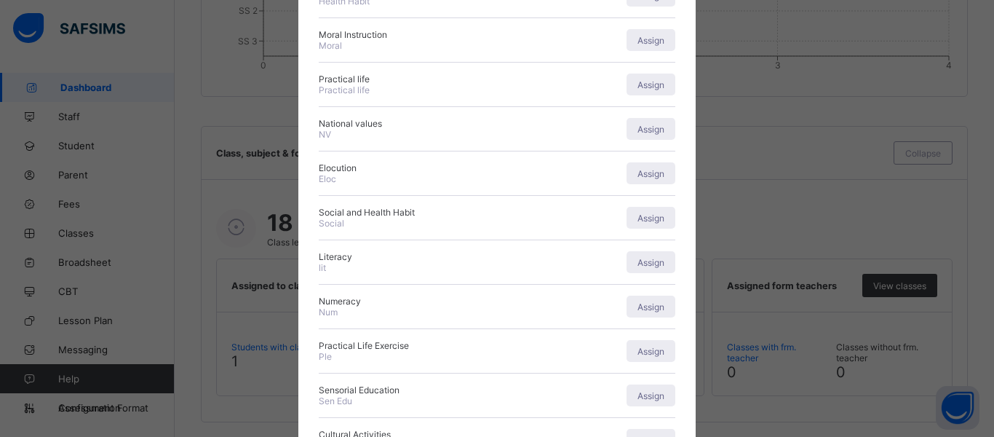
scroll to position [539, 0]
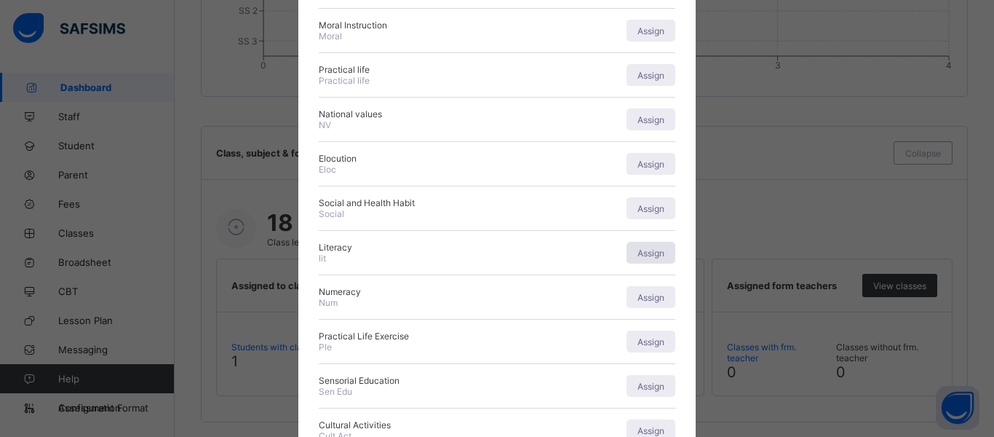
click at [644, 256] on span "Assign" at bounding box center [650, 252] width 27 height 11
click at [464, 296] on div "Select levels" at bounding box center [473, 293] width 309 height 30
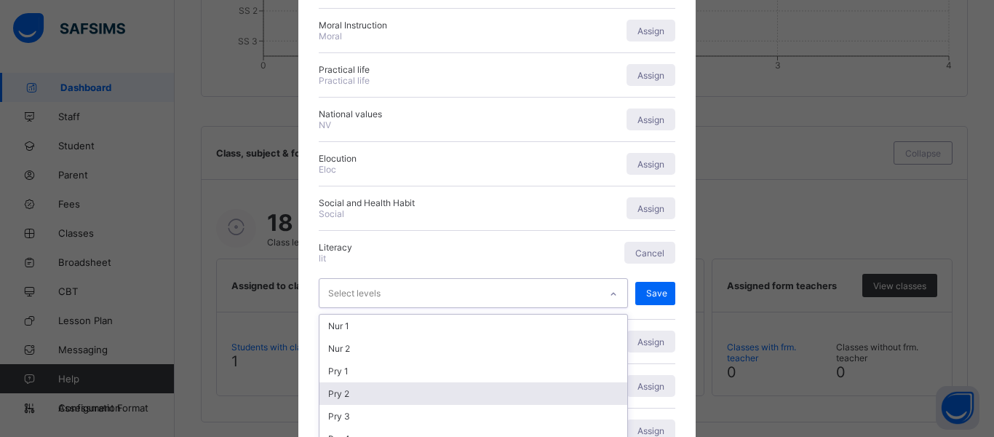
scroll to position [641, 0]
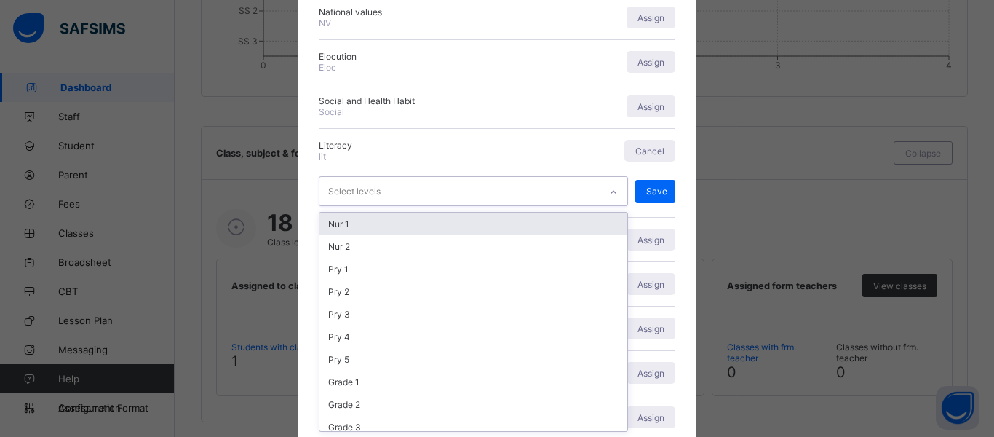
click at [576, 154] on div "Literacy lit" at bounding box center [464, 151] width 291 height 22
click at [520, 196] on div "Select levels" at bounding box center [459, 191] width 280 height 28
click at [519, 196] on div "Select levels" at bounding box center [459, 191] width 280 height 28
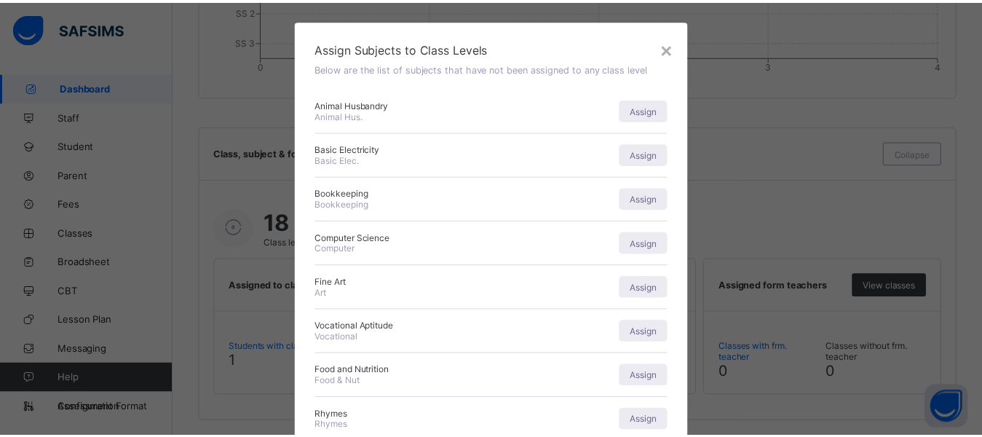
scroll to position [0, 0]
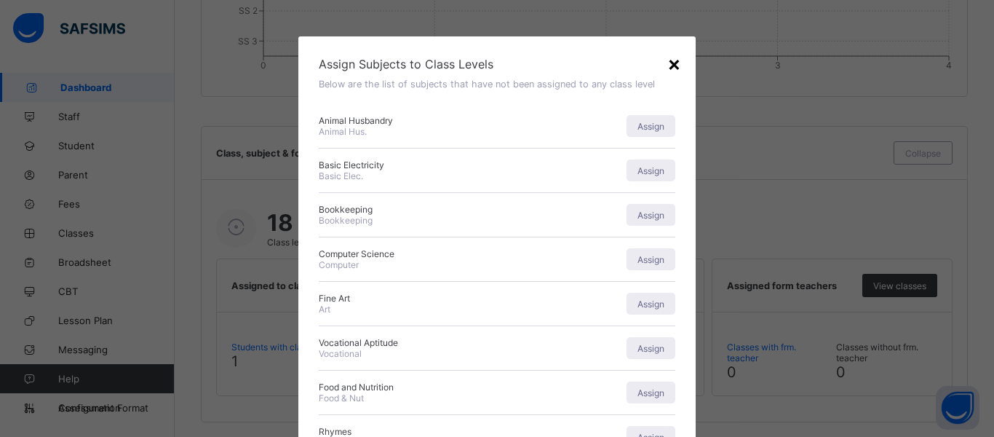
click at [669, 70] on div "×" at bounding box center [674, 63] width 14 height 25
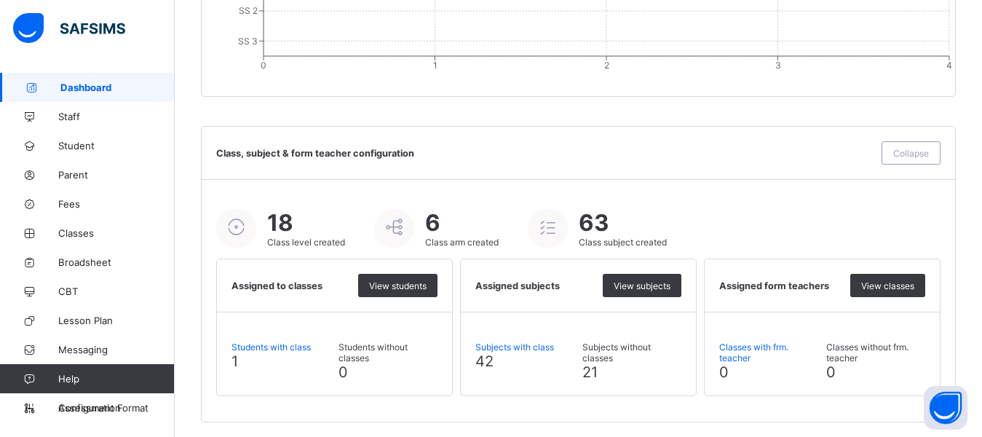
scroll to position [1628, 0]
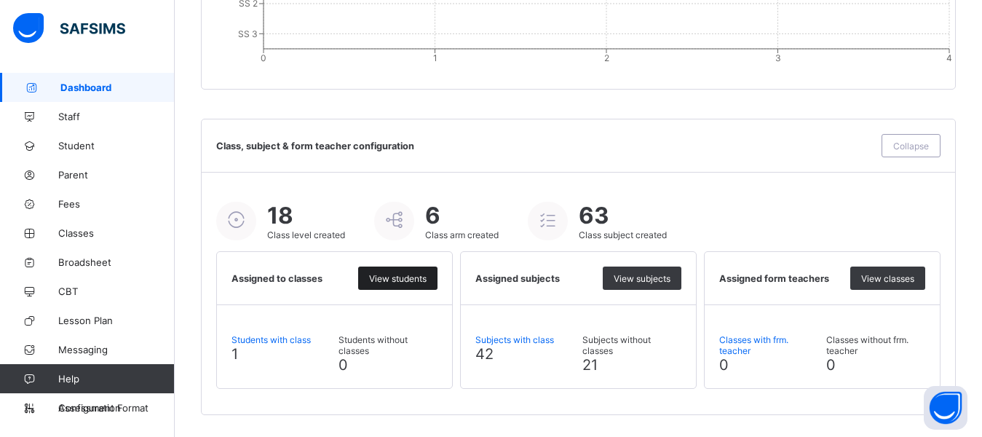
click at [399, 271] on div "View students" at bounding box center [397, 277] width 79 height 23
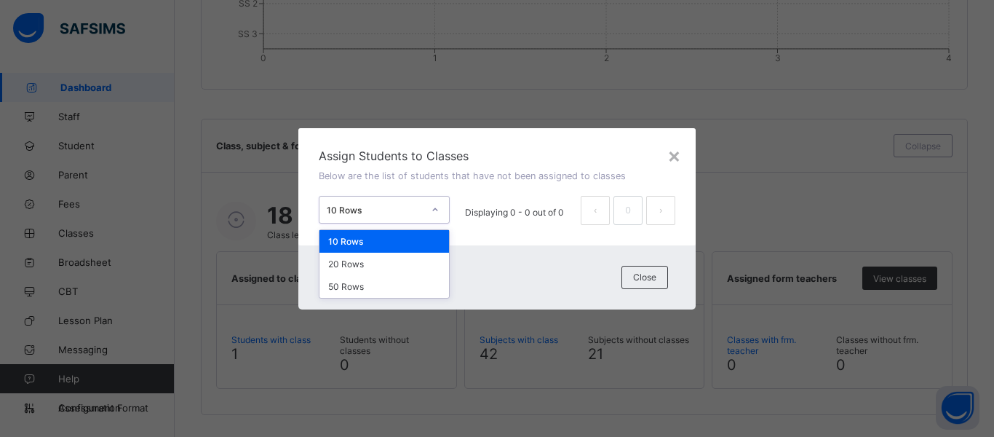
click at [433, 208] on icon at bounding box center [435, 209] width 9 height 15
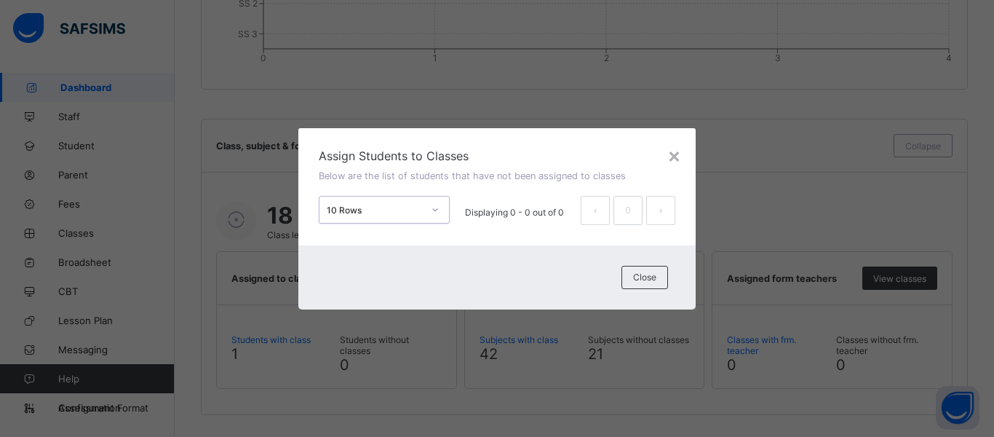
click at [433, 208] on icon at bounding box center [435, 209] width 9 height 15
click at [672, 160] on div "×" at bounding box center [674, 155] width 14 height 25
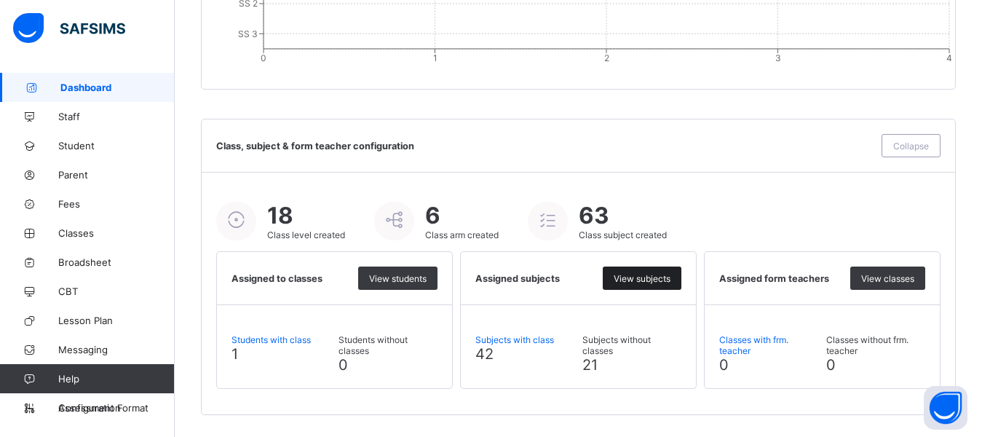
click at [626, 285] on div "View subjects" at bounding box center [641, 277] width 79 height 23
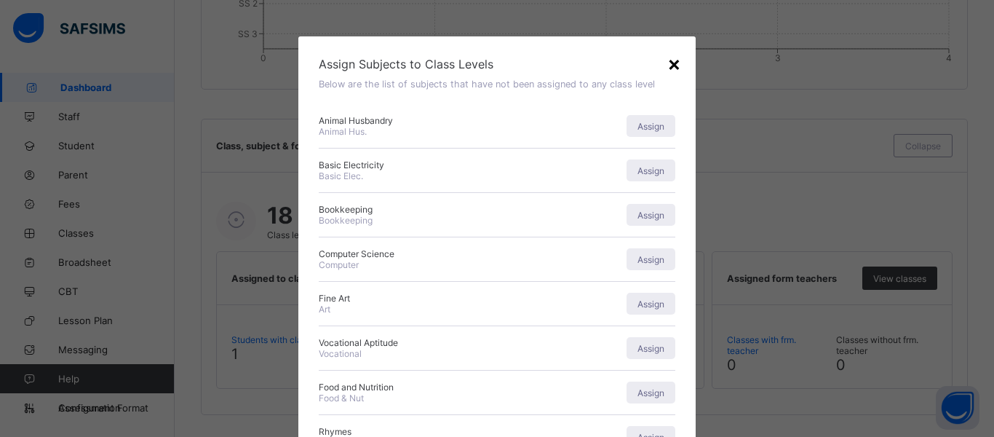
click at [672, 64] on div "×" at bounding box center [674, 63] width 14 height 25
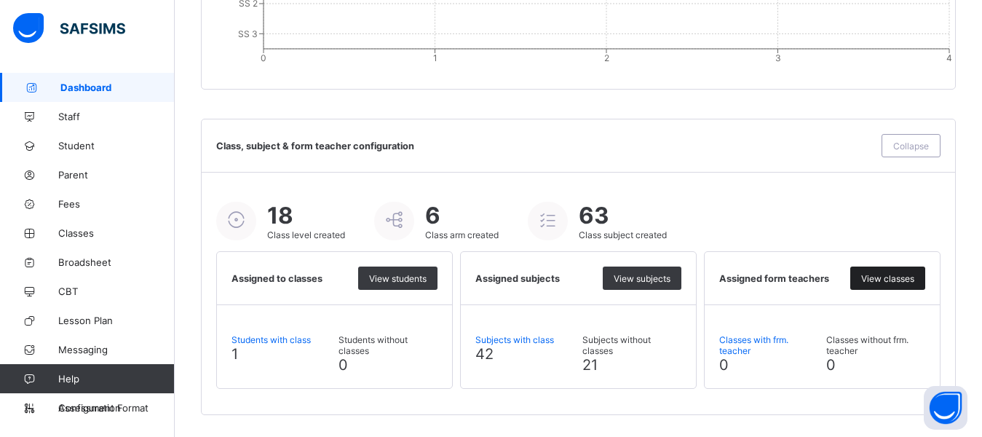
click at [888, 277] on span "View classes" at bounding box center [887, 278] width 53 height 11
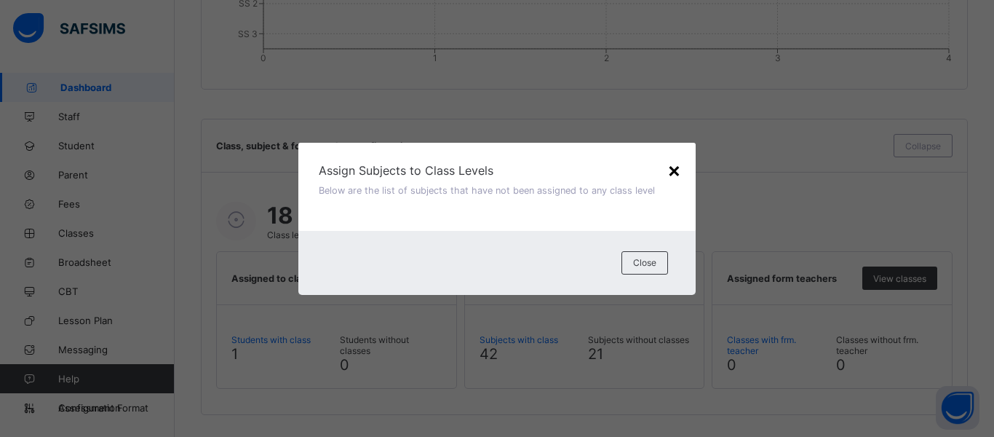
click at [681, 167] on div "×" at bounding box center [674, 169] width 14 height 25
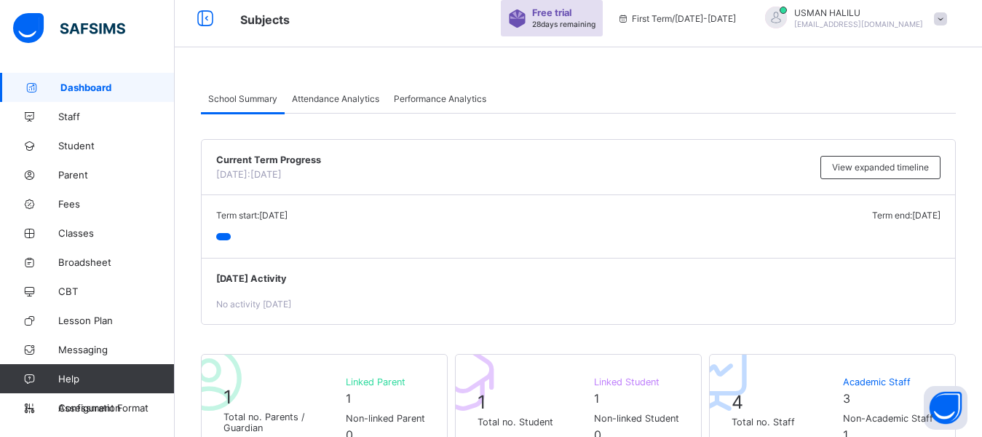
scroll to position [0, 0]
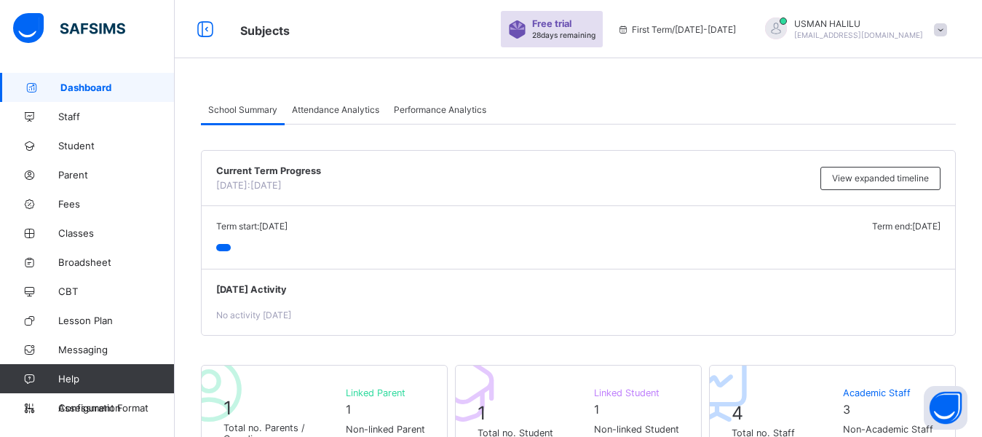
click at [336, 119] on div "Attendance Analytics" at bounding box center [336, 109] width 102 height 29
click at [325, 109] on span "Attendance Analytics" at bounding box center [335, 109] width 87 height 11
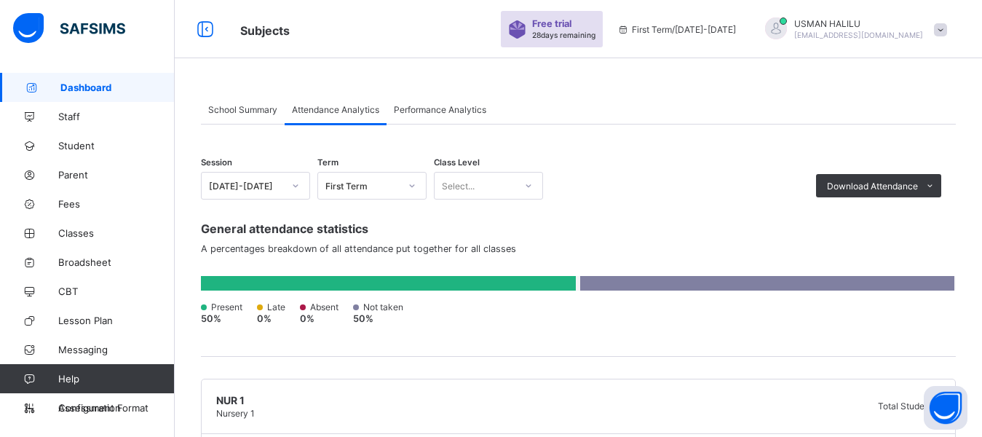
click at [429, 110] on span "Performance Analytics" at bounding box center [440, 109] width 92 height 11
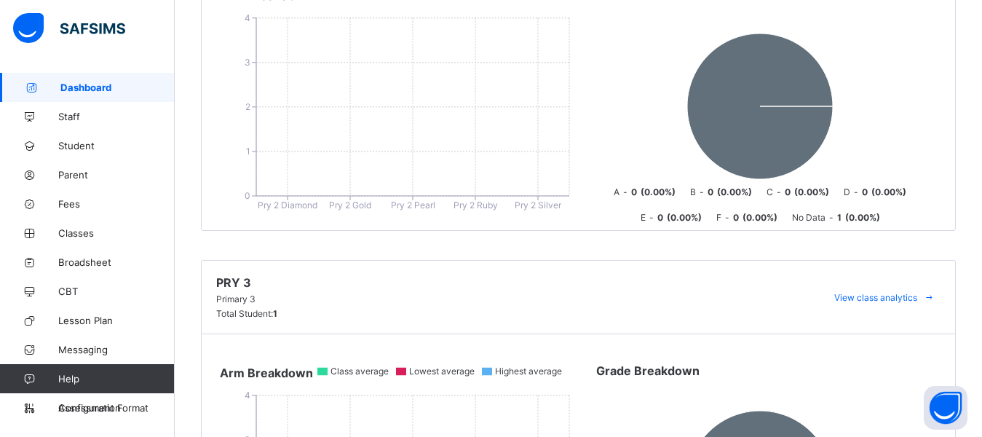
scroll to position [1545, 0]
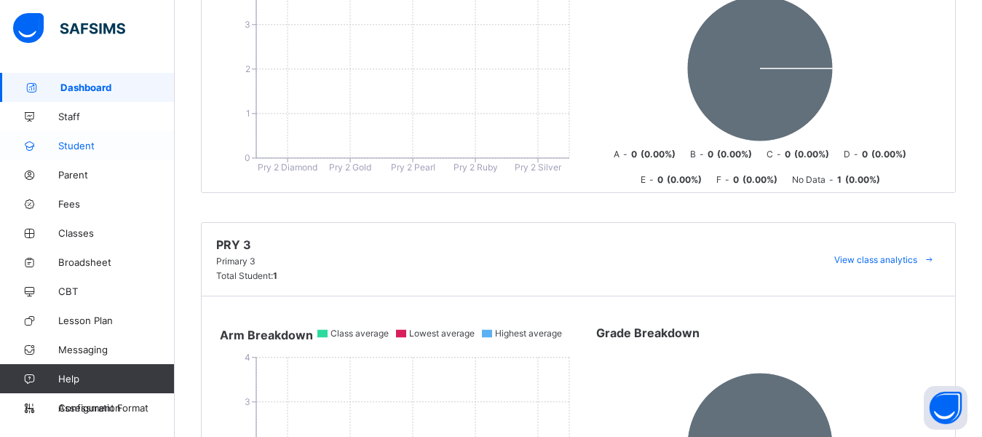
click at [68, 151] on link "Student" at bounding box center [87, 145] width 175 height 29
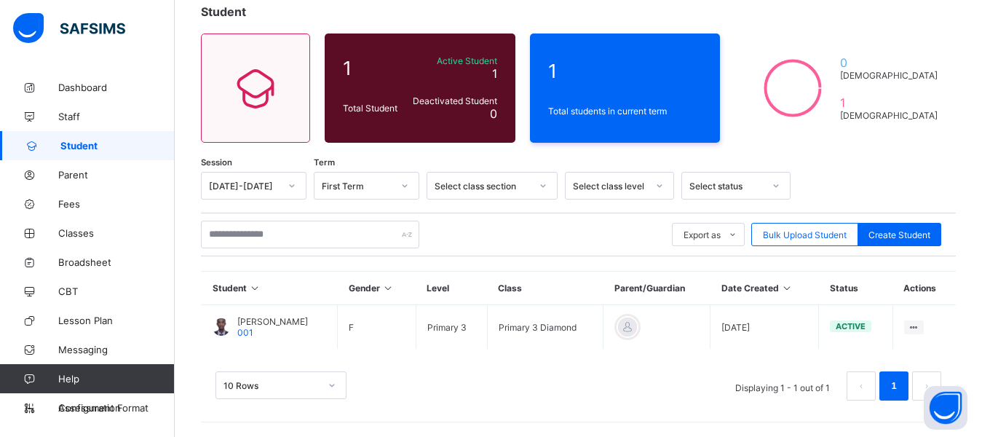
scroll to position [90, 0]
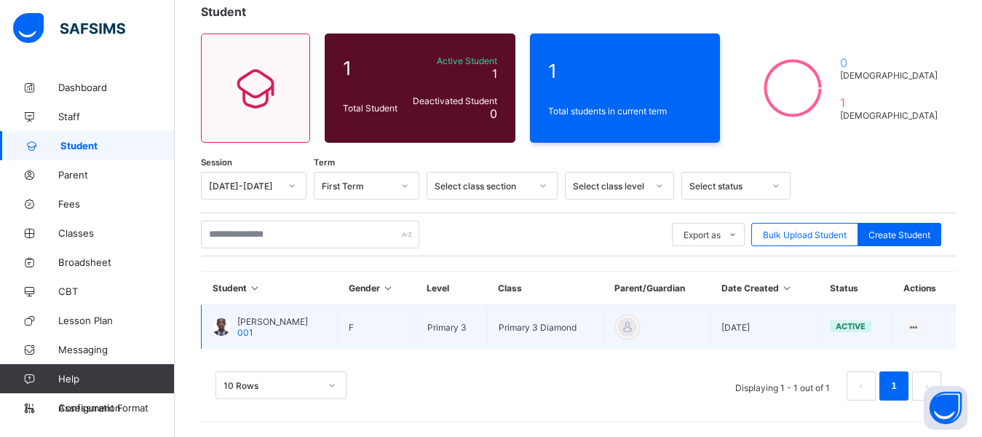
click at [264, 322] on span "[PERSON_NAME]" at bounding box center [272, 321] width 71 height 11
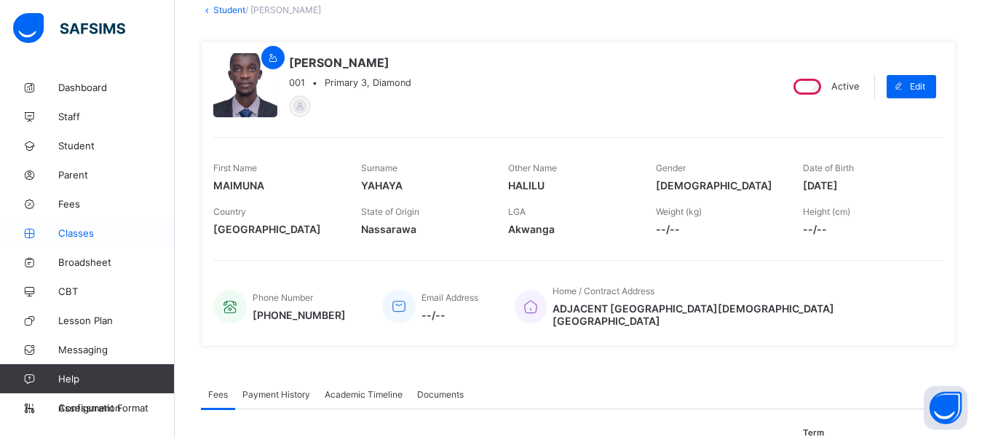
click at [95, 234] on span "Classes" at bounding box center [116, 233] width 116 height 12
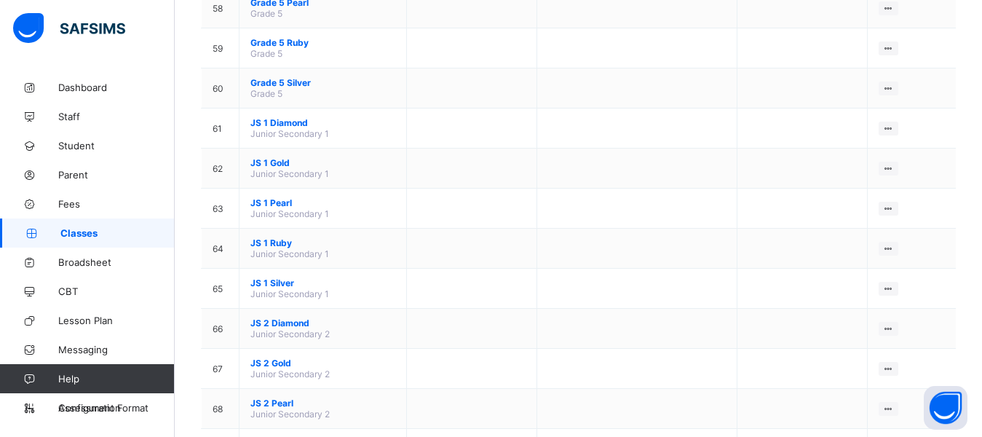
scroll to position [2410, 0]
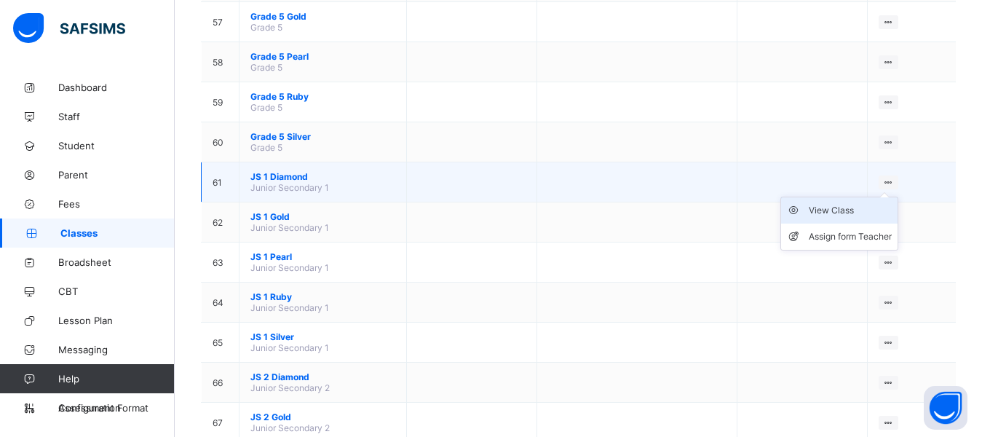
click at [858, 214] on div "View Class" at bounding box center [849, 210] width 83 height 15
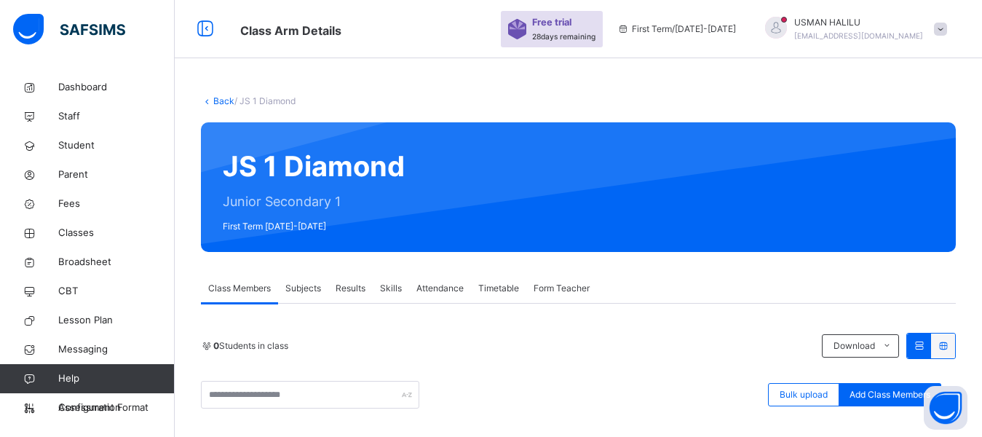
click at [305, 287] on span "Subjects" at bounding box center [303, 288] width 36 height 13
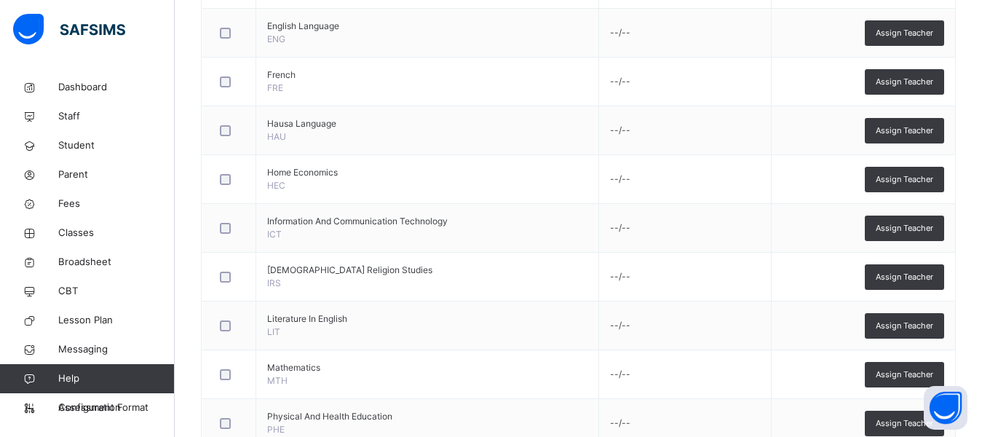
scroll to position [733, 0]
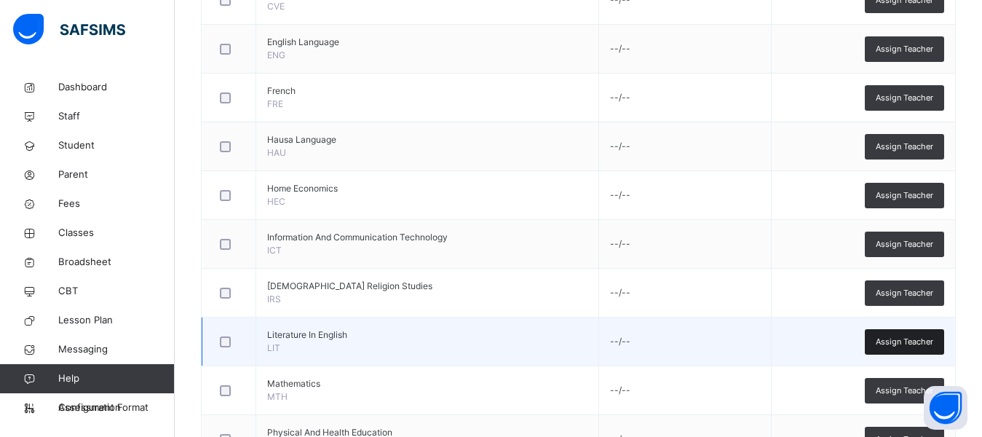
click at [925, 346] on span "Assign Teacher" at bounding box center [903, 341] width 57 height 12
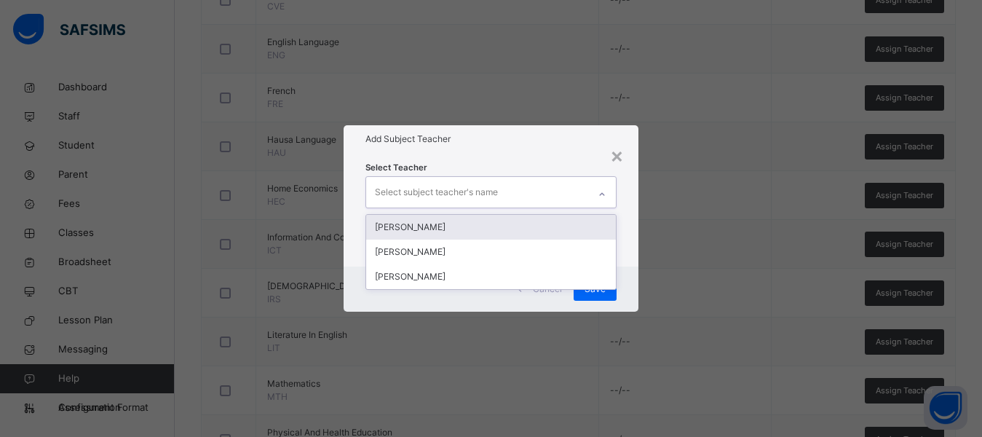
click at [451, 191] on div "Select subject teacher's name" at bounding box center [436, 192] width 123 height 28
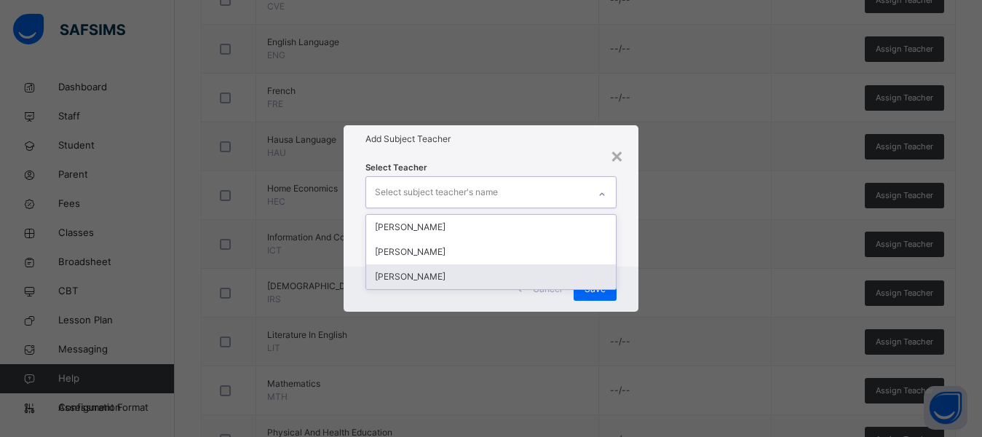
click at [423, 276] on div "[PERSON_NAME]" at bounding box center [491, 276] width 250 height 25
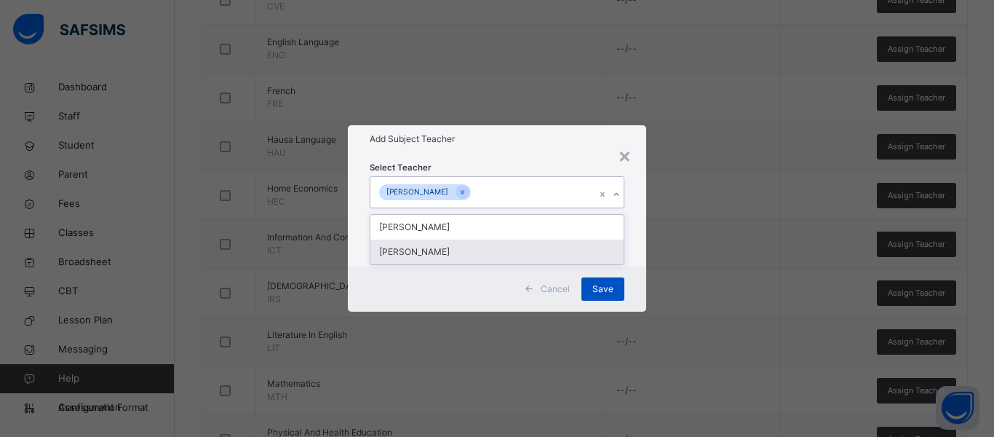
click at [594, 287] on span "Save" at bounding box center [602, 288] width 21 height 13
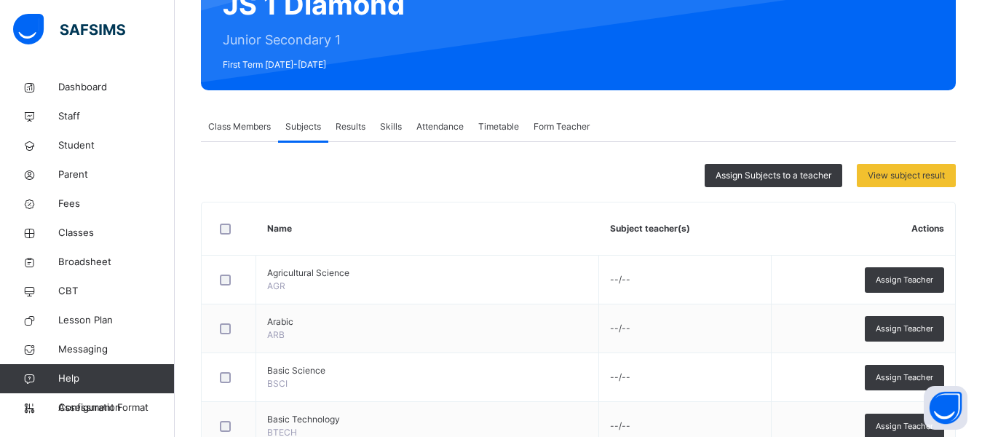
scroll to position [84, 0]
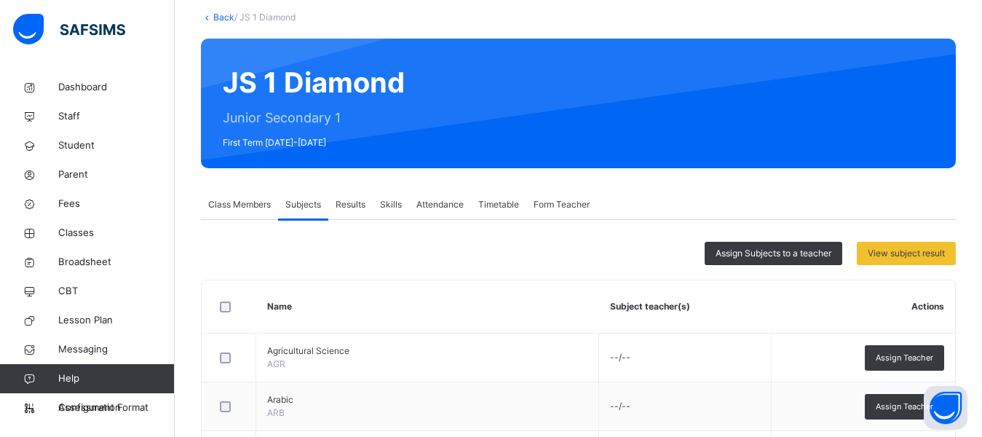
click at [242, 213] on div "Class Members" at bounding box center [239, 204] width 77 height 29
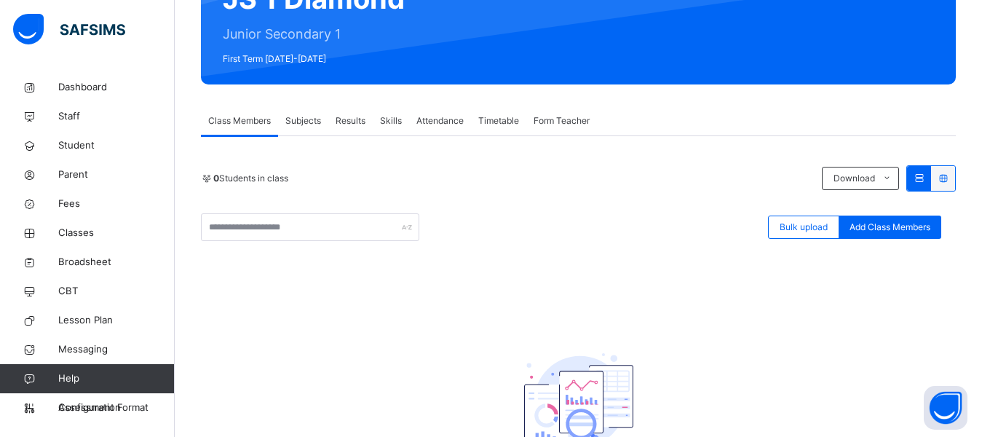
scroll to position [164, 0]
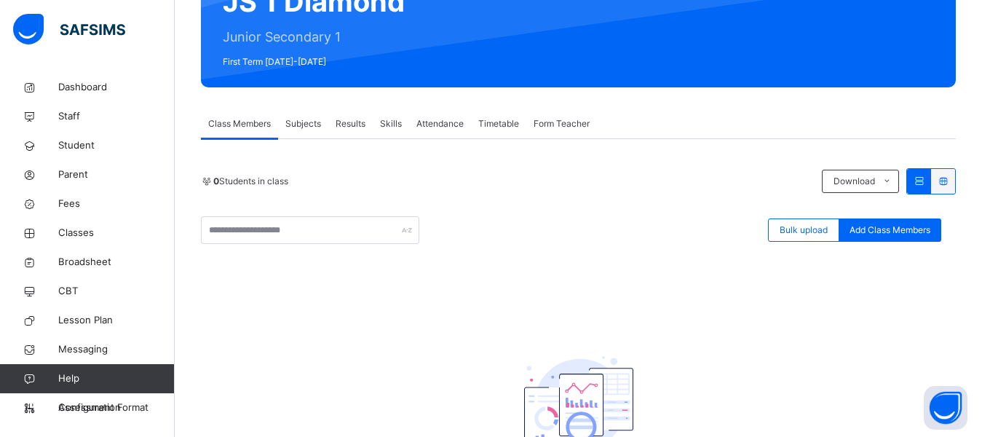
click at [239, 120] on span "Class Members" at bounding box center [239, 123] width 63 height 13
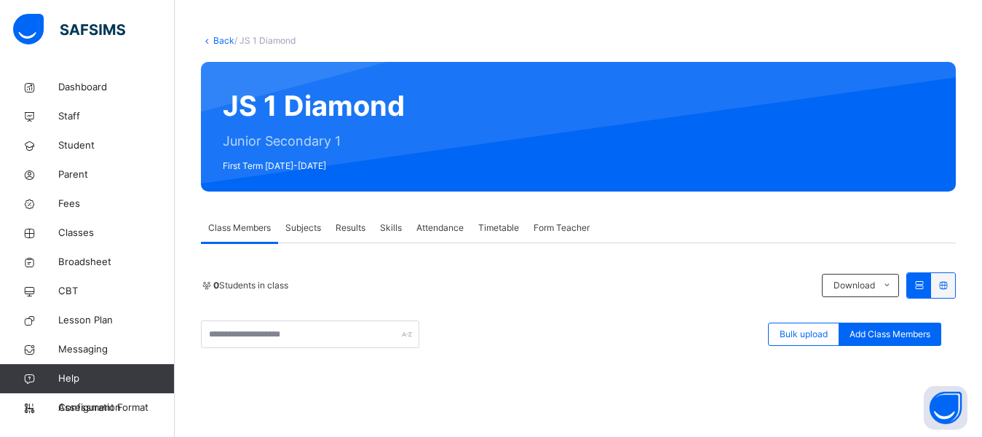
scroll to position [0, 0]
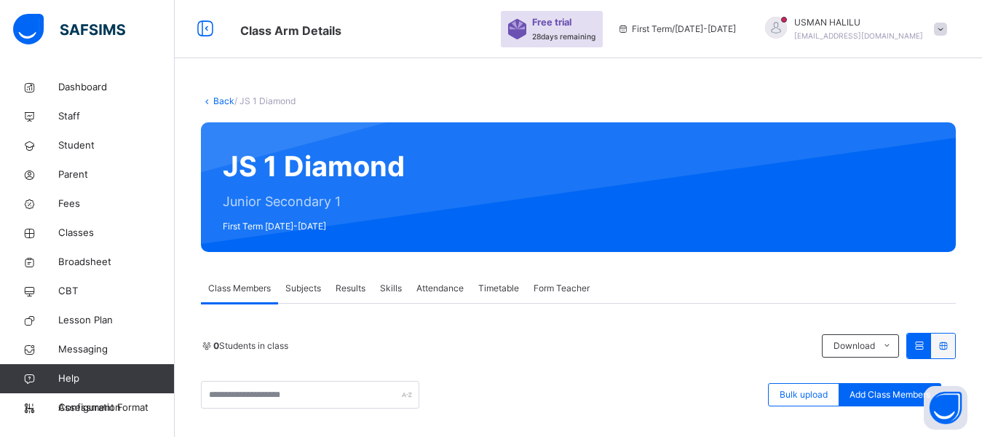
click at [224, 103] on link "Back" at bounding box center [223, 100] width 21 height 11
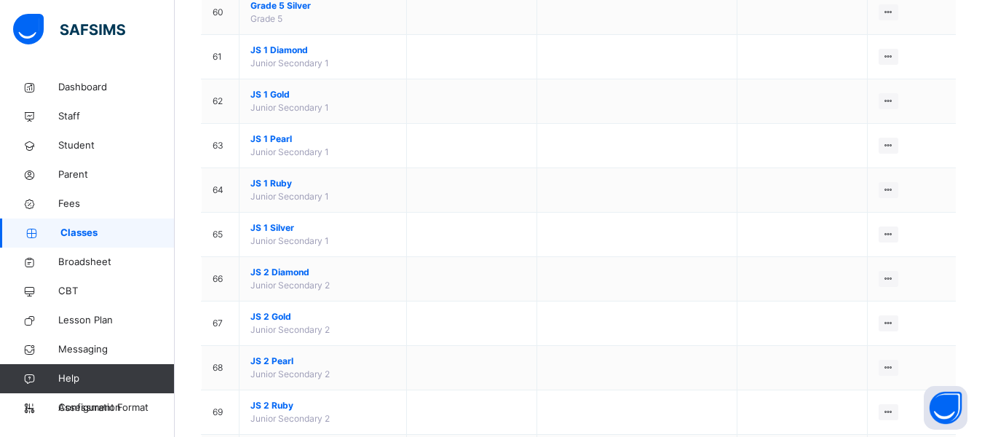
scroll to position [2764, 0]
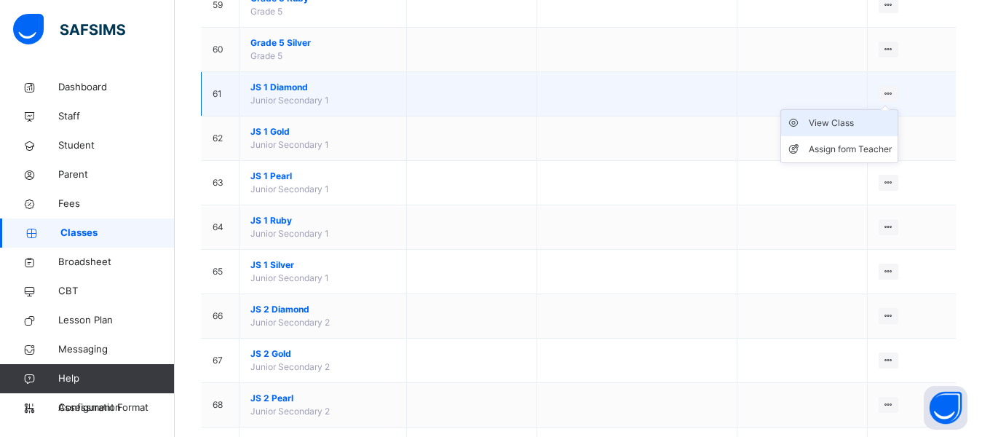
click at [859, 127] on div "View Class" at bounding box center [849, 123] width 83 height 15
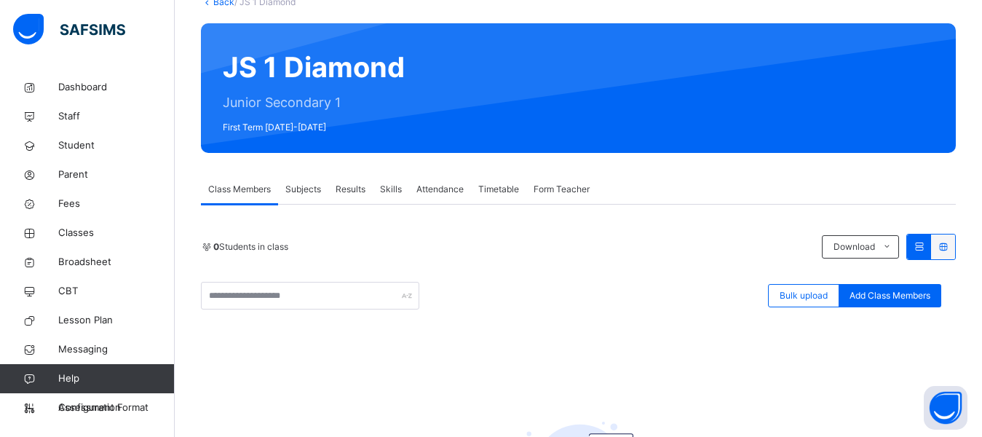
scroll to position [138, 0]
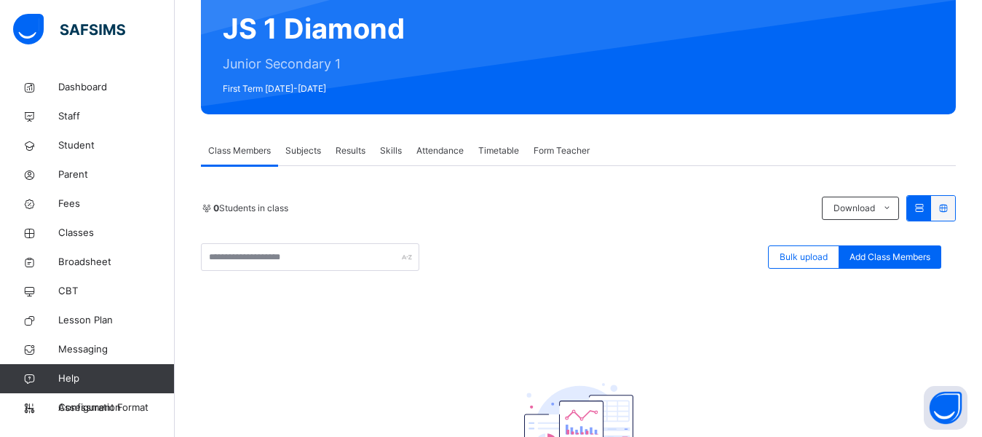
click at [291, 148] on span "Subjects" at bounding box center [303, 150] width 36 height 13
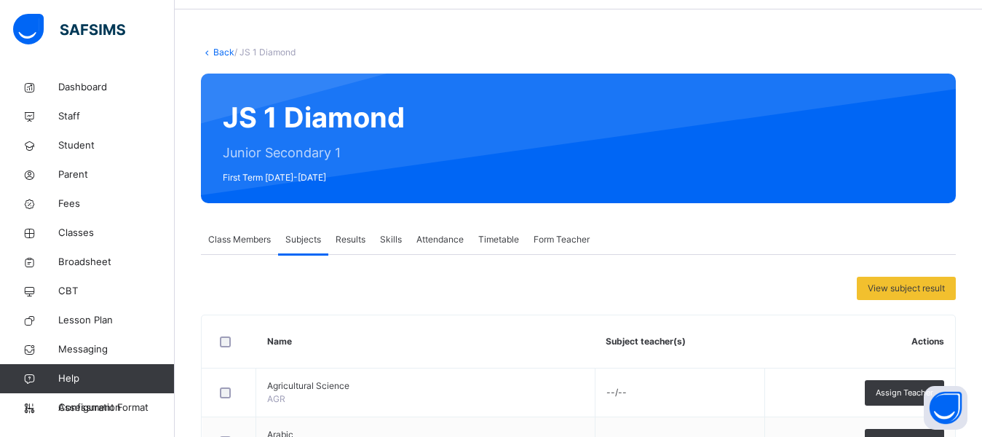
scroll to position [43, 0]
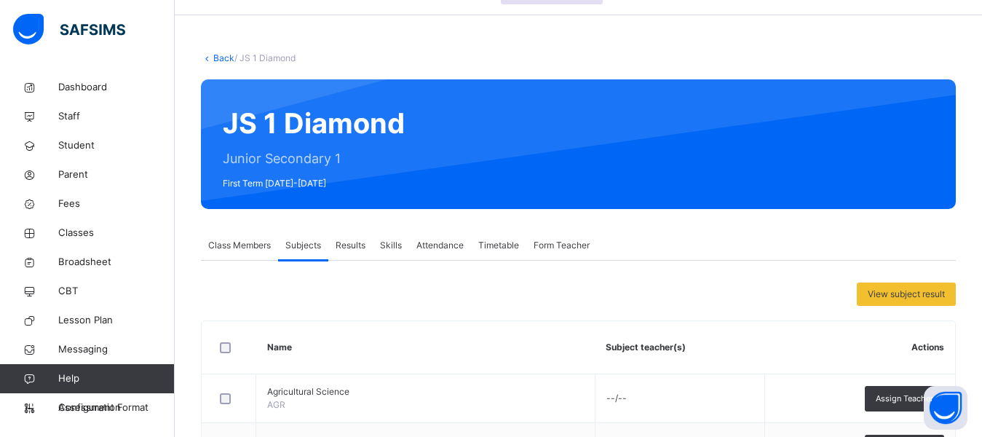
click at [223, 59] on link "Back" at bounding box center [223, 57] width 21 height 11
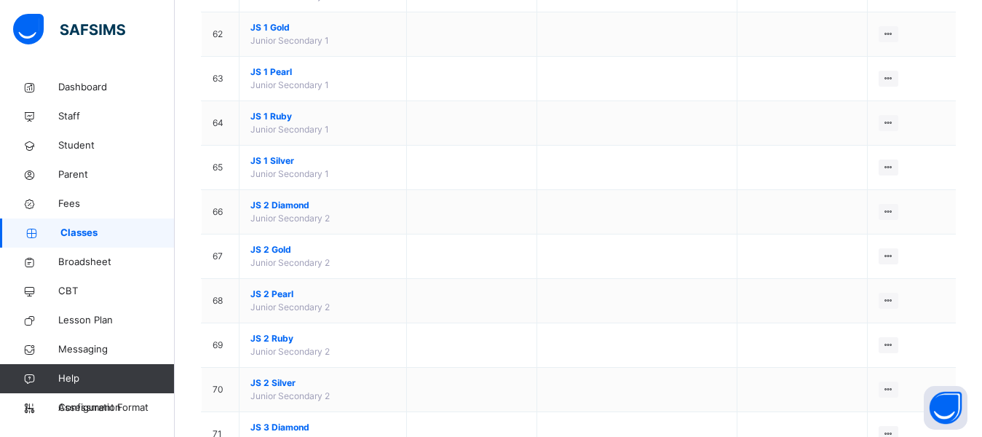
scroll to position [2980, 0]
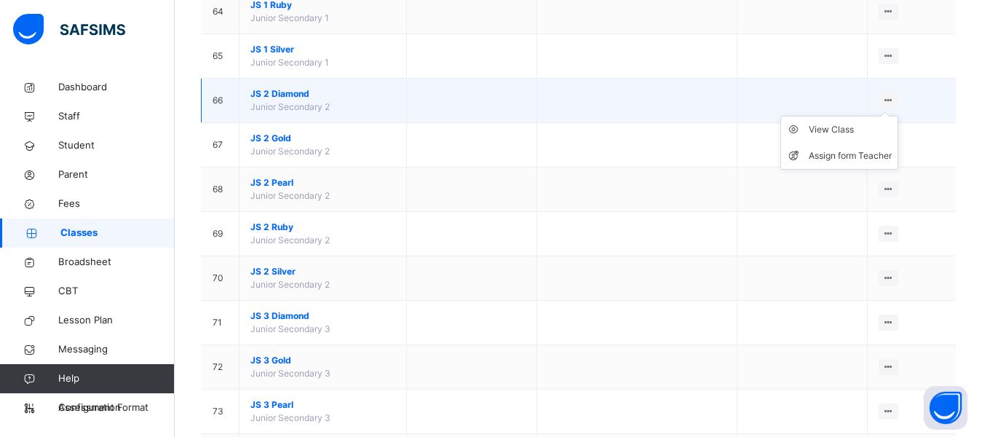
click at [894, 99] on icon at bounding box center [888, 100] width 12 height 11
click at [848, 127] on div "View Class" at bounding box center [849, 129] width 83 height 15
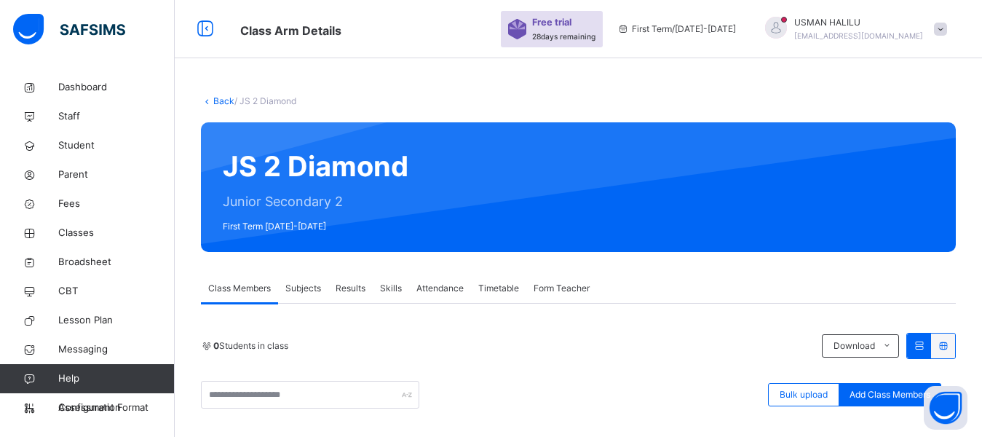
click at [315, 291] on span "Subjects" at bounding box center [303, 288] width 36 height 13
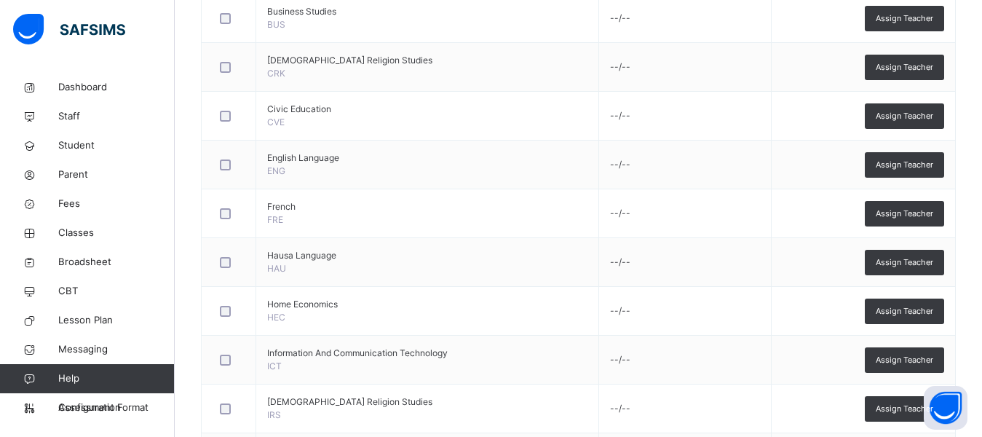
scroll to position [661, 0]
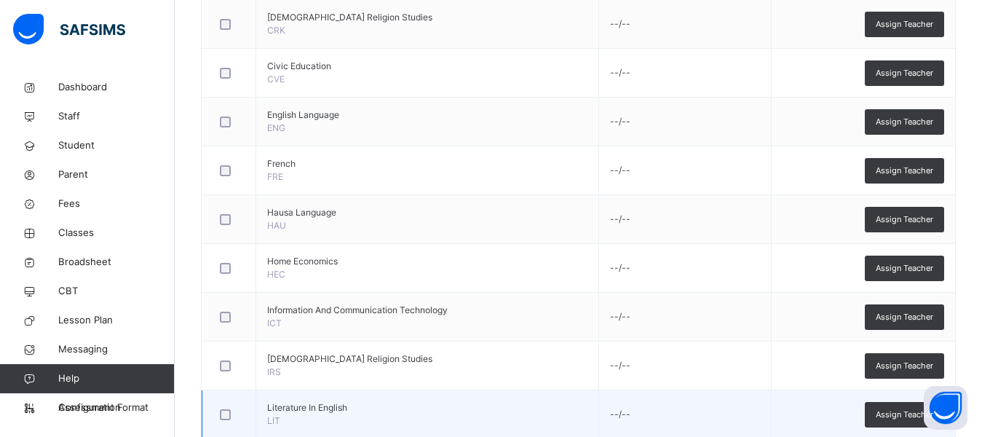
click at [222, 420] on div at bounding box center [228, 414] width 31 height 31
click at [899, 417] on span "Assign Teacher" at bounding box center [903, 414] width 57 height 12
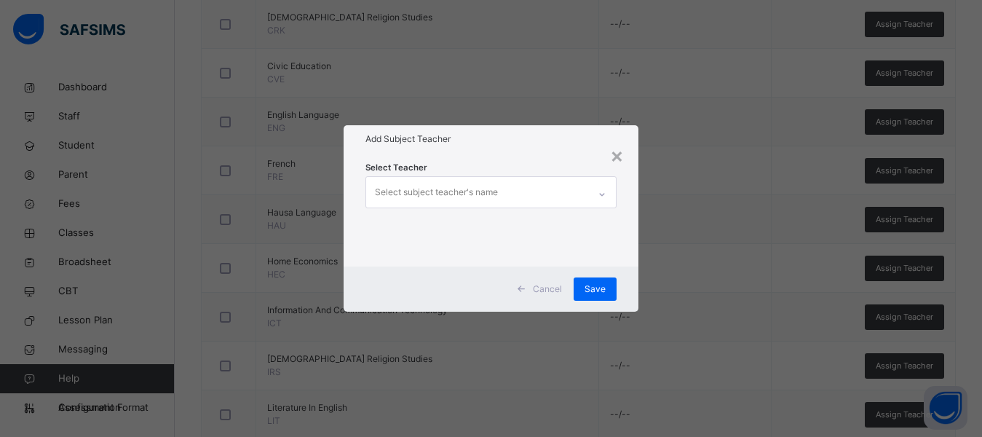
click at [426, 196] on div "Select subject teacher's name" at bounding box center [436, 192] width 123 height 28
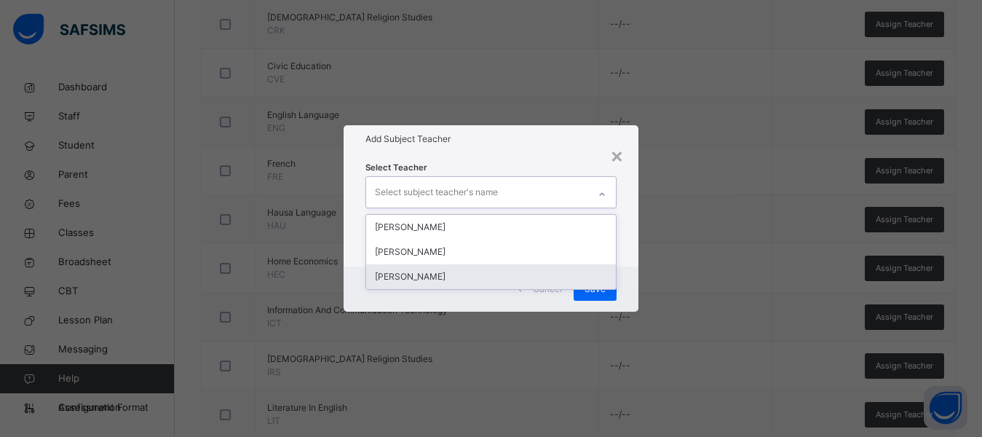
click at [424, 273] on div "[PERSON_NAME]" at bounding box center [491, 276] width 250 height 25
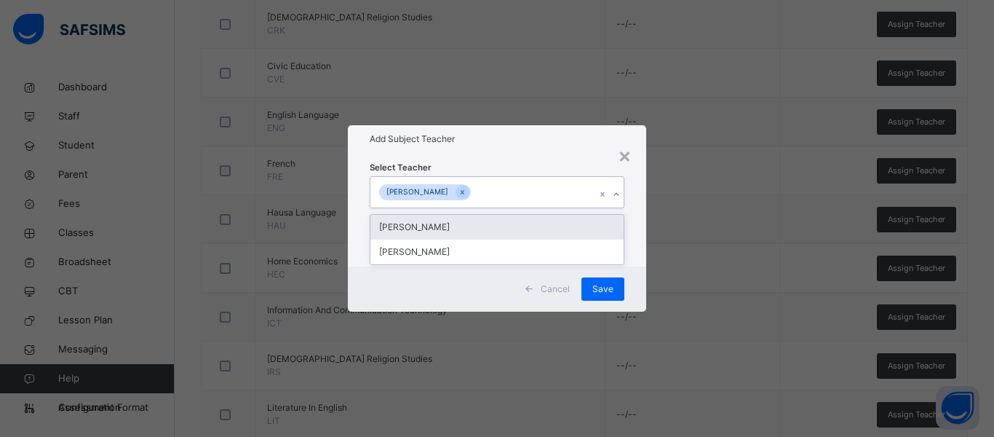
click at [643, 182] on div "Select Teacher option ALIYU UMAR MAGAJI, selected. option YAHAYA HALILU focused…" at bounding box center [497, 210] width 298 height 114
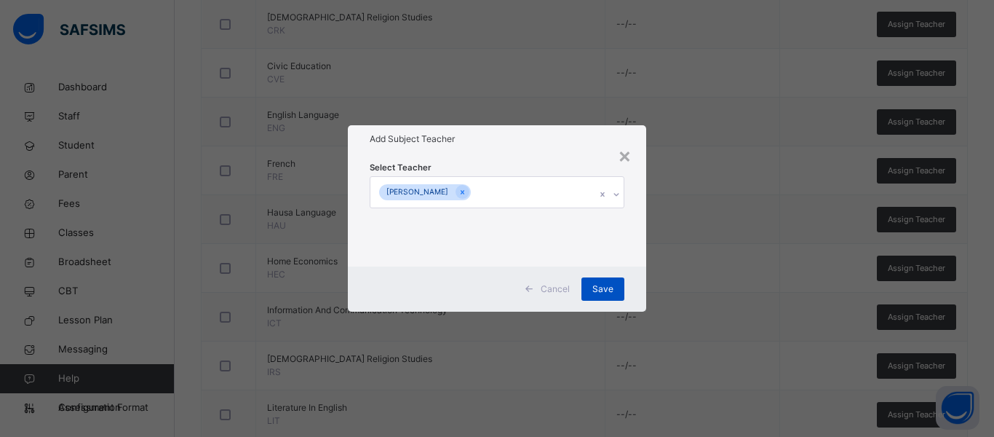
click at [604, 293] on span "Save" at bounding box center [602, 288] width 21 height 13
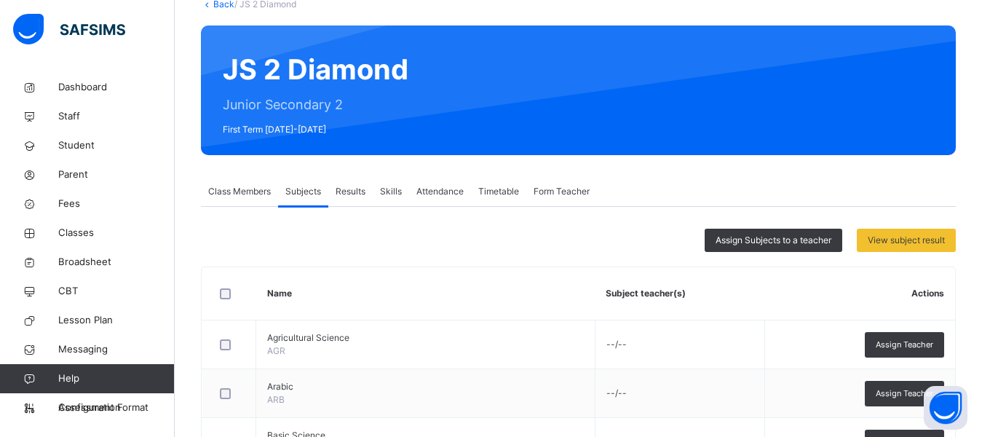
scroll to position [41, 0]
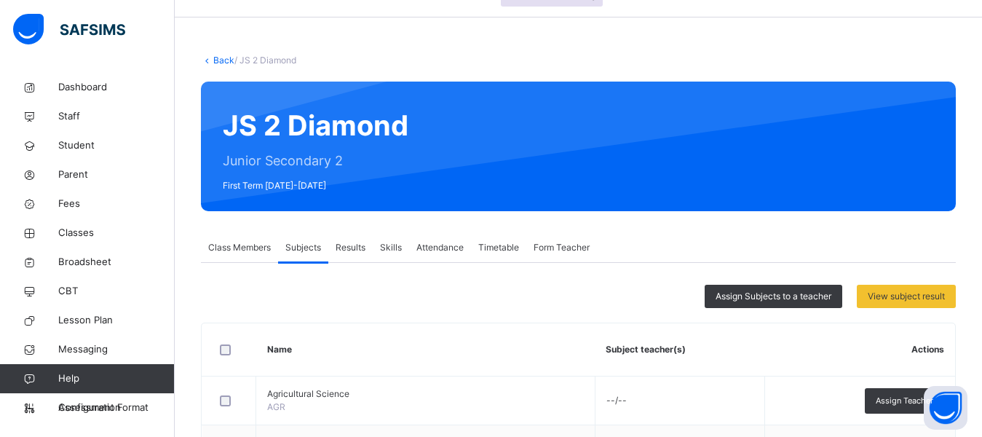
click at [226, 243] on span "Class Members" at bounding box center [239, 247] width 63 height 13
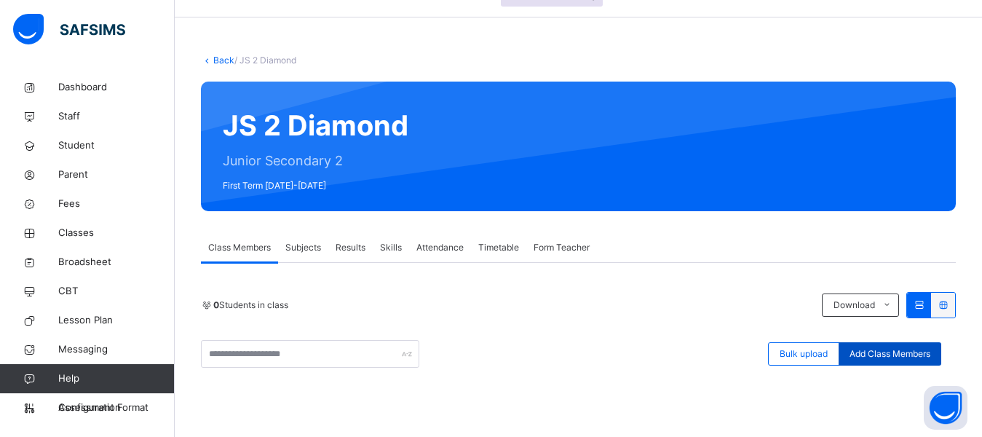
click at [888, 360] on div "Add Class Members" at bounding box center [889, 353] width 103 height 23
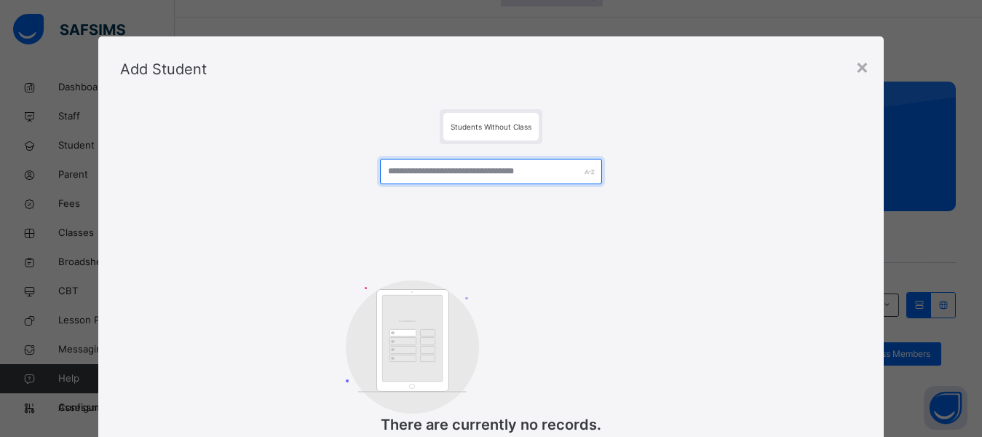
click at [467, 183] on input "text" at bounding box center [491, 171] width 223 height 25
click at [485, 127] on span "Students Without Class" at bounding box center [490, 126] width 81 height 9
click at [465, 174] on input "text" at bounding box center [491, 171] width 223 height 25
type input "*"
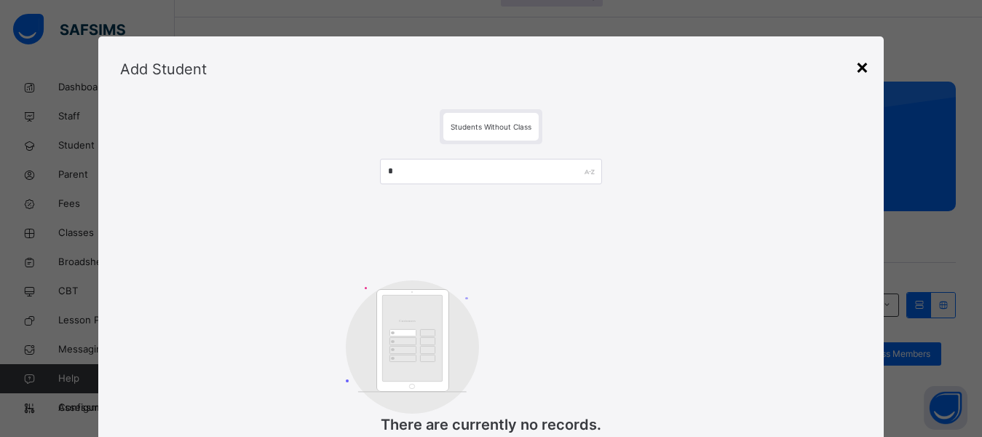
click at [866, 71] on div "×" at bounding box center [862, 66] width 14 height 31
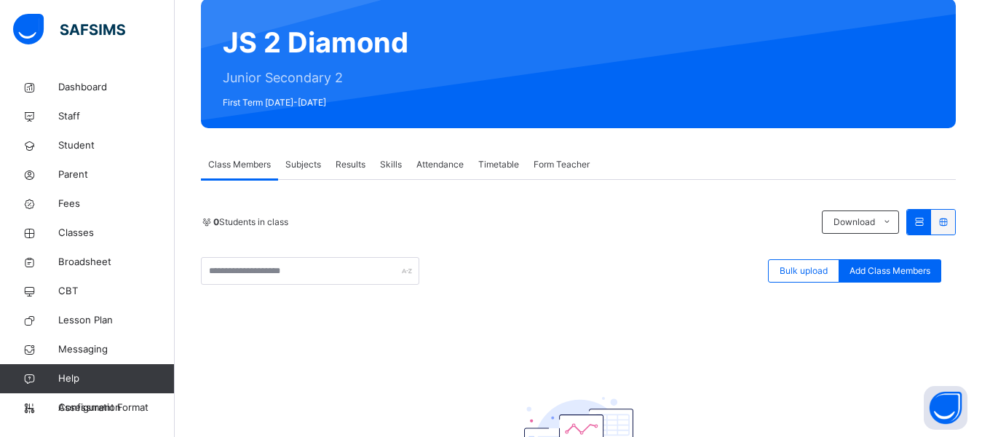
scroll to position [155, 0]
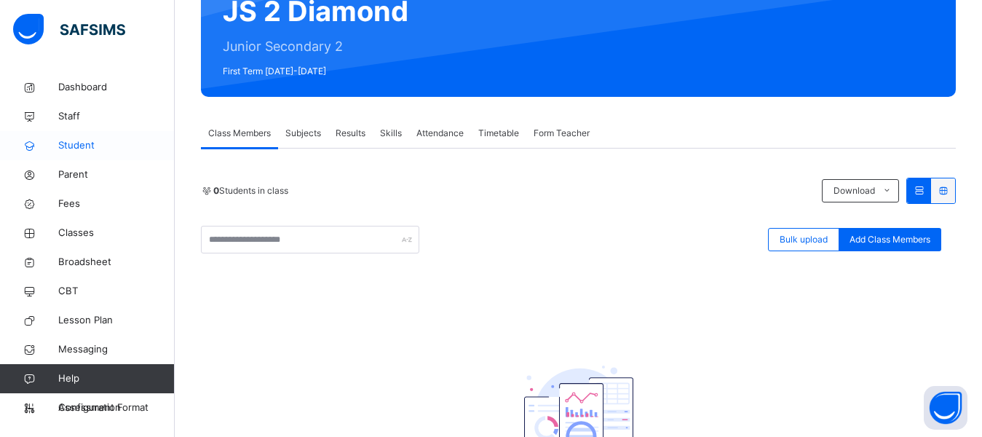
click at [71, 144] on span "Student" at bounding box center [116, 145] width 116 height 15
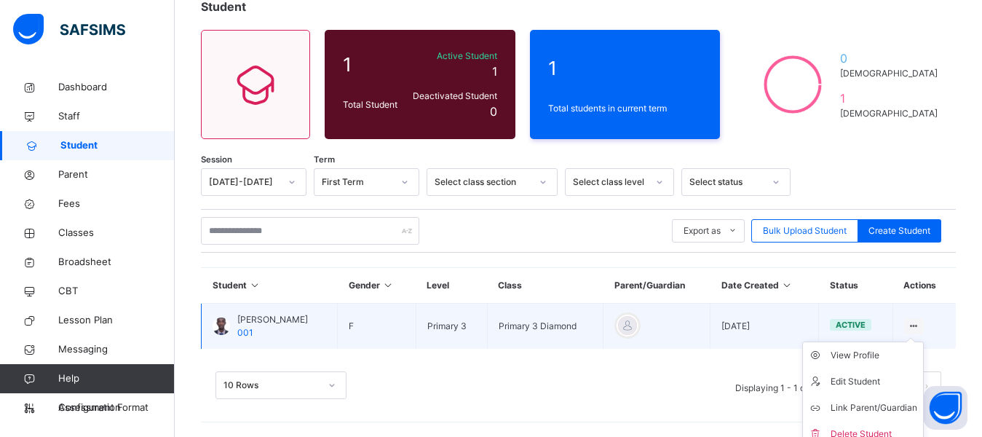
scroll to position [108, 0]
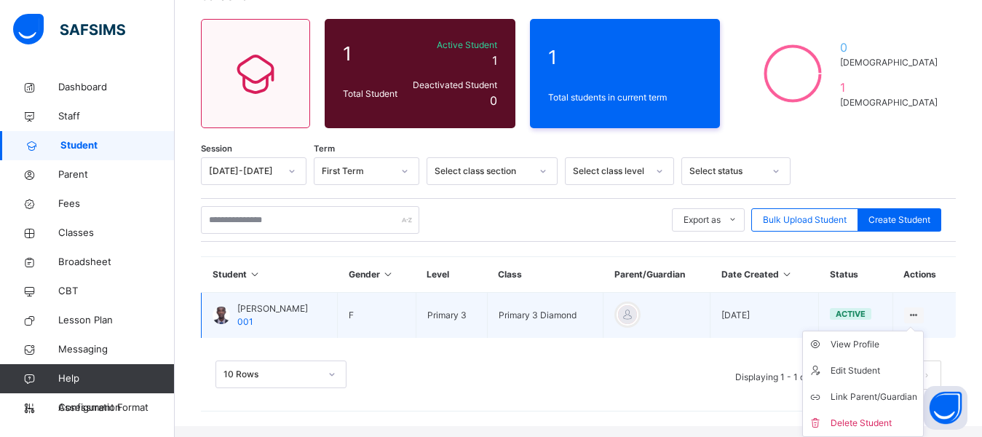
click at [923, 330] on ul "View Profile Edit Student Link Parent/Guardian Delete Student" at bounding box center [863, 383] width 122 height 106
click at [872, 364] on div "Edit Student" at bounding box center [873, 370] width 87 height 15
select select "**"
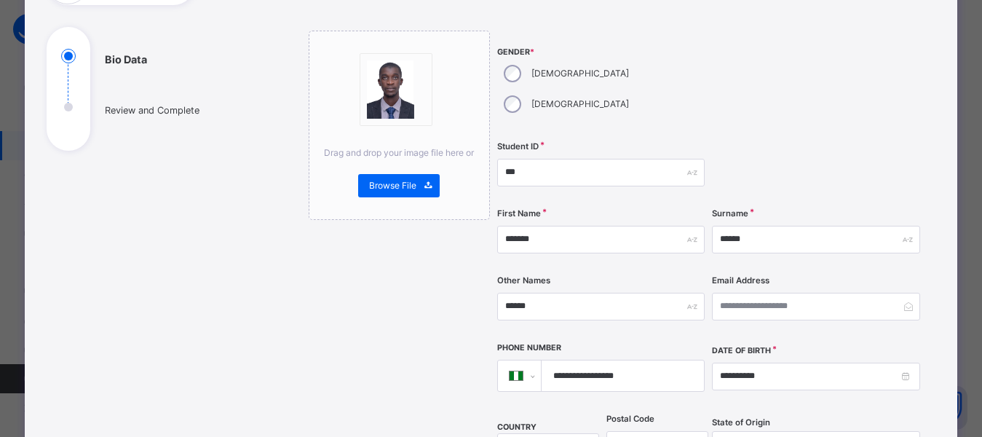
scroll to position [201, 0]
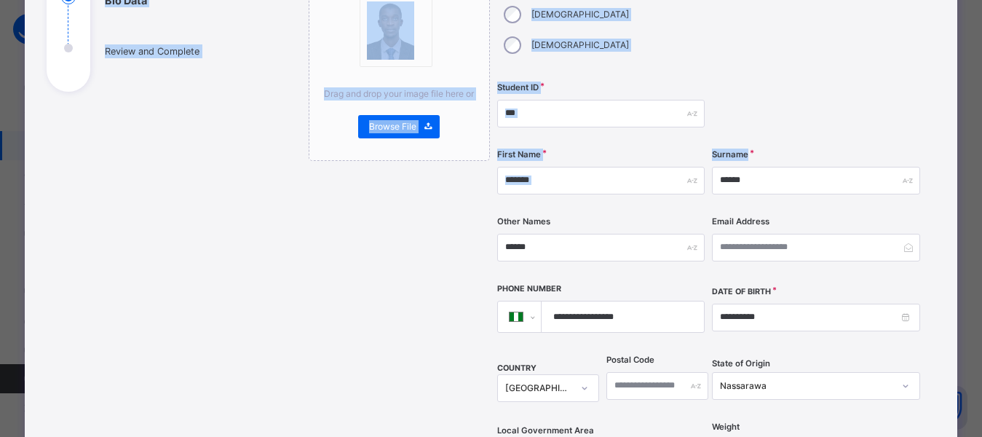
drag, startPoint x: 974, startPoint y: 177, endPoint x: 992, endPoint y: 282, distance: 107.1
click at [981, 282] on html "Class Arm Details Free trial 28 days remaining First Term / 2025-2026 USMAN HAL…" at bounding box center [491, 169] width 982 height 533
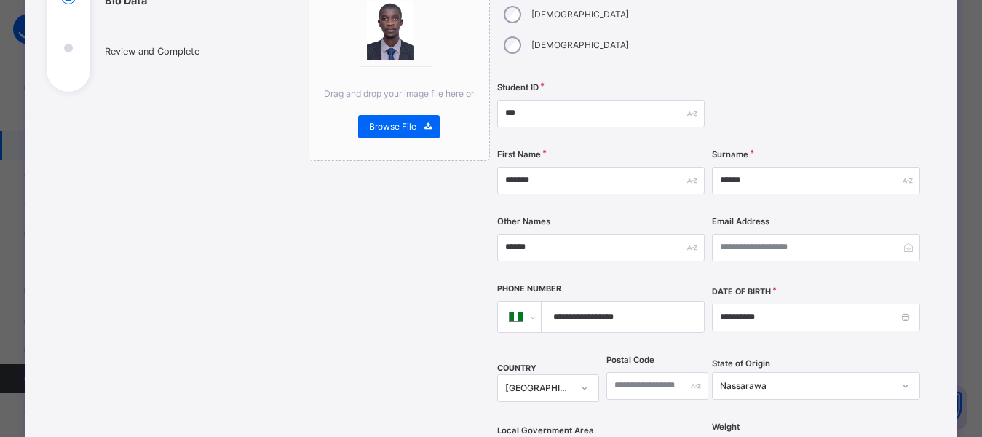
click at [960, 171] on div "**********" at bounding box center [491, 218] width 982 height 437
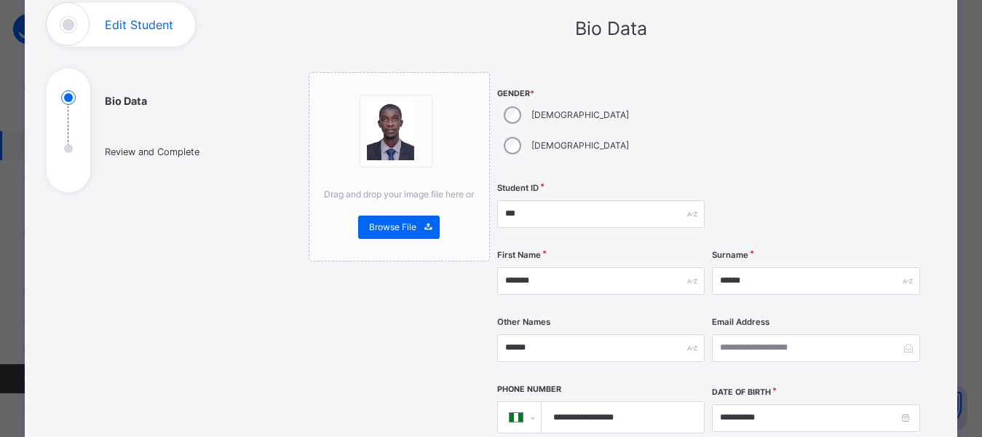
scroll to position [0, 0]
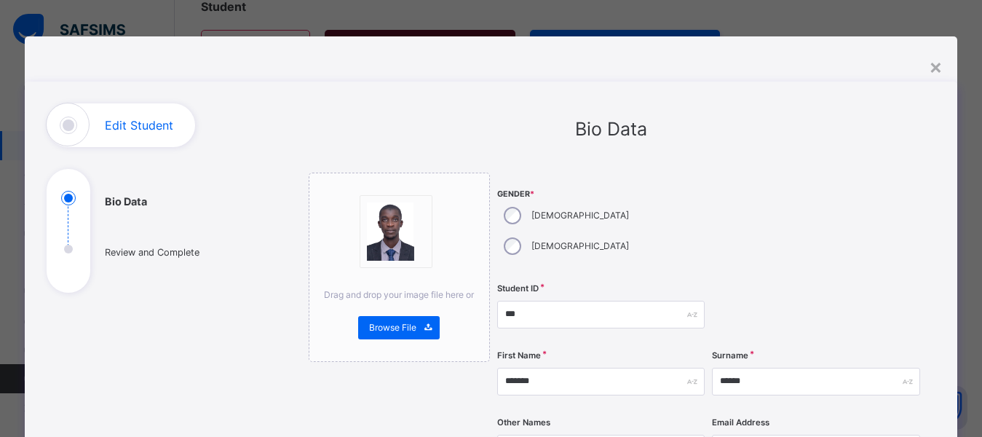
click at [937, 69] on div "×" at bounding box center [935, 66] width 14 height 31
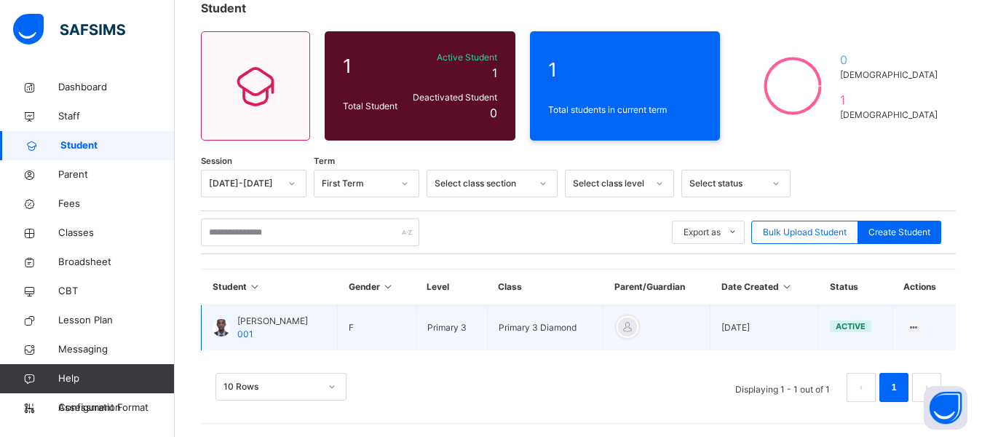
scroll to position [97, 0]
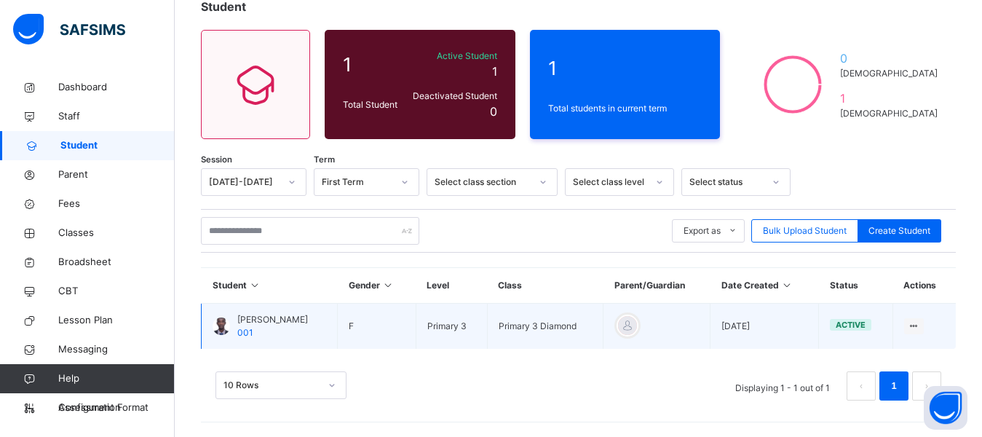
click at [223, 324] on div at bounding box center [220, 325] width 17 height 17
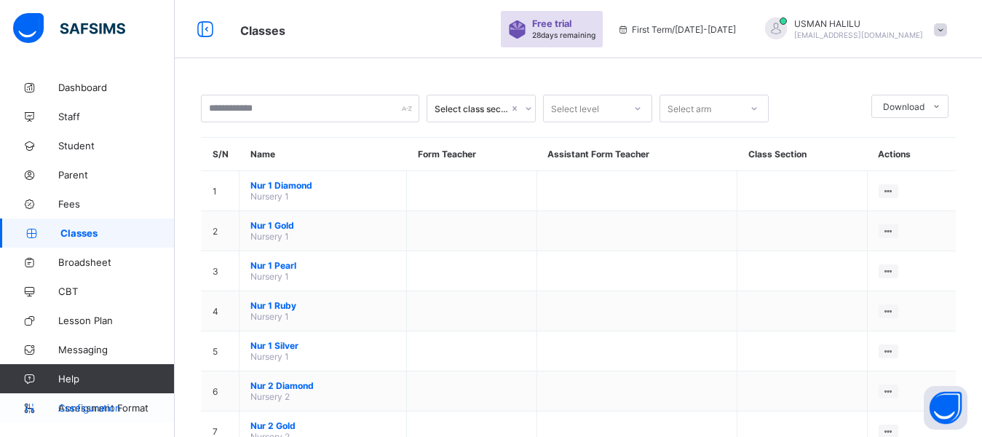
click at [81, 412] on span "Configuration" at bounding box center [116, 408] width 116 height 12
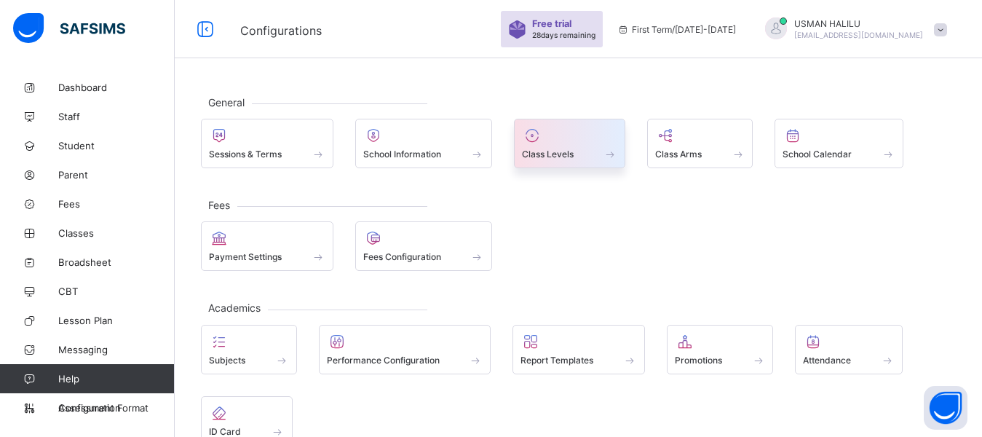
click at [588, 156] on div "Class Levels" at bounding box center [569, 154] width 95 height 12
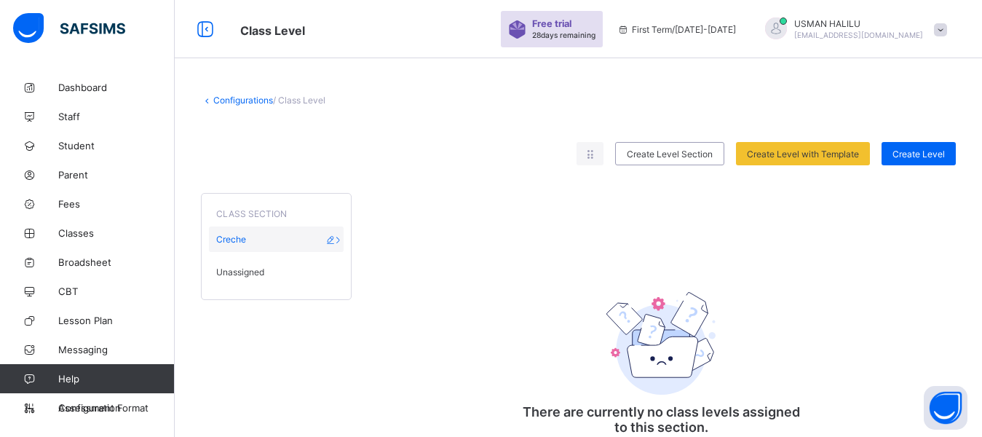
click at [256, 248] on div "Creche" at bounding box center [276, 238] width 135 height 25
drag, startPoint x: 270, startPoint y: 238, endPoint x: 244, endPoint y: 239, distance: 25.5
click at [244, 239] on span "Creche" at bounding box center [231, 239] width 30 height 11
click at [79, 140] on span "Student" at bounding box center [116, 146] width 116 height 12
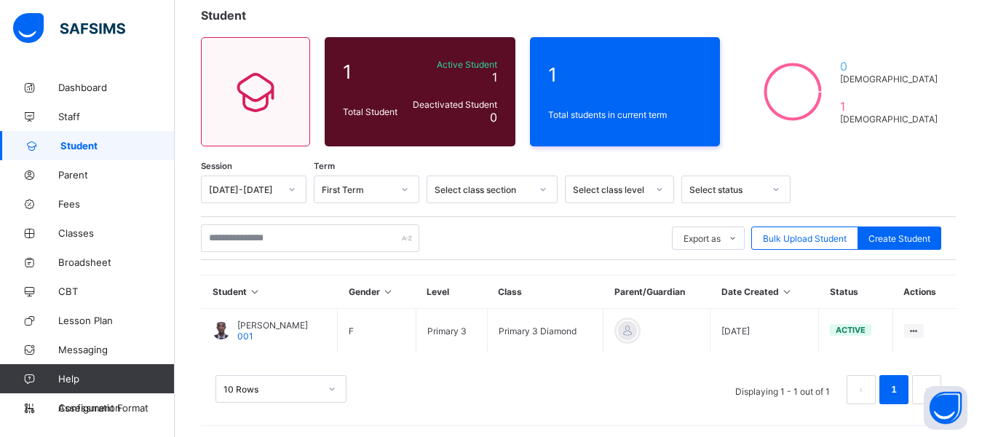
scroll to position [89, 0]
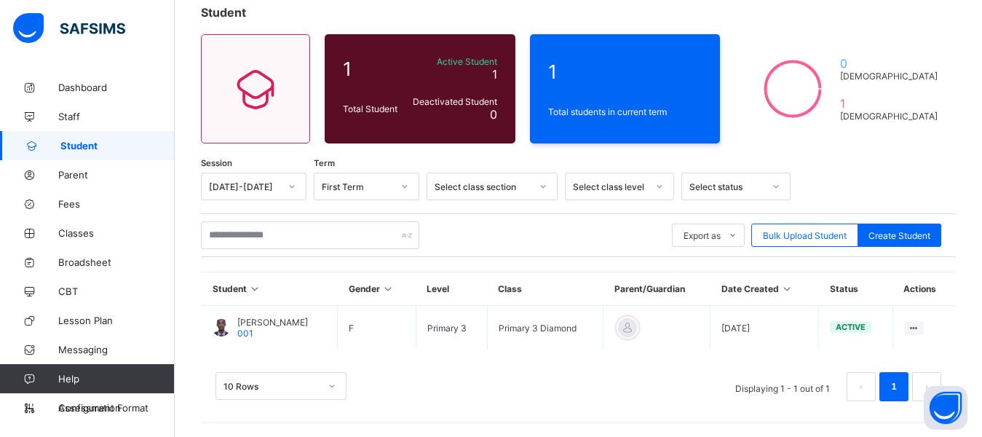
drag, startPoint x: 921, startPoint y: 322, endPoint x: 940, endPoint y: 353, distance: 35.9
click at [940, 353] on div "Session 2025-2026 Term First Term Select class section Select class level Selec…" at bounding box center [578, 293] width 755 height 243
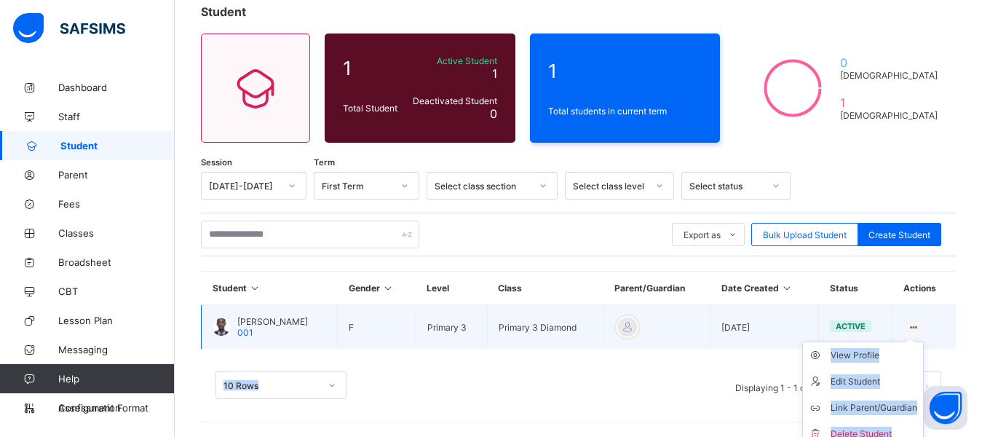
click at [920, 323] on icon at bounding box center [913, 327] width 12 height 11
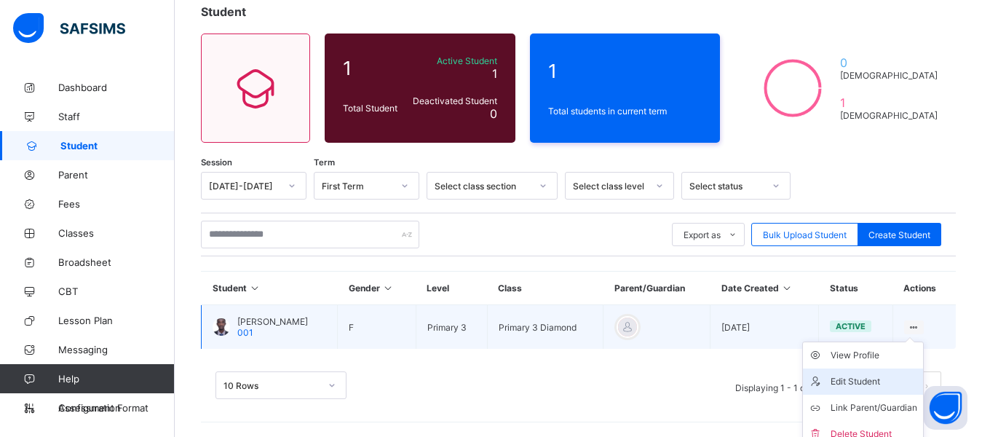
click at [874, 370] on li "Edit Student" at bounding box center [863, 381] width 120 height 26
select select "**"
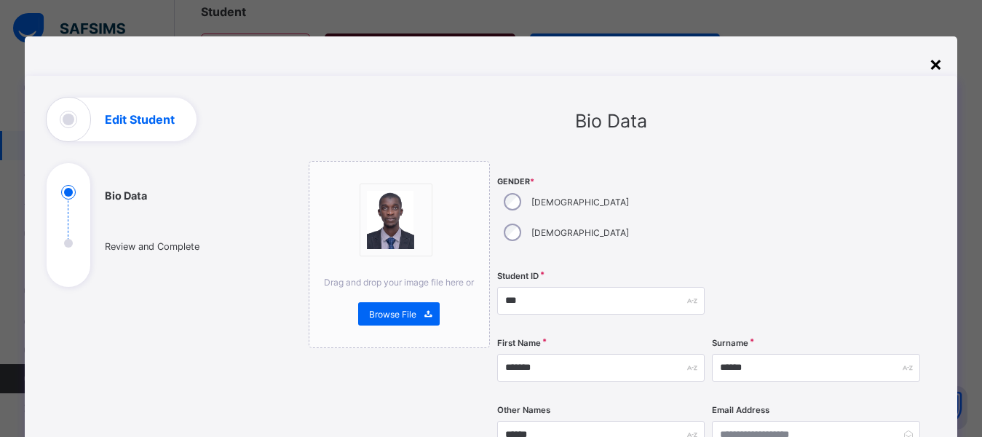
click at [939, 56] on div "×" at bounding box center [935, 63] width 14 height 25
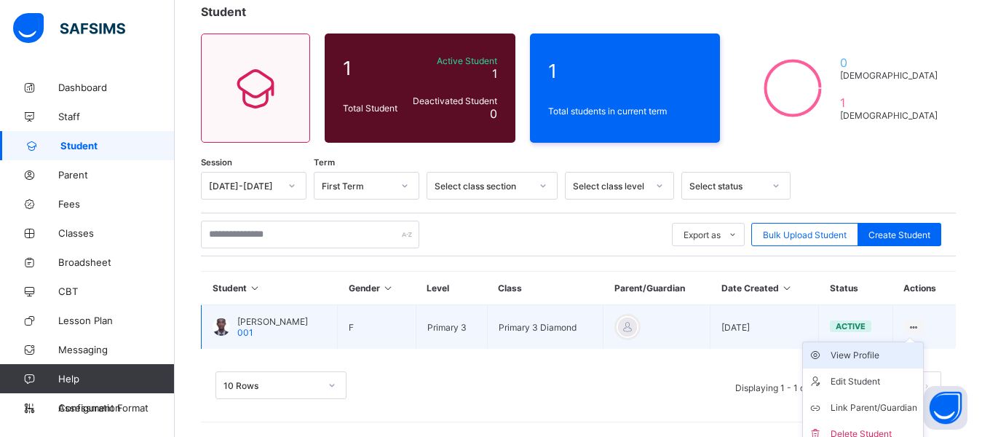
click at [875, 349] on div "View Profile" at bounding box center [873, 355] width 87 height 15
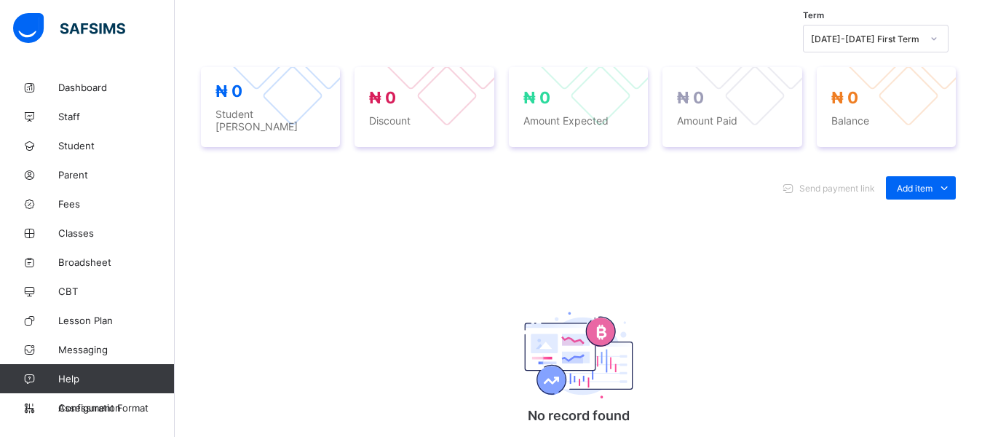
scroll to position [524, 0]
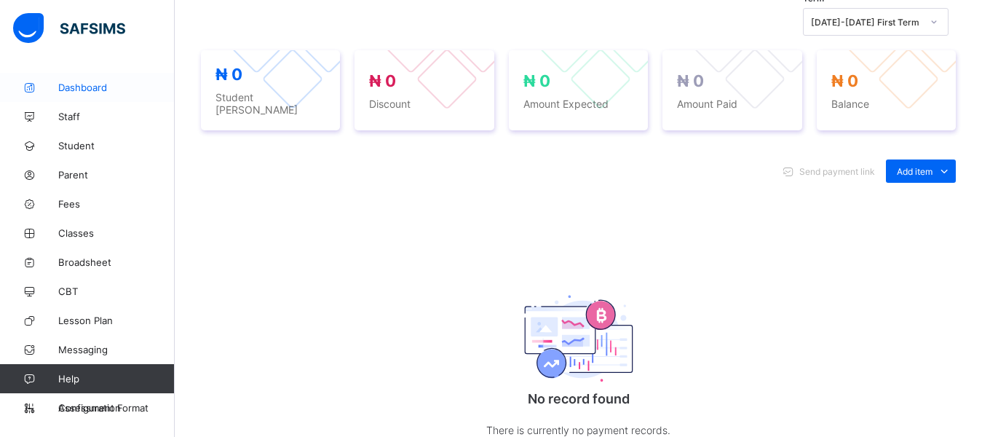
click at [78, 88] on span "Dashboard" at bounding box center [116, 87] width 116 height 12
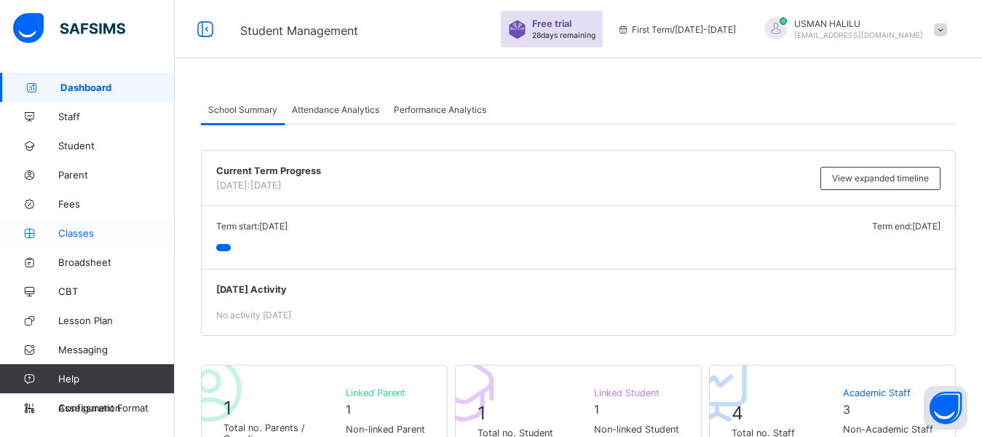
click at [81, 236] on span "Classes" at bounding box center [116, 233] width 116 height 12
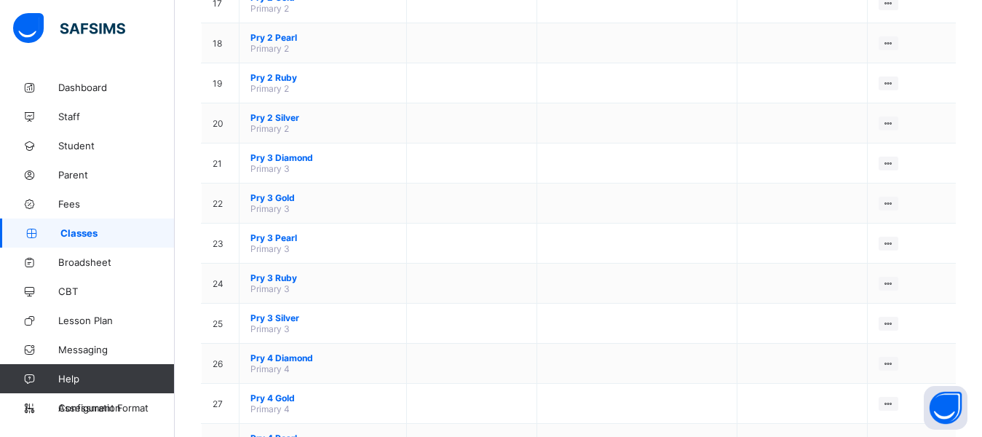
scroll to position [747, 0]
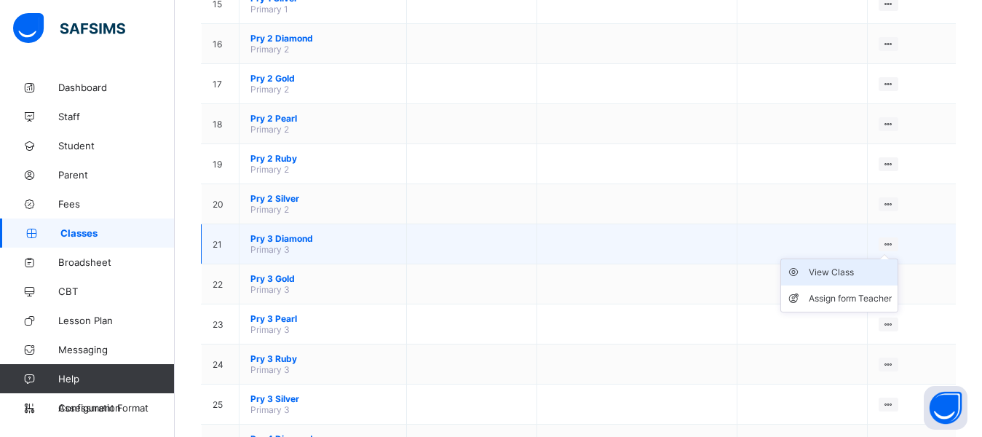
click at [834, 276] on div "View Class" at bounding box center [849, 272] width 83 height 15
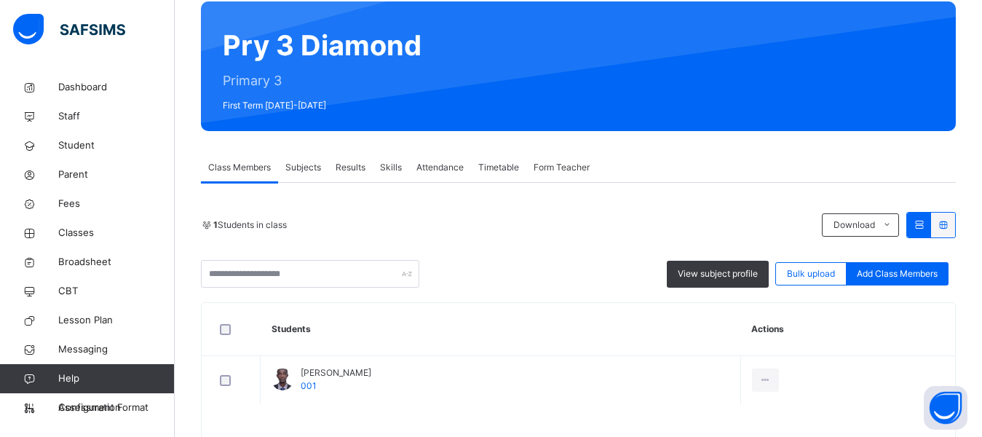
scroll to position [169, 0]
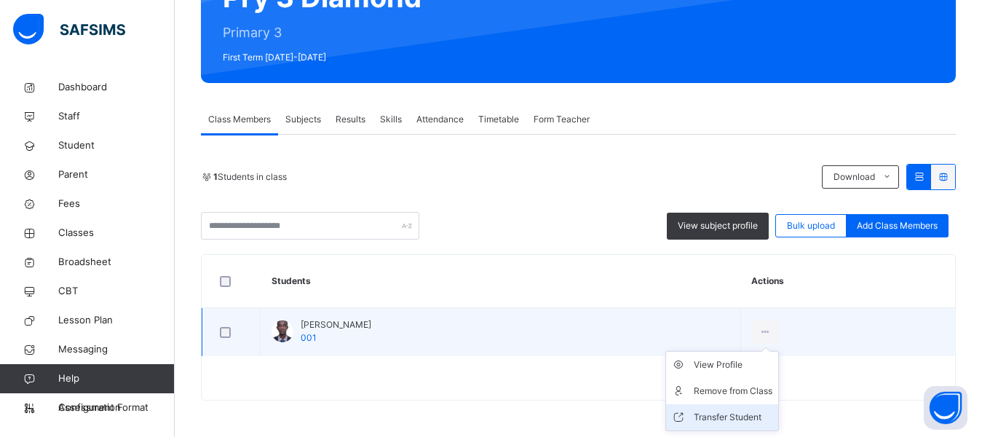
click at [757, 413] on div "Transfer Student" at bounding box center [732, 417] width 79 height 15
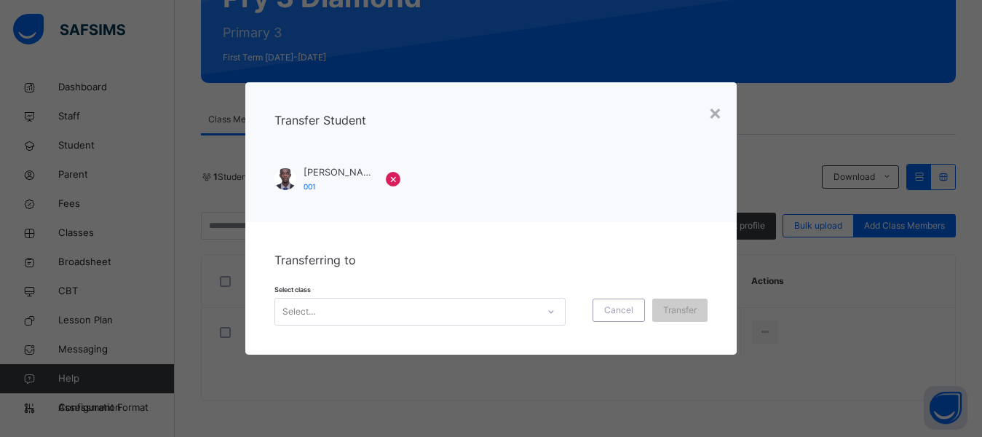
click at [351, 317] on div "Select..." at bounding box center [406, 311] width 262 height 23
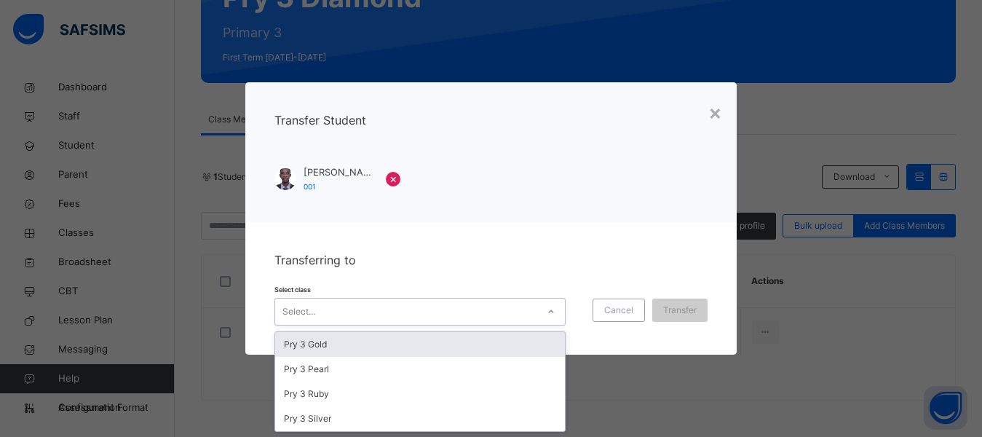
type input "*"
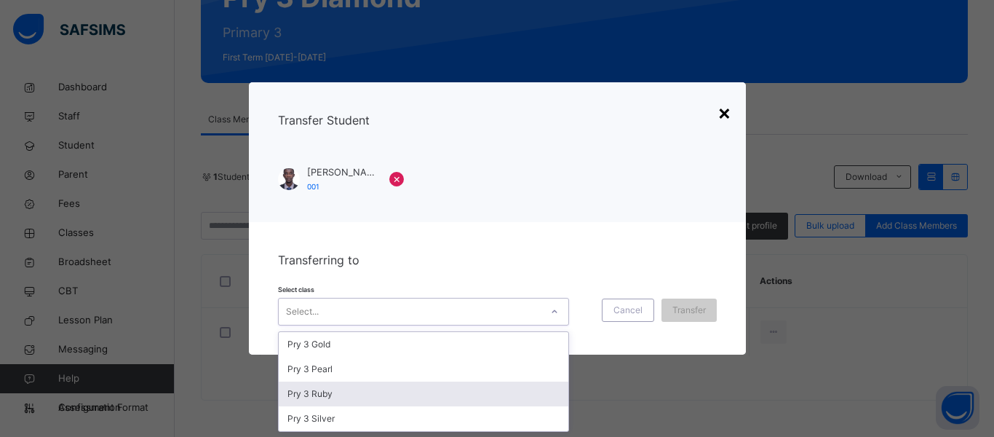
click at [731, 112] on div "×" at bounding box center [724, 112] width 14 height 31
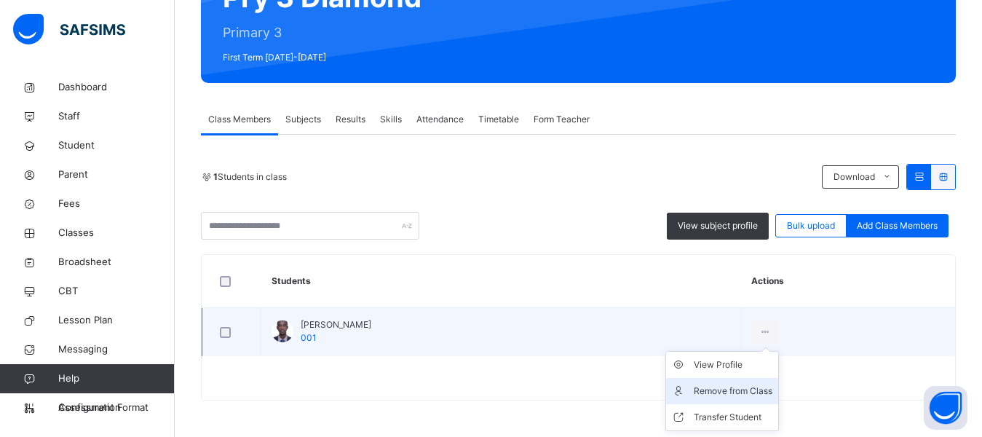
click at [771, 390] on div "Remove from Class" at bounding box center [732, 390] width 79 height 15
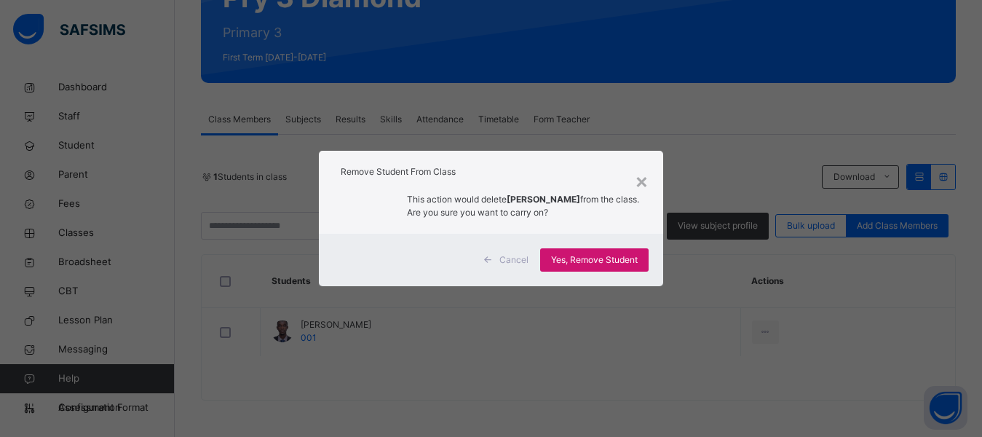
click at [599, 268] on div "Yes, Remove Student" at bounding box center [594, 259] width 108 height 23
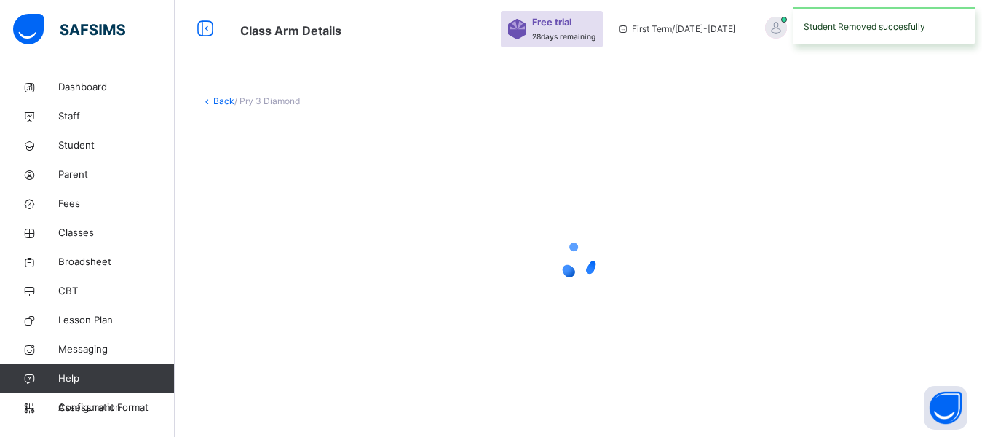
scroll to position [0, 0]
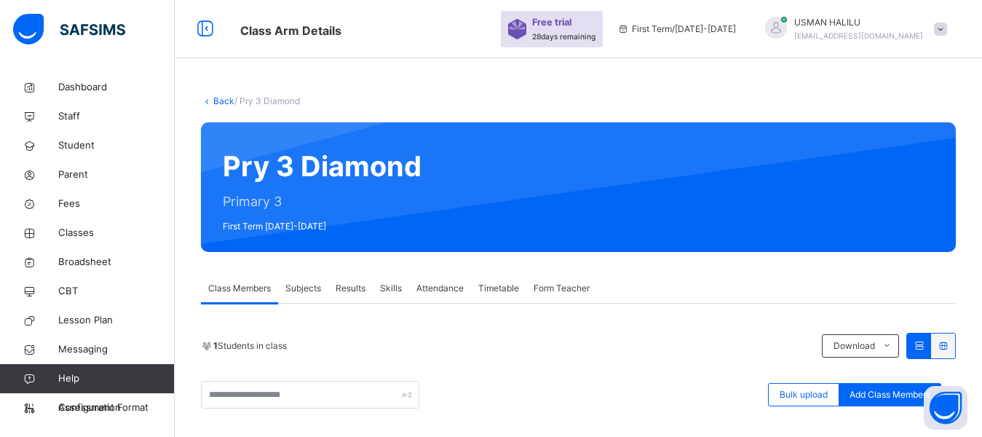
click at [222, 99] on link "Back" at bounding box center [223, 100] width 21 height 11
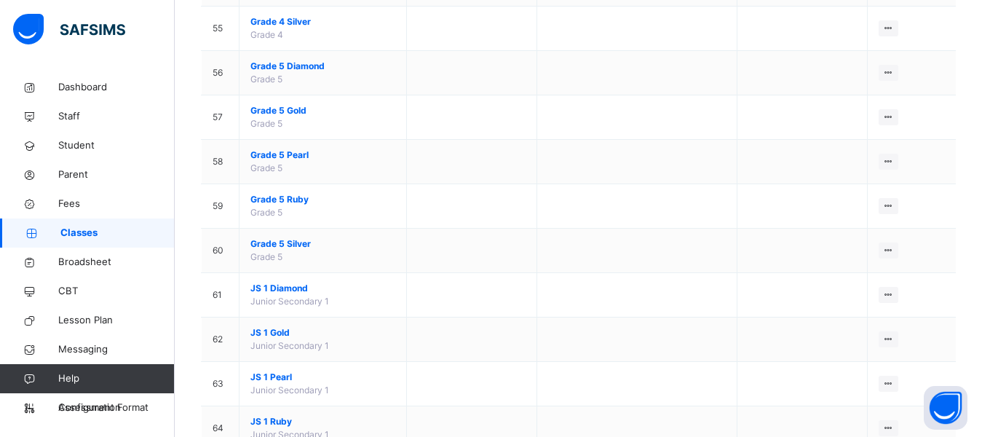
scroll to position [2571, 0]
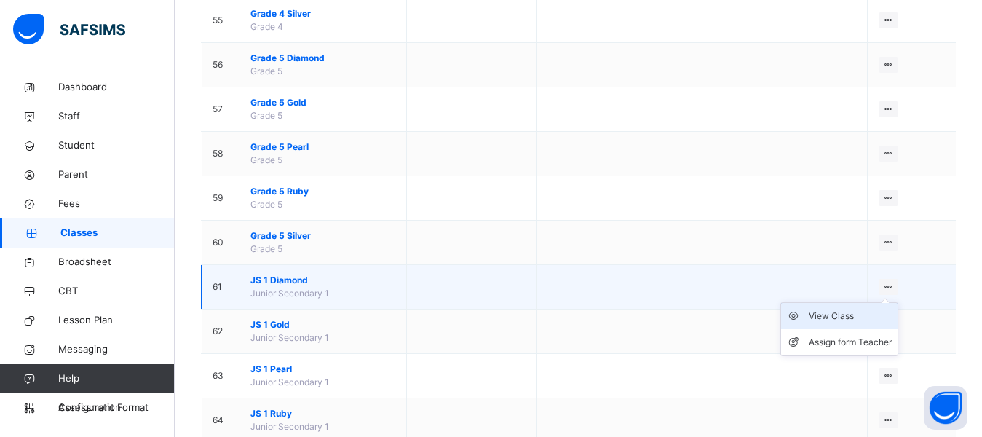
click at [858, 321] on div "View Class" at bounding box center [849, 316] width 83 height 15
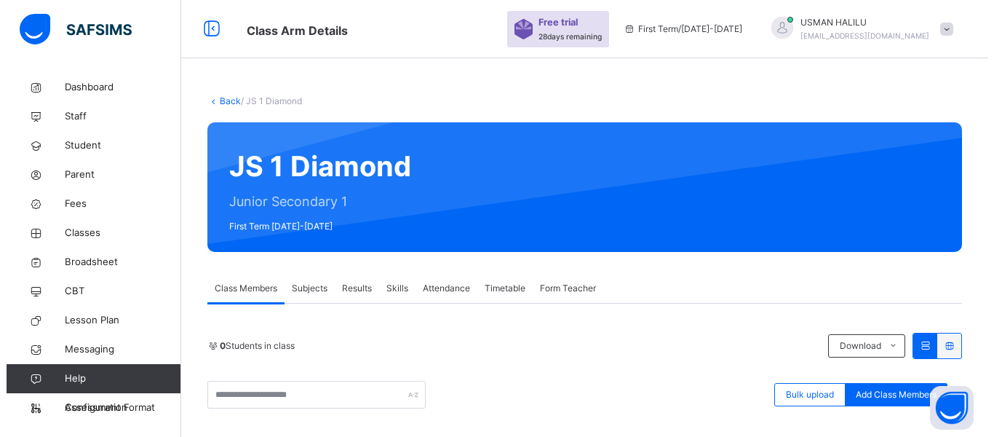
scroll to position [79, 0]
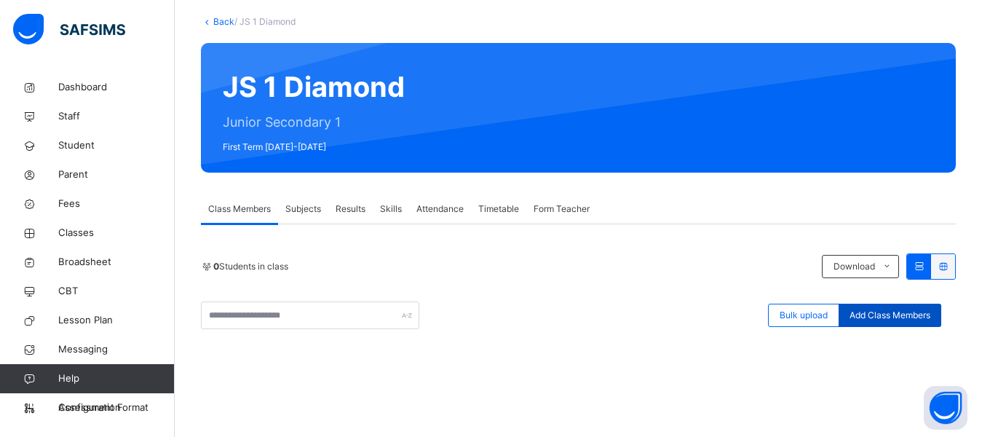
click at [888, 309] on span "Add Class Members" at bounding box center [889, 315] width 81 height 13
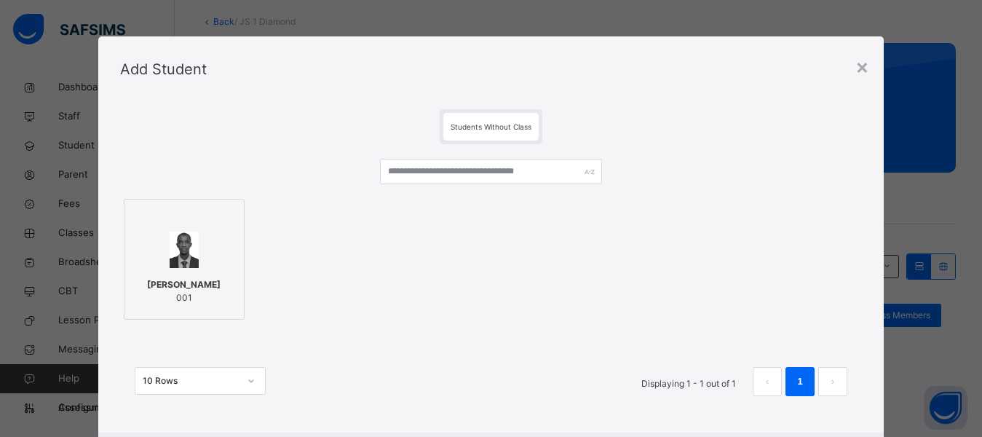
click at [220, 278] on span "[PERSON_NAME]" at bounding box center [183, 284] width 73 height 13
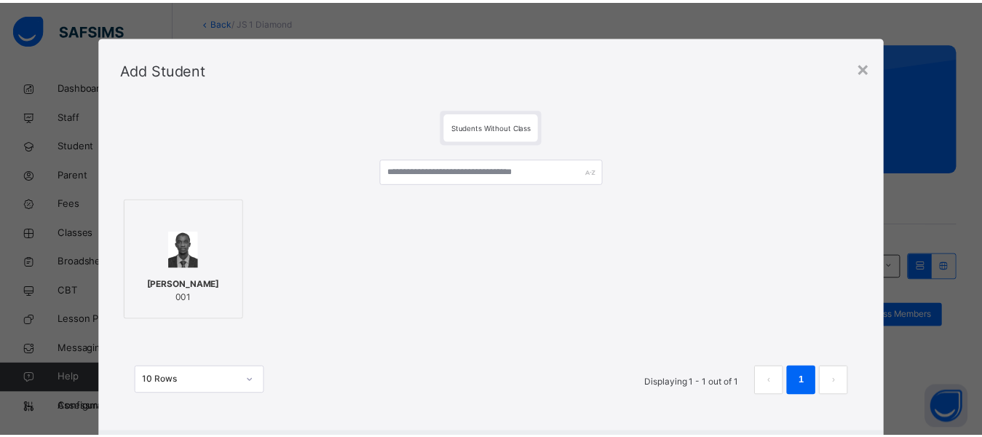
scroll to position [77, 0]
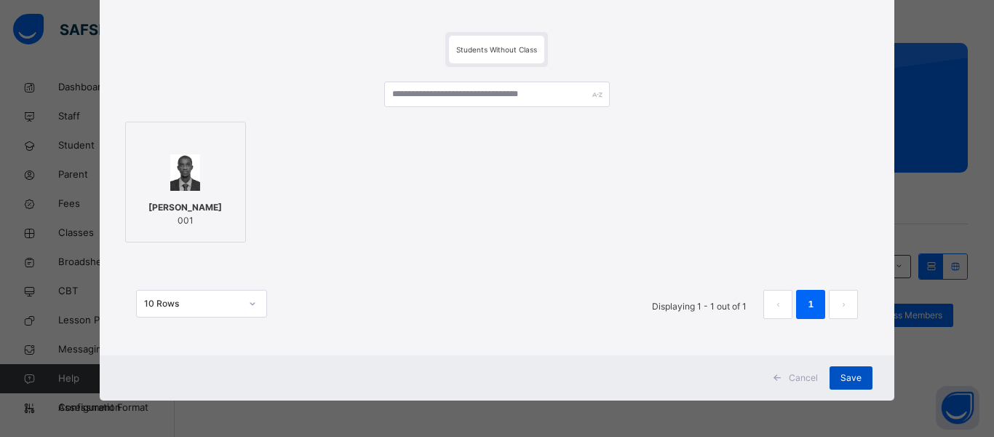
click at [848, 379] on span "Save" at bounding box center [850, 377] width 21 height 13
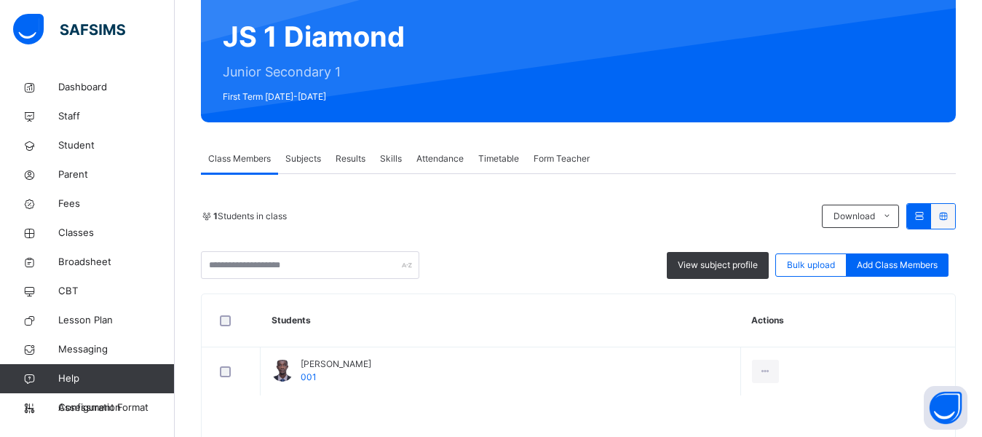
scroll to position [137, 0]
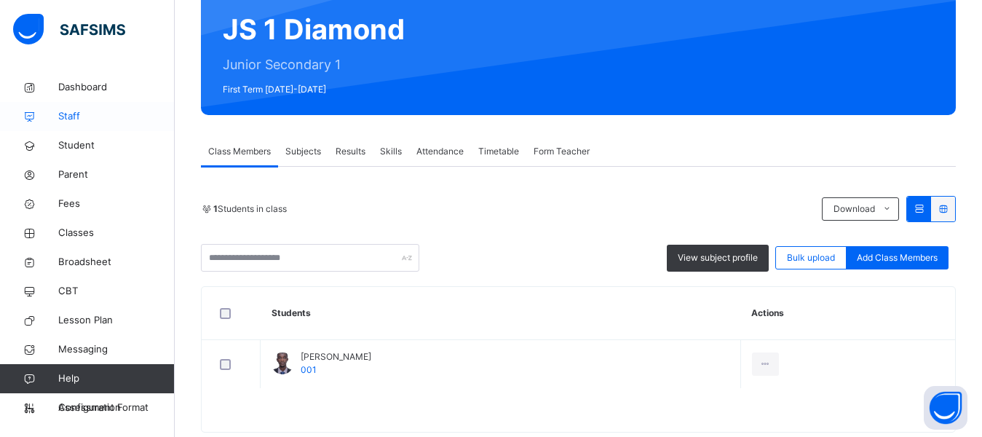
click at [78, 125] on link "Staff" at bounding box center [87, 116] width 175 height 29
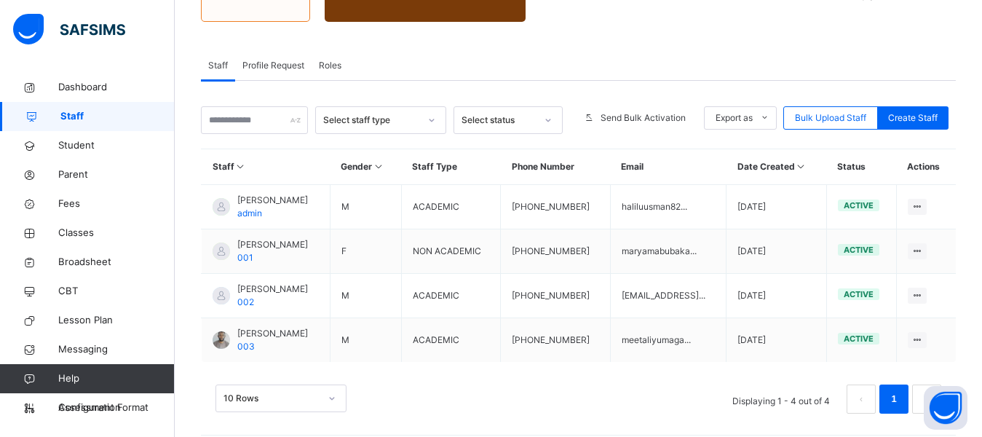
scroll to position [236, 0]
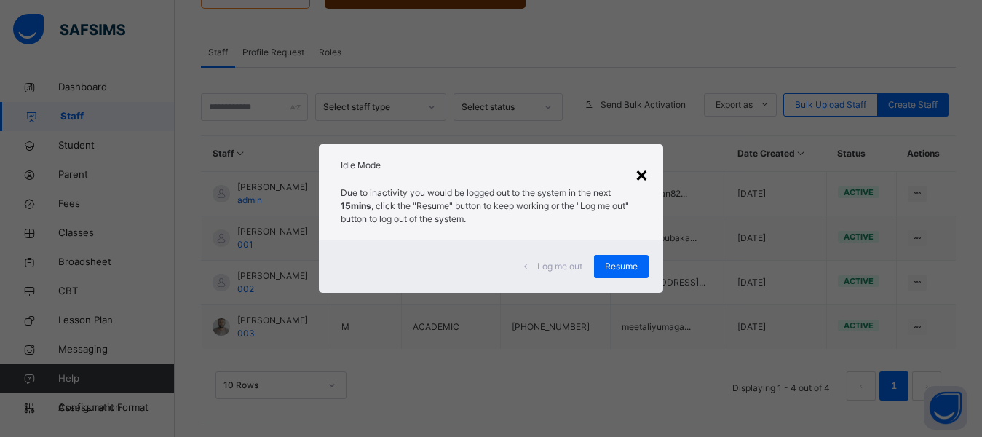
click at [646, 172] on div "×" at bounding box center [641, 174] width 14 height 31
